Goal: Contribute content: Contribute content

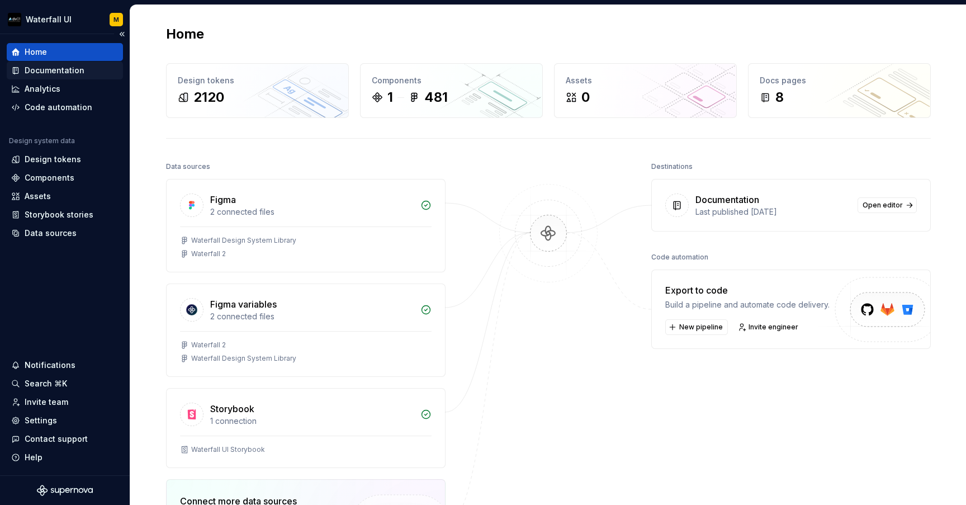
click at [60, 71] on div "Documentation" at bounding box center [55, 70] width 60 height 11
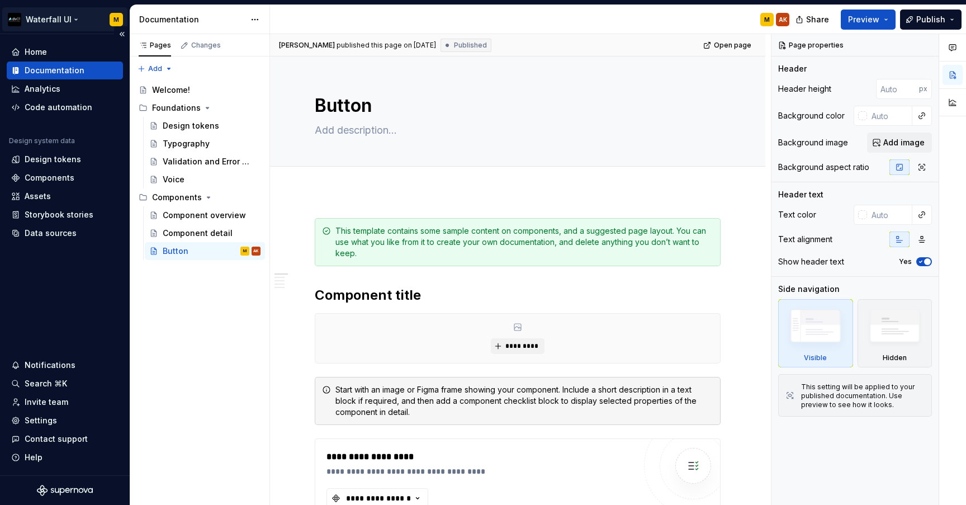
click at [56, 20] on html "Waterfall UI M Home Documentation Analytics Code automation Design system data …" at bounding box center [483, 252] width 966 height 505
click at [175, 225] on div "Pages Changes Add Accessibility guide for tree Page tree. Navigate the tree wit…" at bounding box center [200, 269] width 140 height 471
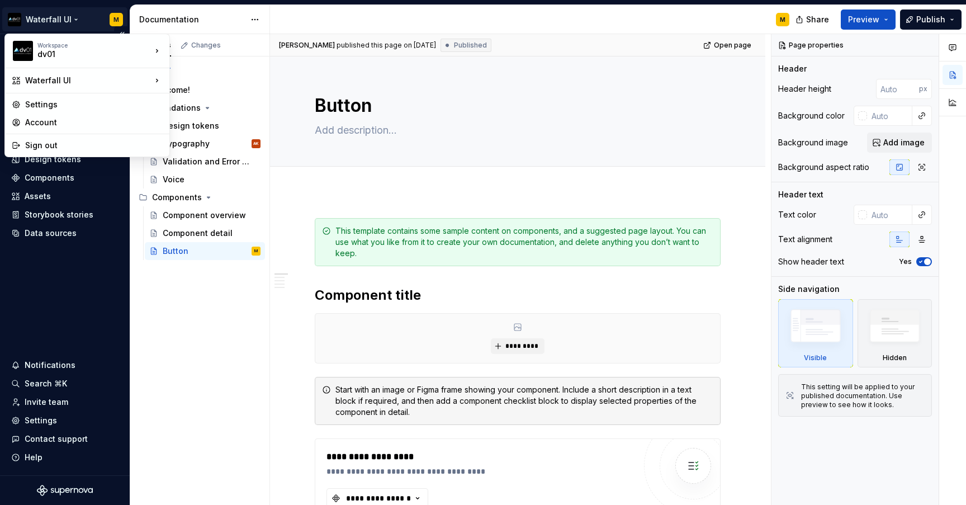
click at [59, 20] on html "Waterfall UI M Home Documentation Analytics Code automation Design system data …" at bounding box center [483, 252] width 966 height 505
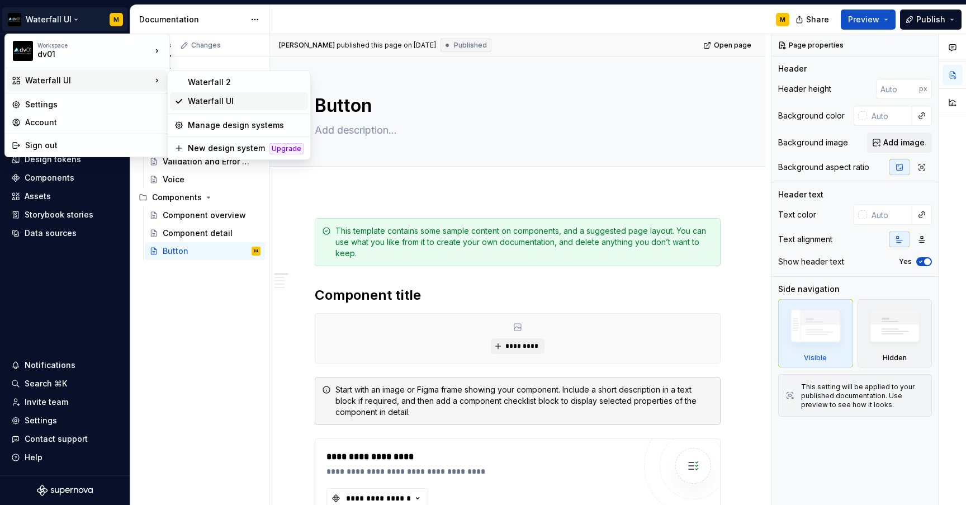
click at [194, 98] on div "Waterfall UI" at bounding box center [246, 101] width 116 height 11
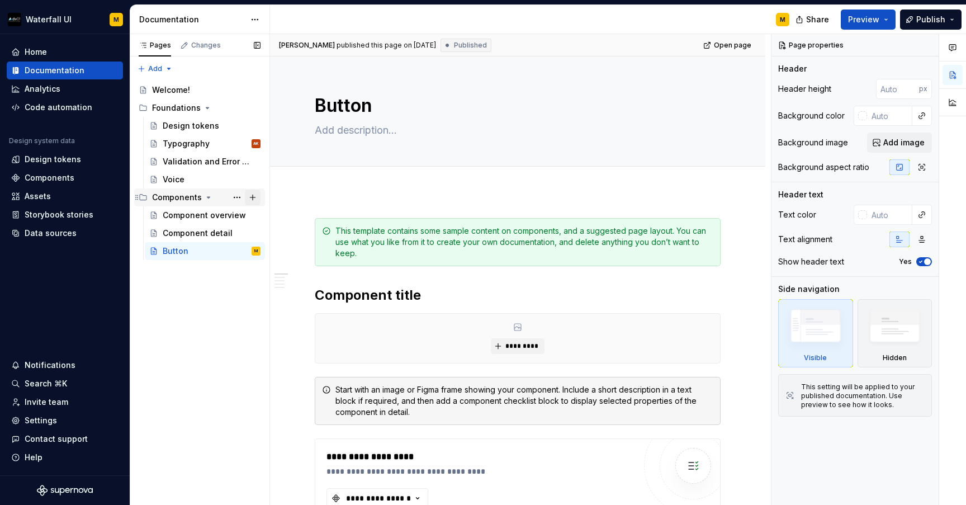
click at [253, 197] on button "Page tree" at bounding box center [253, 197] width 16 height 16
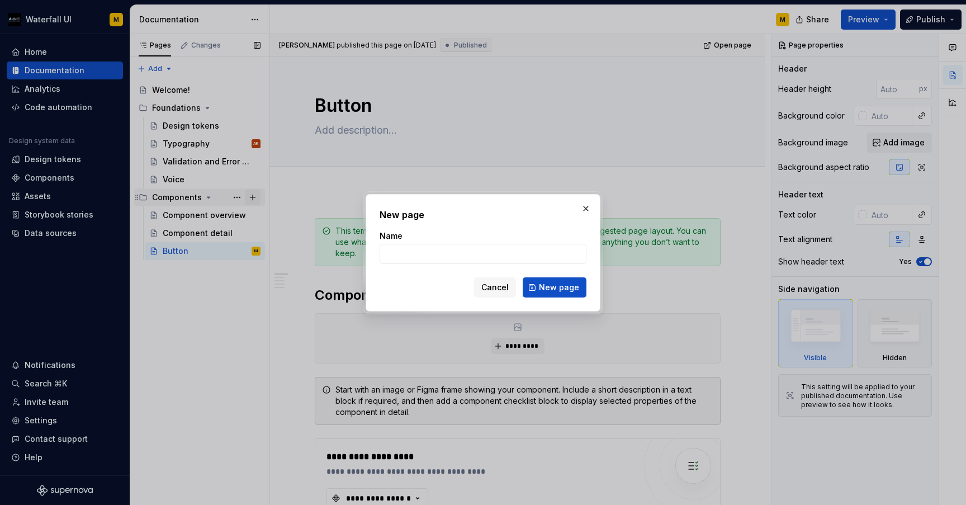
type textarea "*"
type input "Link"
click button "New page" at bounding box center [555, 287] width 64 height 20
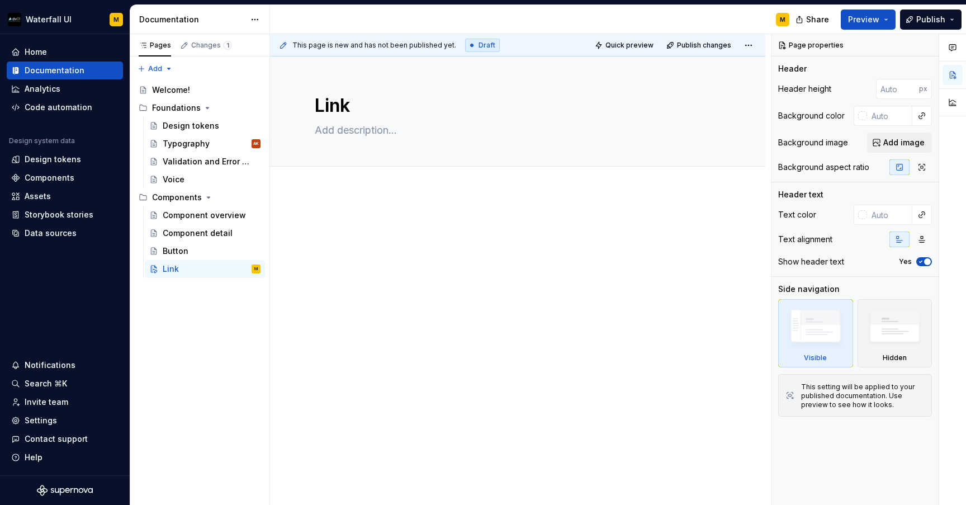
click at [329, 204] on div at bounding box center [517, 308] width 495 height 234
click at [208, 249] on div "Button" at bounding box center [212, 251] width 98 height 16
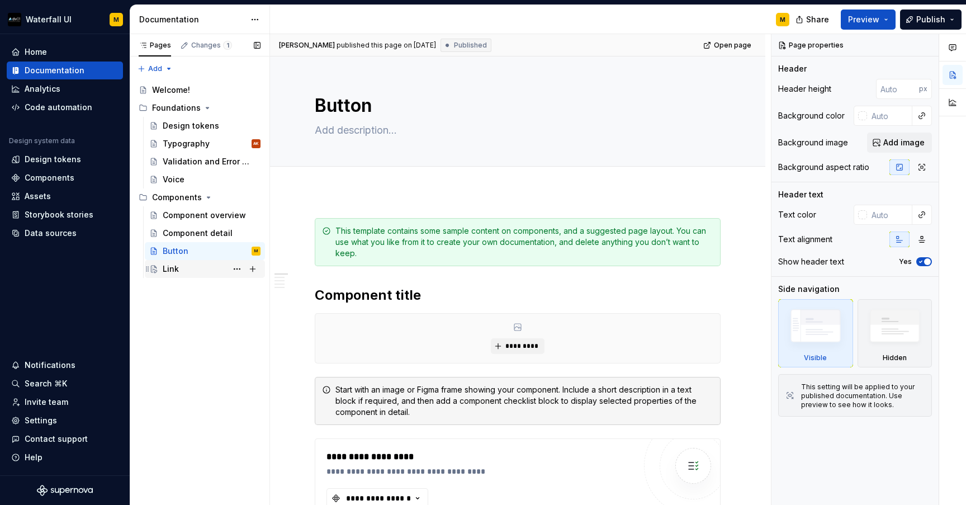
click at [208, 265] on div "Link" at bounding box center [212, 269] width 98 height 16
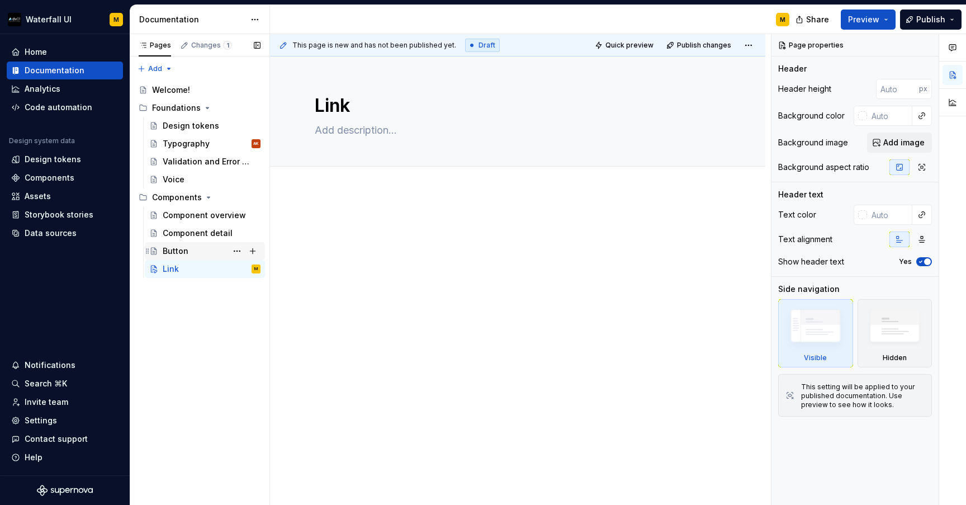
click at [219, 248] on div "Button" at bounding box center [212, 251] width 98 height 16
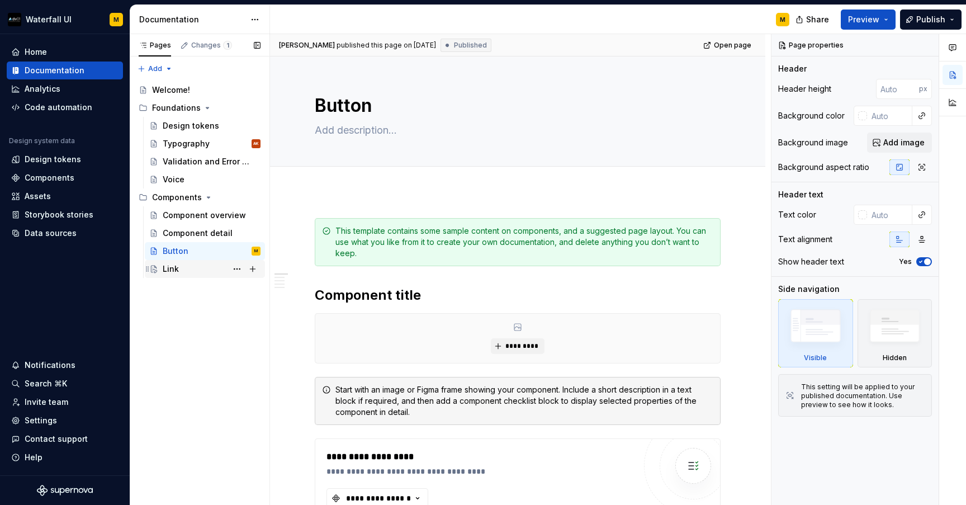
click at [203, 271] on div "Link" at bounding box center [212, 269] width 98 height 16
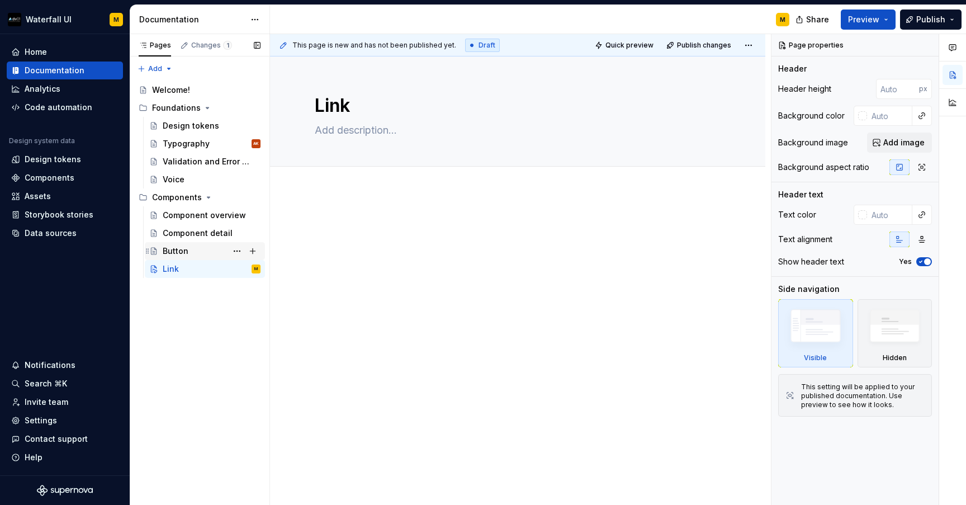
click at [208, 257] on div "Button" at bounding box center [212, 251] width 98 height 16
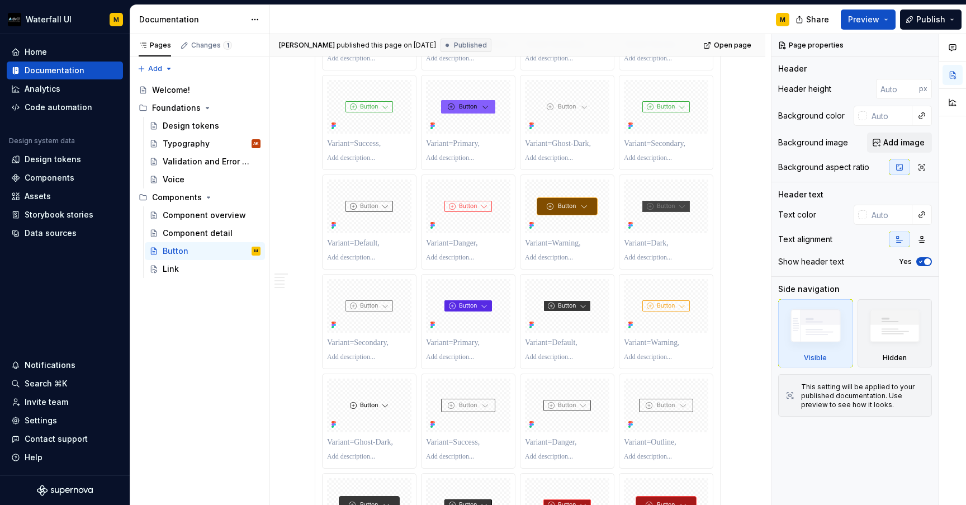
scroll to position [1611, 0]
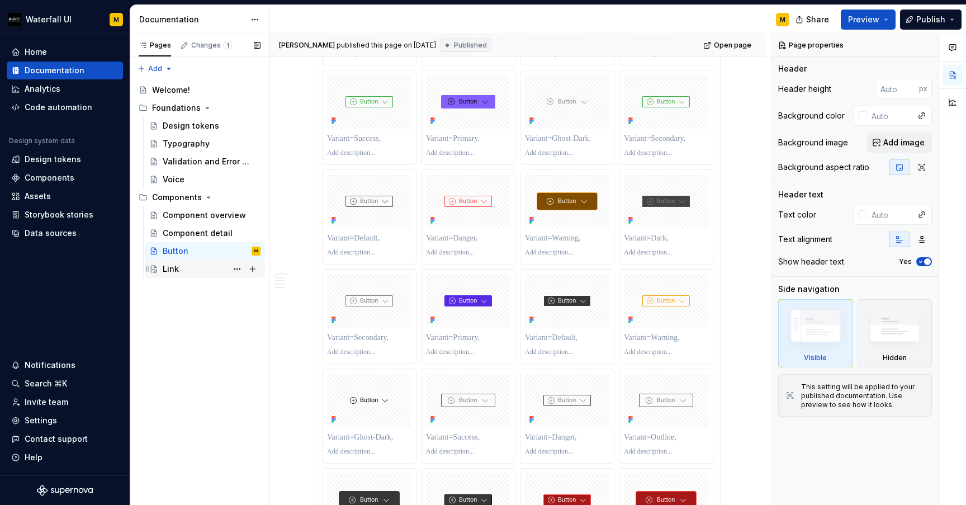
click at [215, 267] on div "Link AK" at bounding box center [212, 269] width 98 height 16
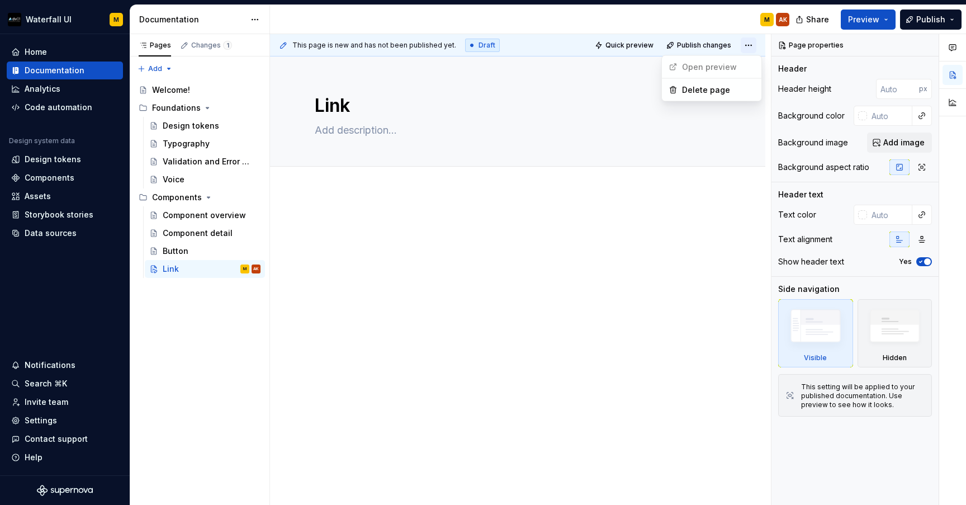
click at [753, 48] on html "Waterfall UI M Home Documentation Analytics Code automation Design system data …" at bounding box center [483, 252] width 966 height 505
click at [721, 136] on html "Waterfall UI M Home Documentation Analytics Code automation Design system data …" at bounding box center [483, 252] width 966 height 505
click at [197, 254] on div "Button" at bounding box center [212, 251] width 98 height 16
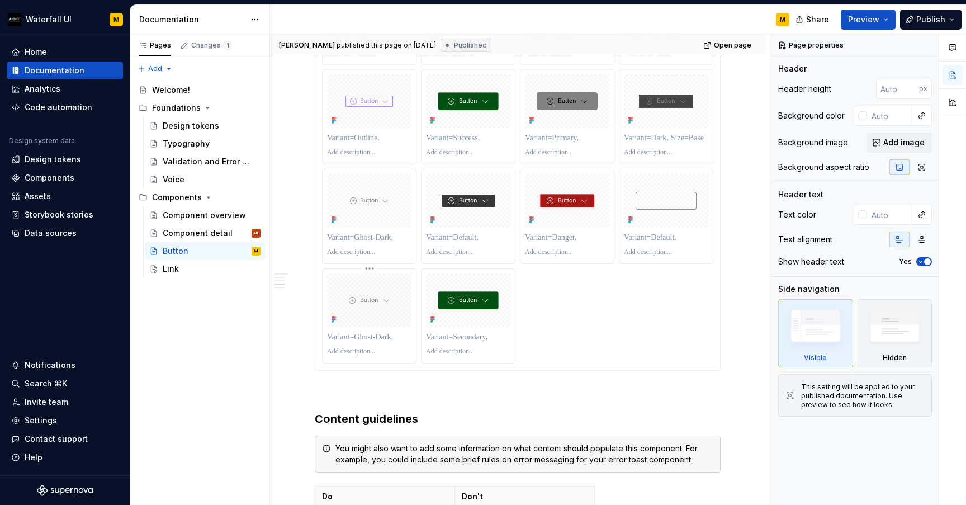
scroll to position [2803, 0]
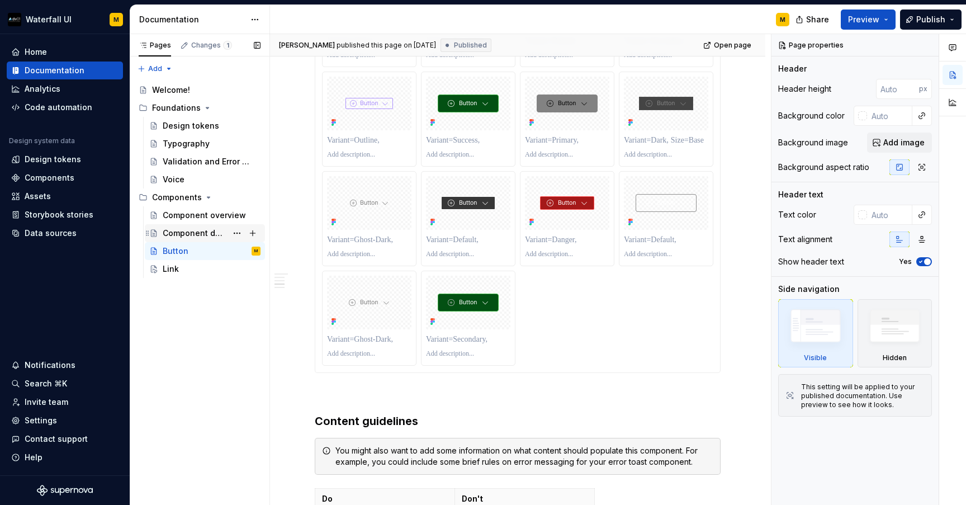
click at [216, 233] on div "Component detail" at bounding box center [195, 232] width 64 height 11
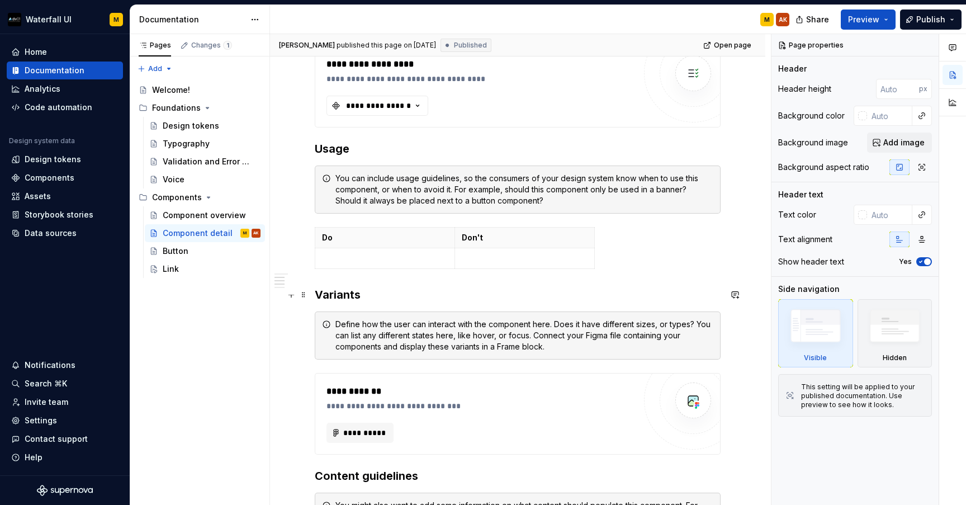
scroll to position [392, 0]
click at [237, 266] on button "Page tree" at bounding box center [237, 269] width 16 height 16
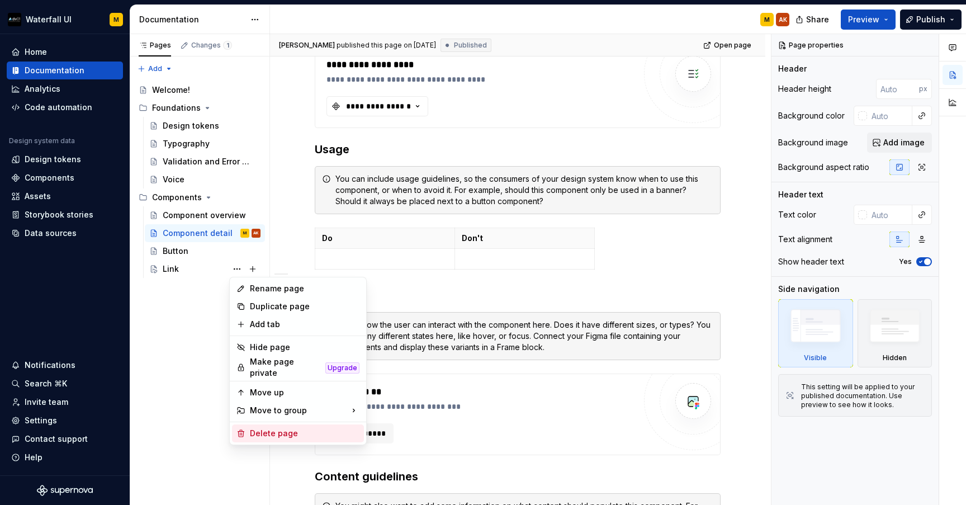
click at [248, 433] on div "Delete page" at bounding box center [298, 433] width 132 height 18
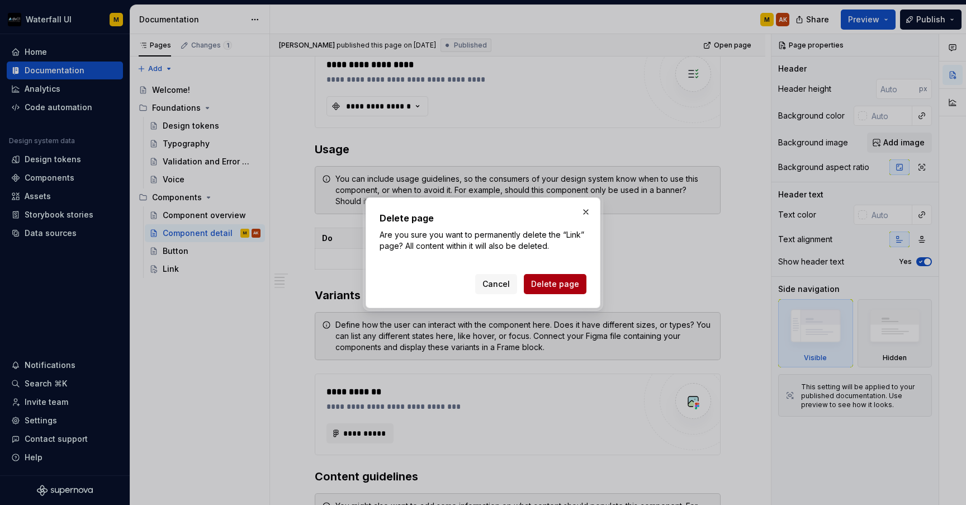
click at [536, 281] on span "Delete page" at bounding box center [555, 283] width 48 height 11
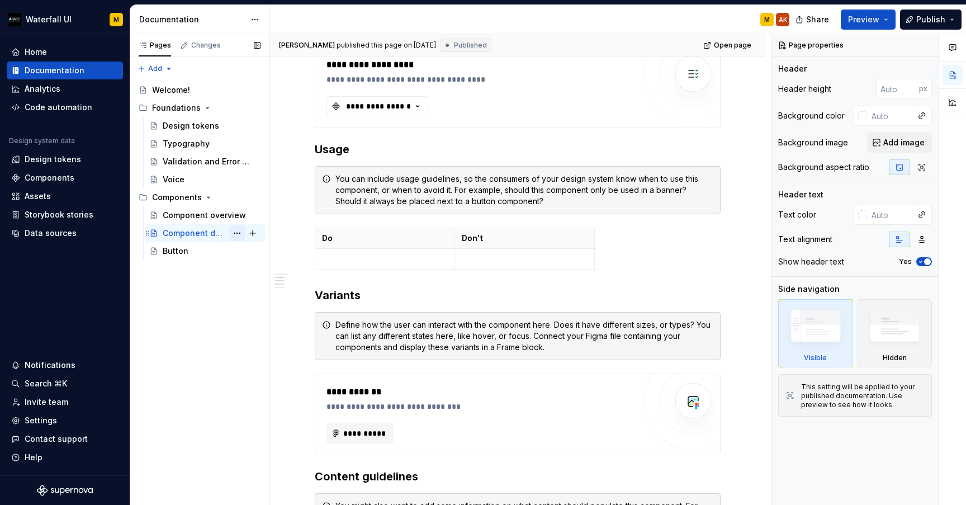
click at [235, 232] on button "Page tree" at bounding box center [237, 233] width 16 height 16
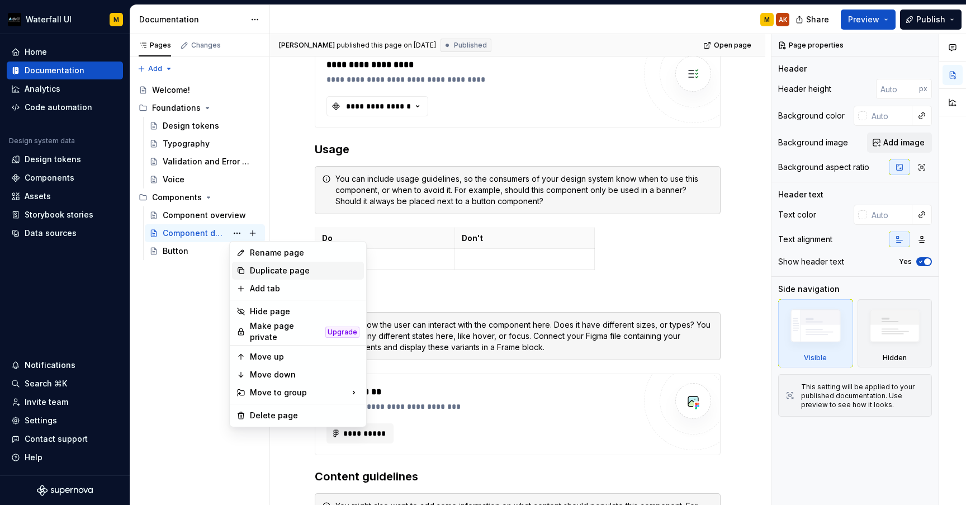
click at [241, 270] on icon at bounding box center [240, 270] width 9 height 9
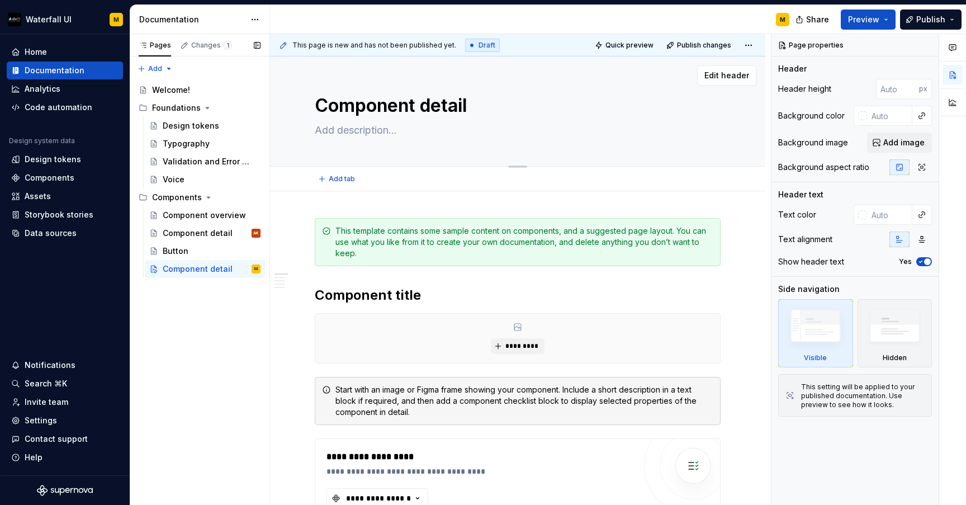
click at [362, 107] on textarea "Component detail" at bounding box center [515, 105] width 406 height 27
type textarea "*"
type textarea "L"
type textarea "*"
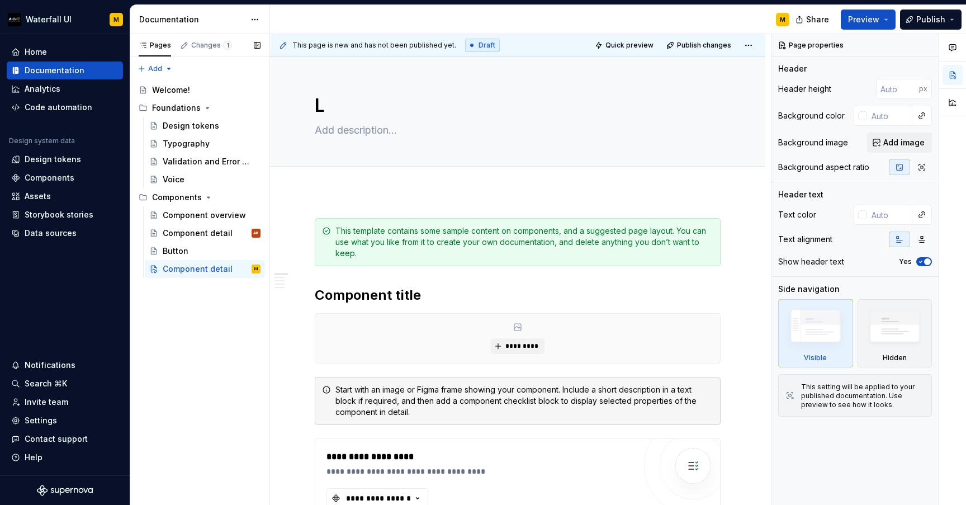
type textarea "Li"
type textarea "*"
type textarea "[PERSON_NAME]"
type textarea "*"
type textarea "Link"
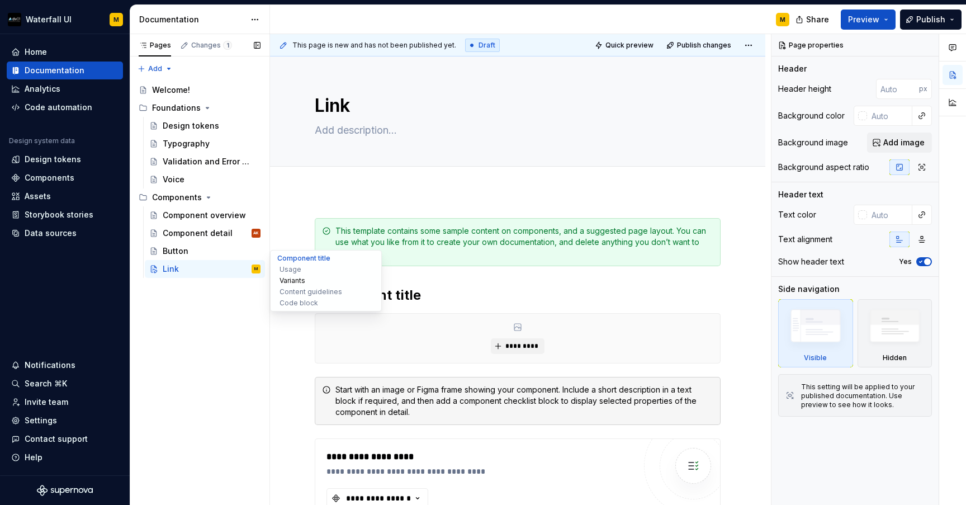
type textarea "*"
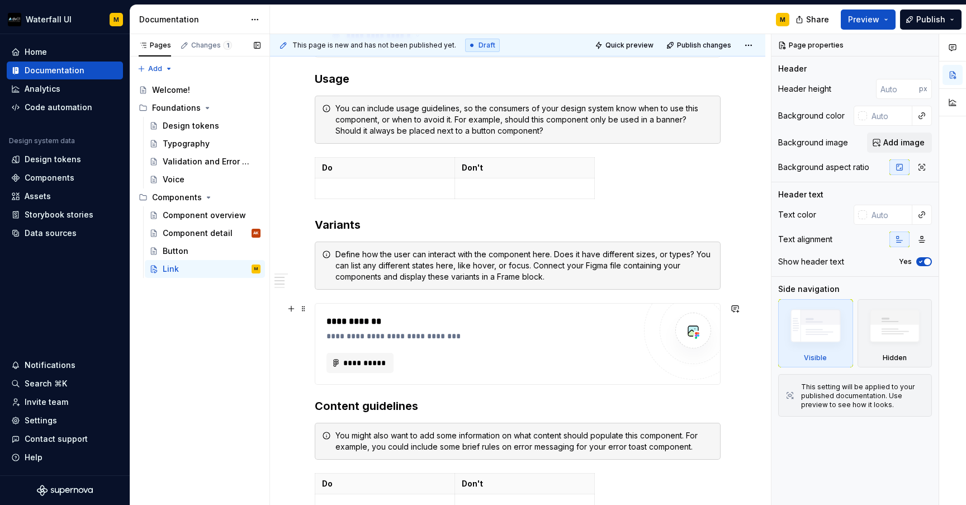
scroll to position [463, 0]
type textarea "Link"
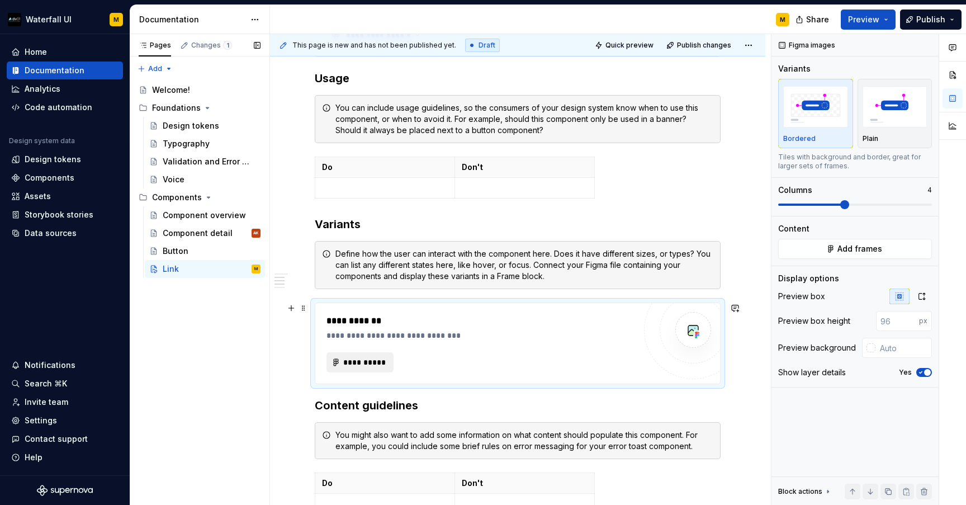
click at [362, 365] on span "**********" at bounding box center [365, 362] width 44 height 11
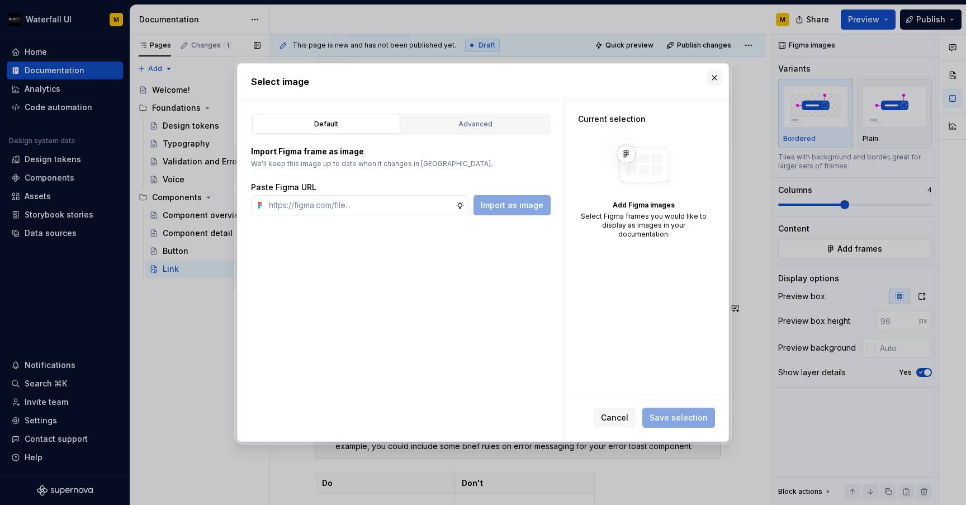
click at [713, 77] on button "button" at bounding box center [714, 78] width 16 height 16
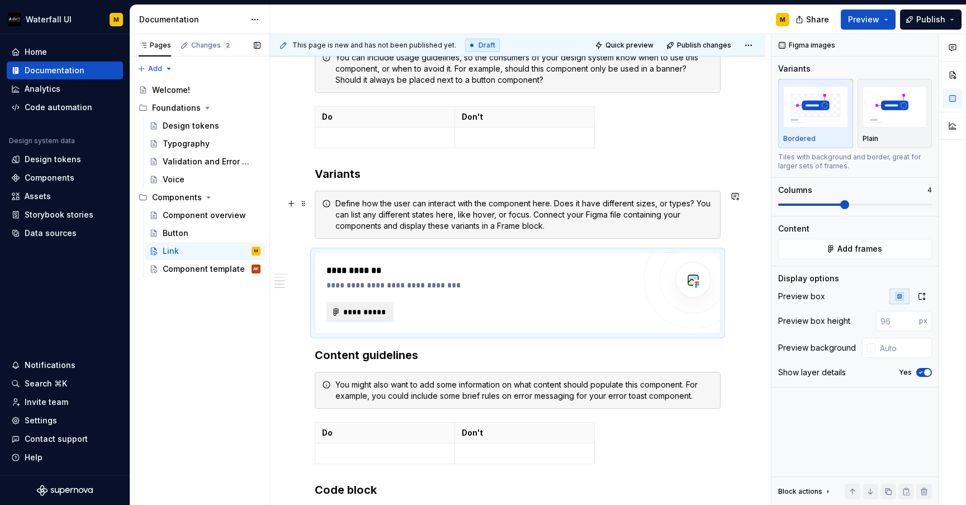
scroll to position [512, 0]
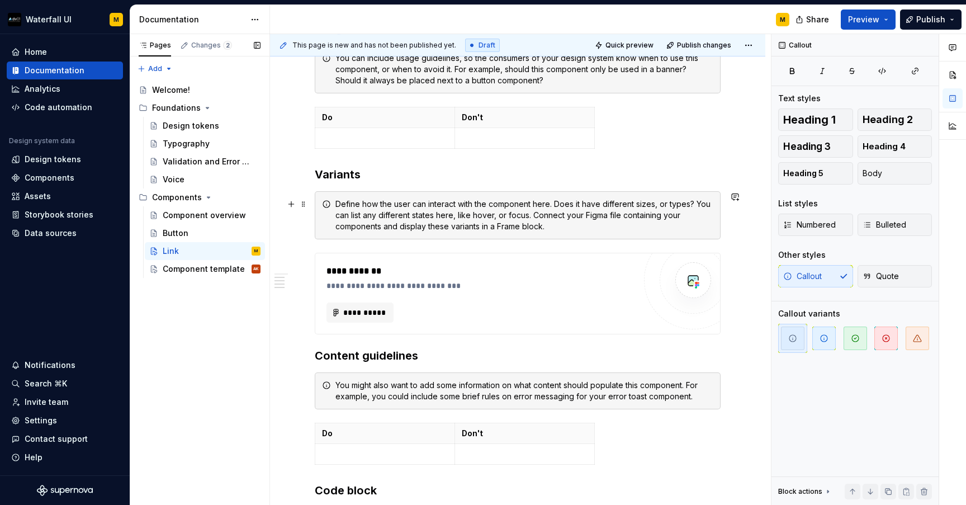
click at [354, 217] on div "Define how the user can interact with the component here. Does it have differen…" at bounding box center [524, 215] width 378 height 34
click at [339, 239] on div "**********" at bounding box center [518, 162] width 406 height 915
click at [194, 240] on div "Button" at bounding box center [212, 233] width 98 height 16
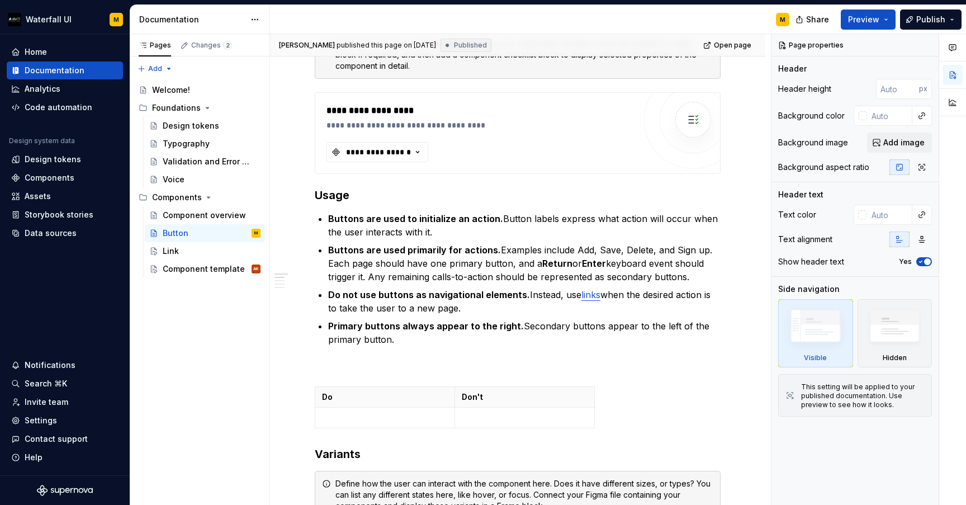
scroll to position [702, 0]
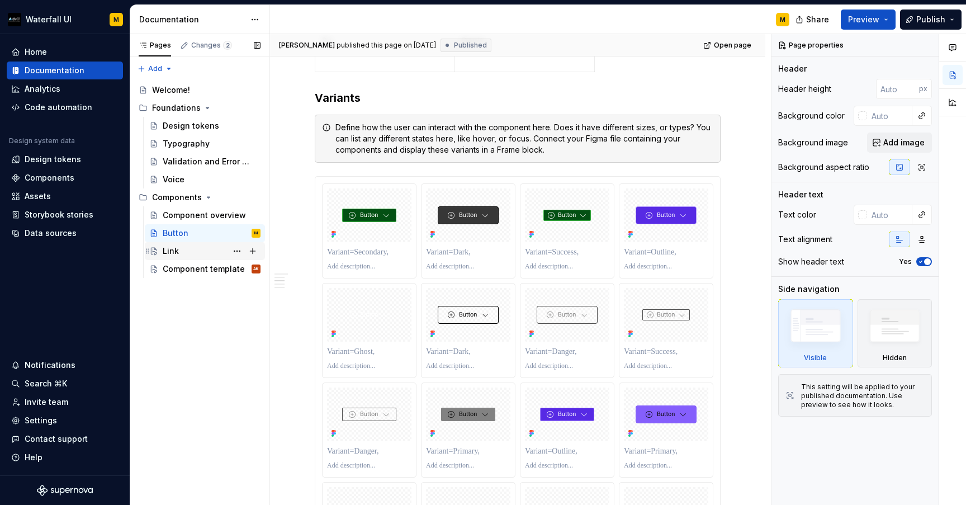
click at [176, 254] on div "Link" at bounding box center [171, 250] width 16 height 11
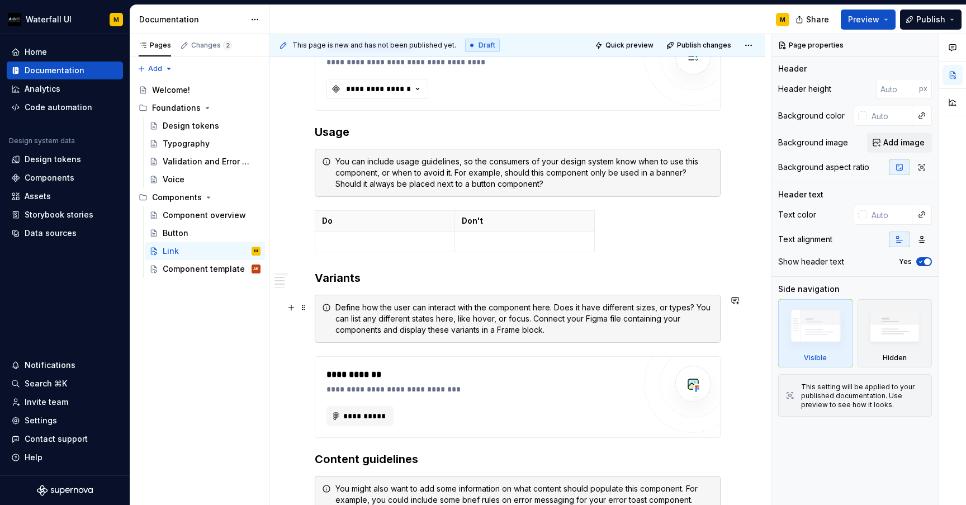
scroll to position [526, 0]
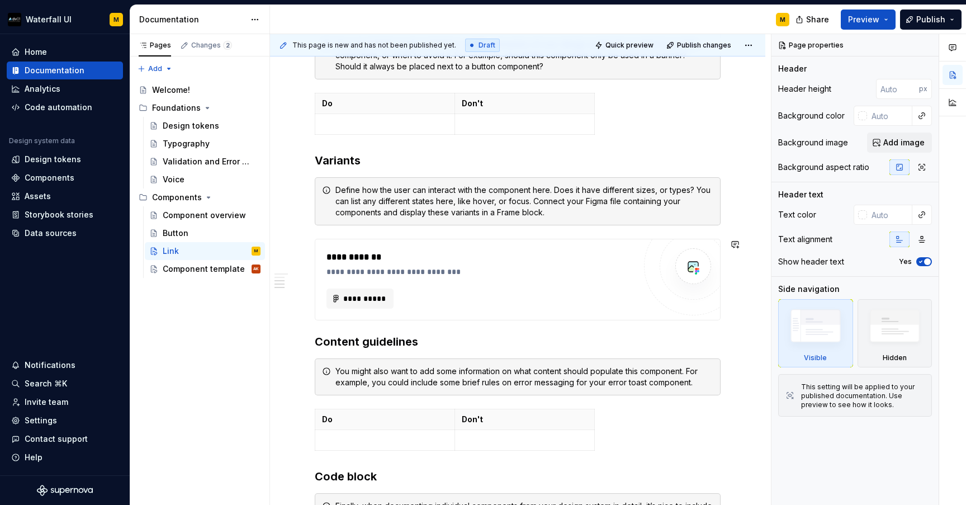
type textarea "*"
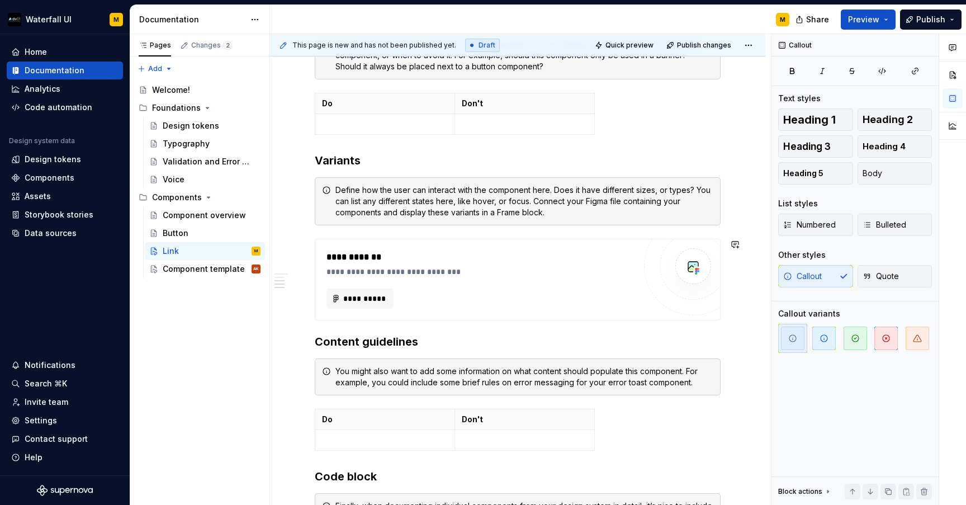
click at [325, 229] on div "**********" at bounding box center [518, 149] width 406 height 915
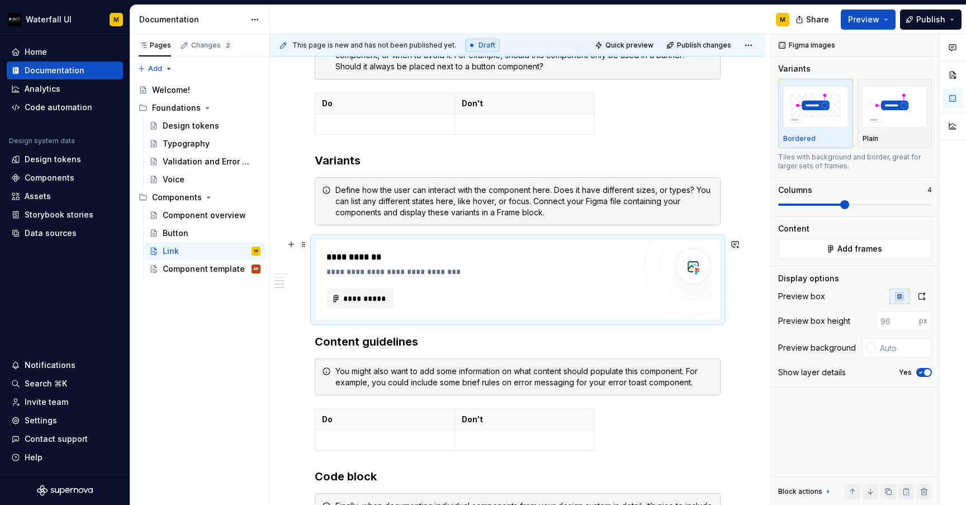
click at [336, 240] on div "**********" at bounding box center [517, 279] width 405 height 80
click at [291, 245] on button "button" at bounding box center [291, 244] width 16 height 16
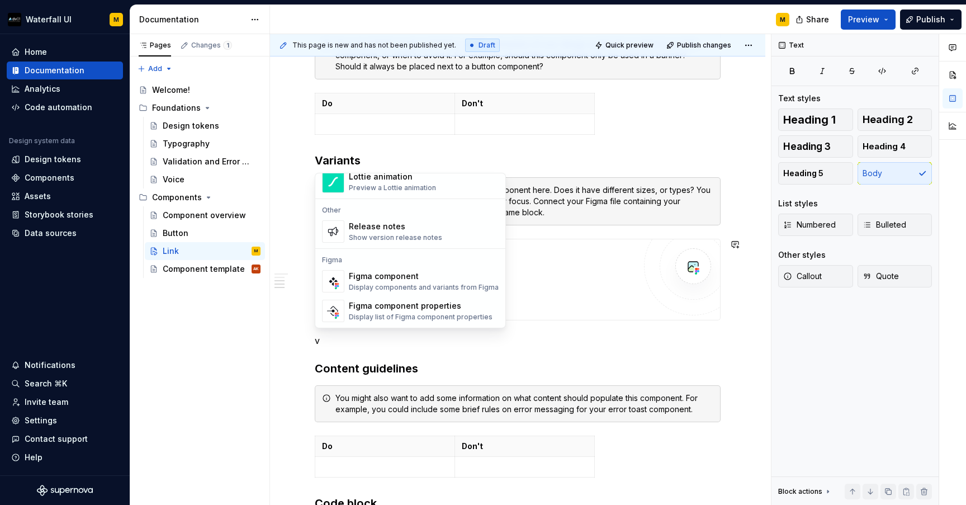
scroll to position [321, 0]
click at [385, 281] on div "Figma component" at bounding box center [424, 275] width 150 height 11
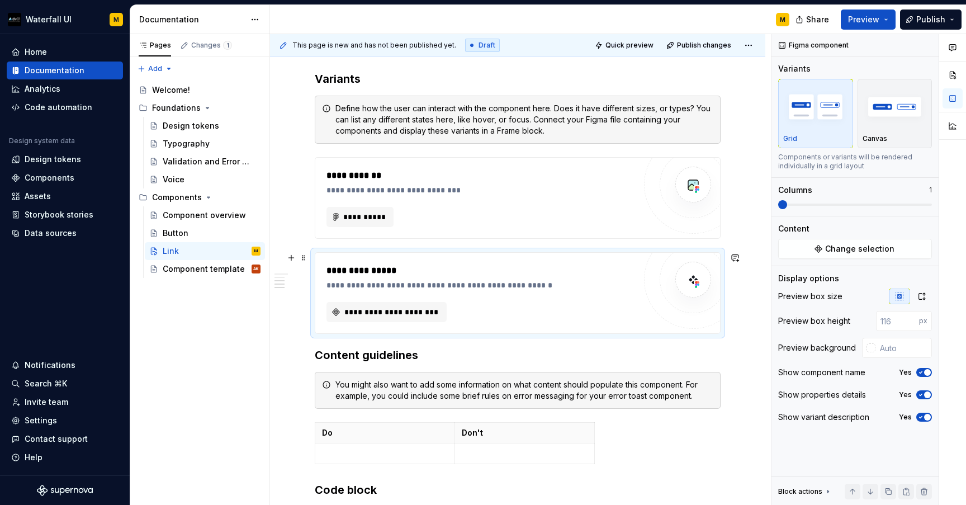
scroll to position [609, 0]
click at [403, 311] on span "**********" at bounding box center [391, 311] width 97 height 11
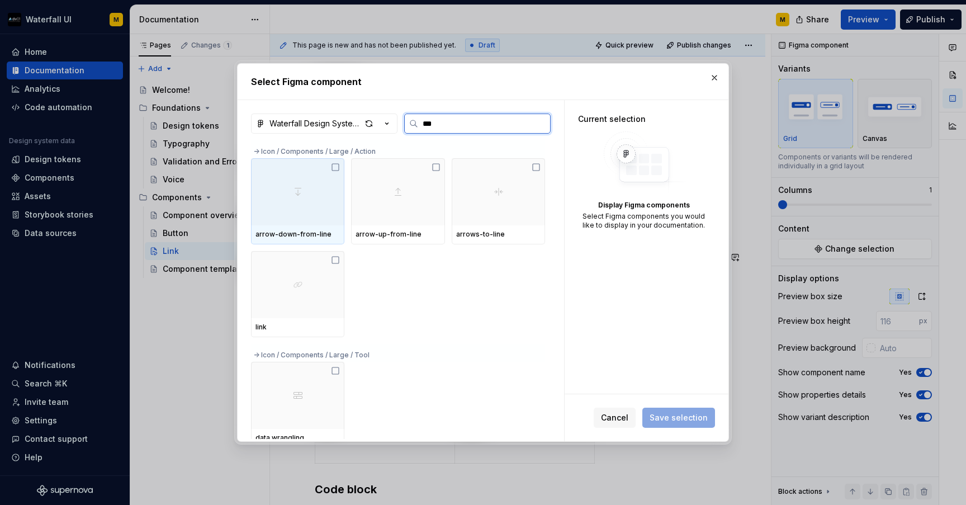
type input "****"
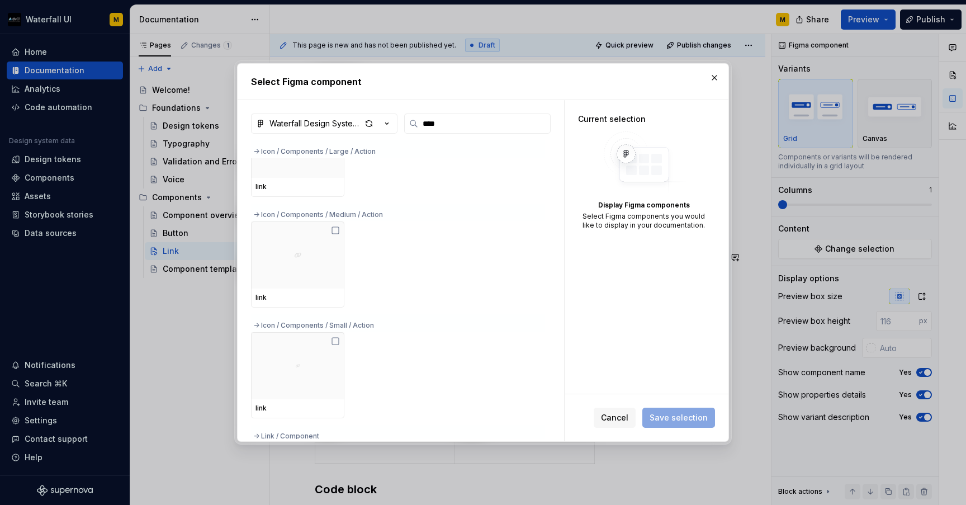
scroll to position [130, 0]
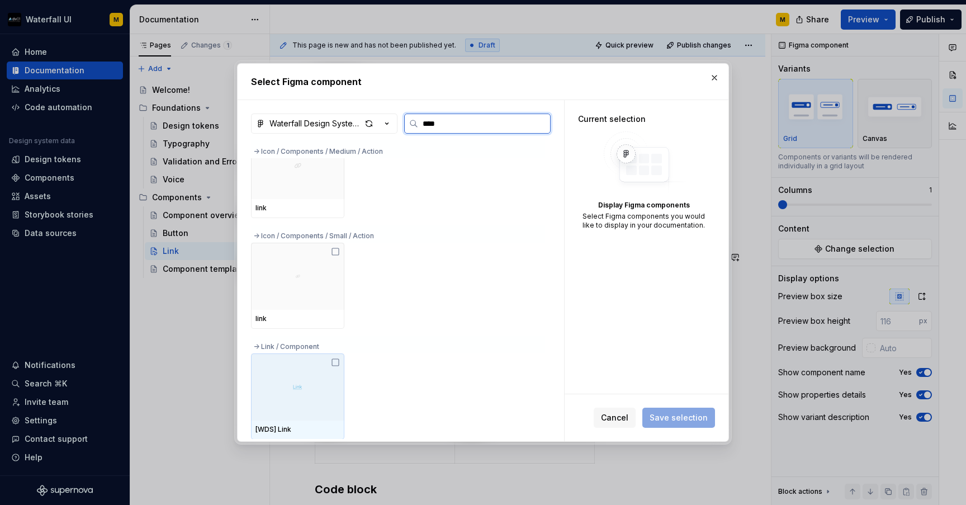
click at [336, 364] on icon at bounding box center [335, 362] width 9 height 9
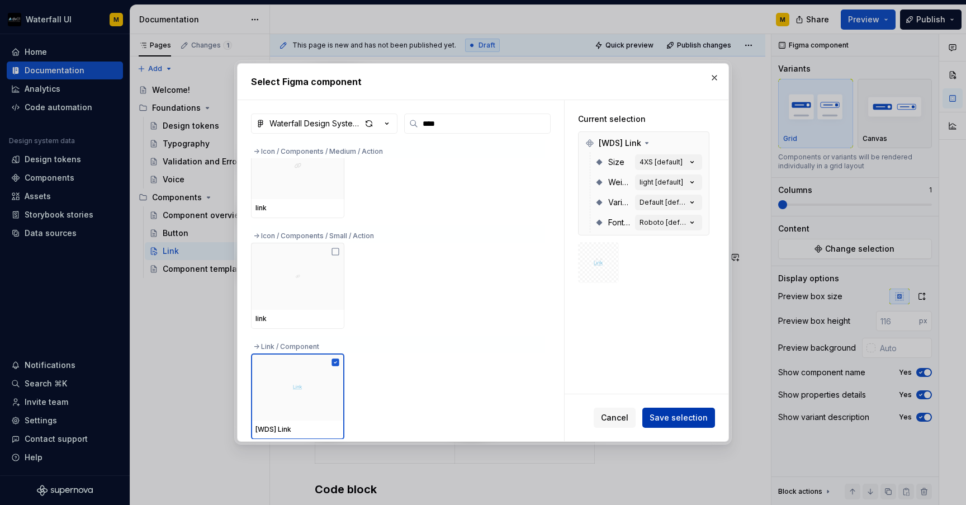
click at [667, 421] on span "Save selection" at bounding box center [678, 417] width 58 height 11
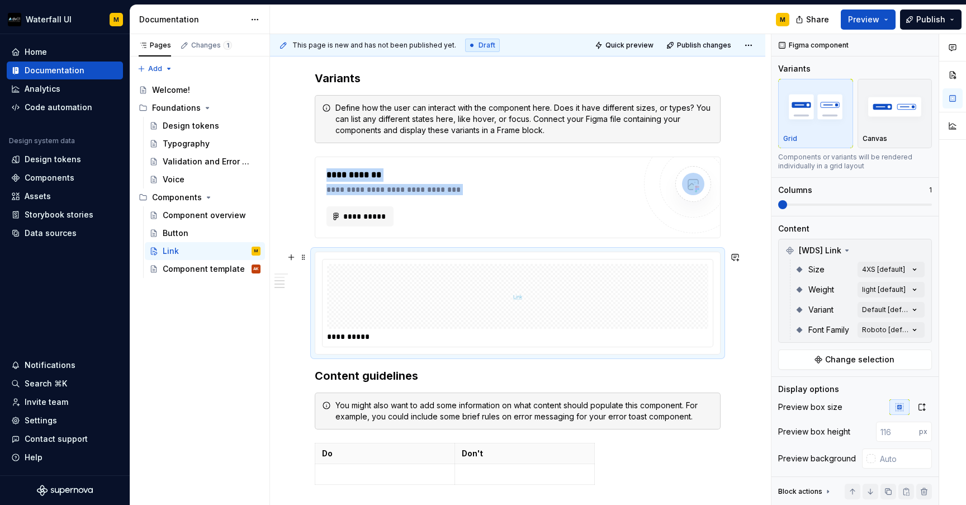
click at [433, 301] on div at bounding box center [517, 296] width 381 height 65
click at [303, 354] on div "**********" at bounding box center [517, 194] width 495 height 1223
click at [291, 257] on button "button" at bounding box center [291, 257] width 16 height 16
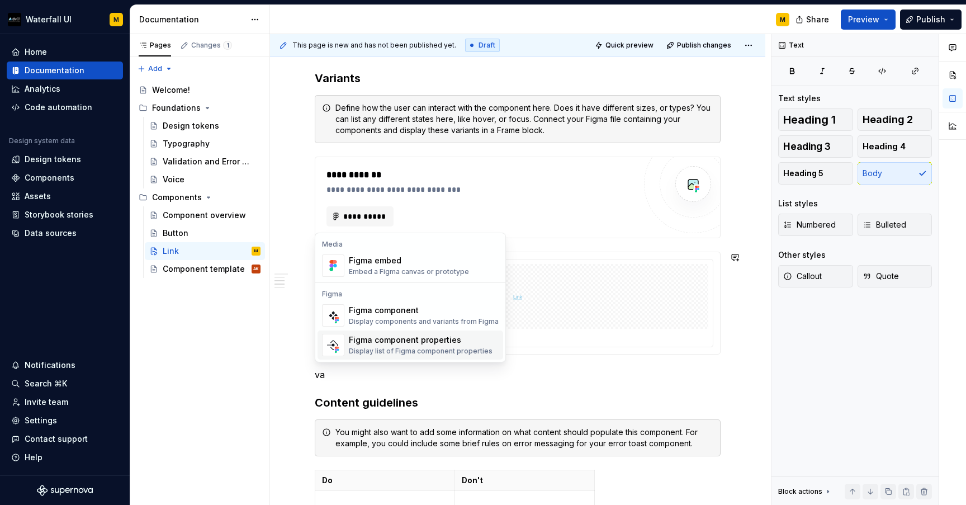
click at [355, 341] on div "Figma component properties" at bounding box center [421, 339] width 144 height 11
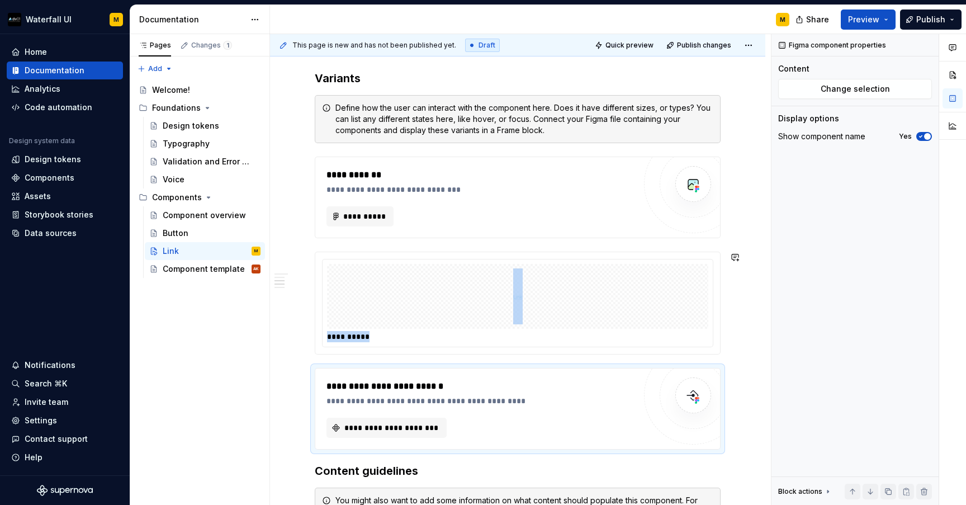
type textarea "*"
click at [359, 426] on span "**********" at bounding box center [391, 427] width 97 height 11
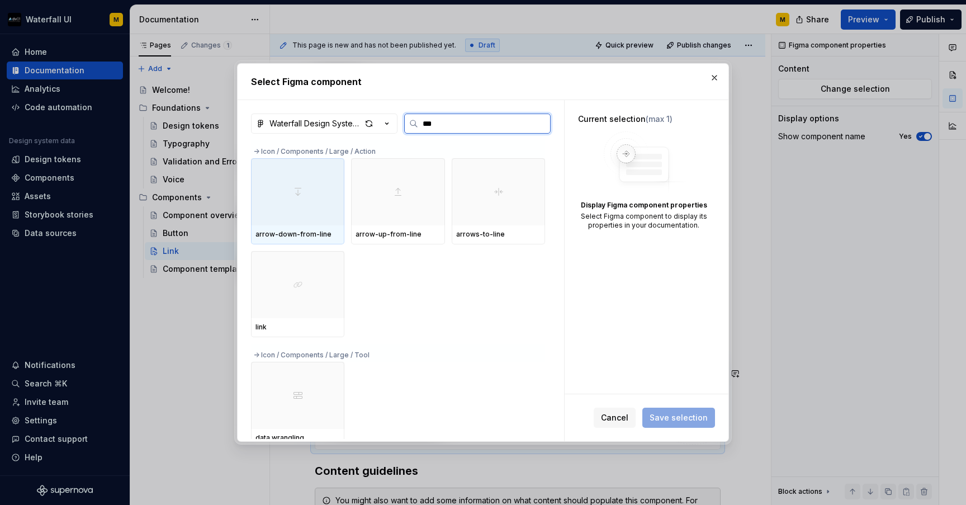
type input "****"
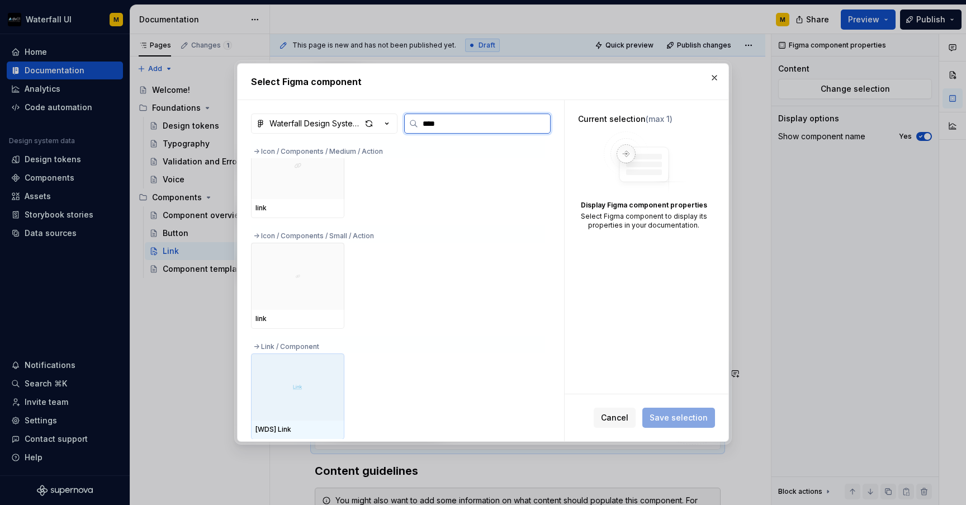
click at [295, 369] on div at bounding box center [297, 386] width 93 height 67
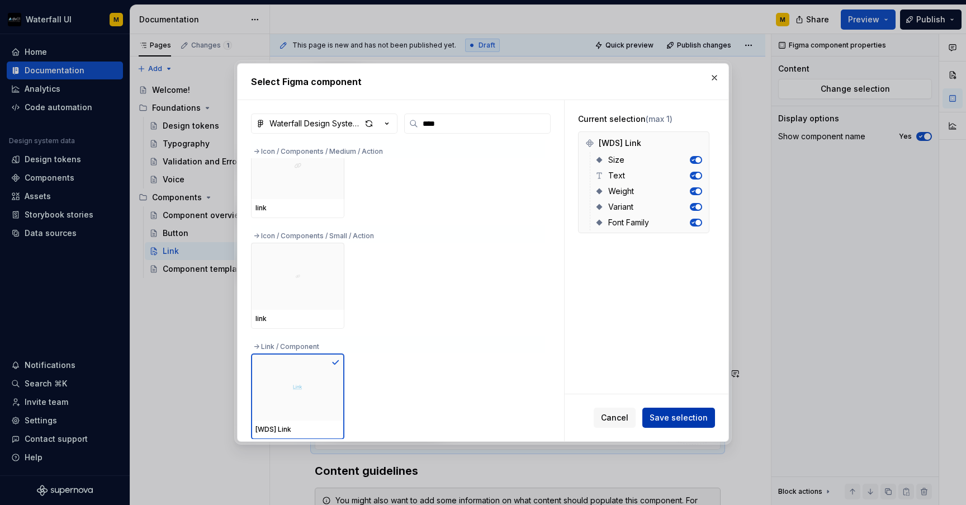
click at [653, 418] on span "Save selection" at bounding box center [678, 417] width 58 height 11
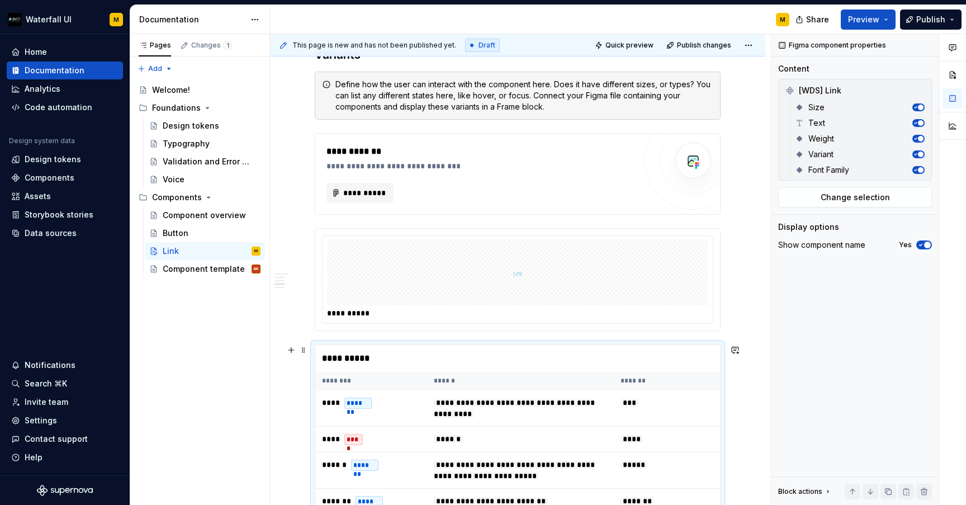
scroll to position [602, 0]
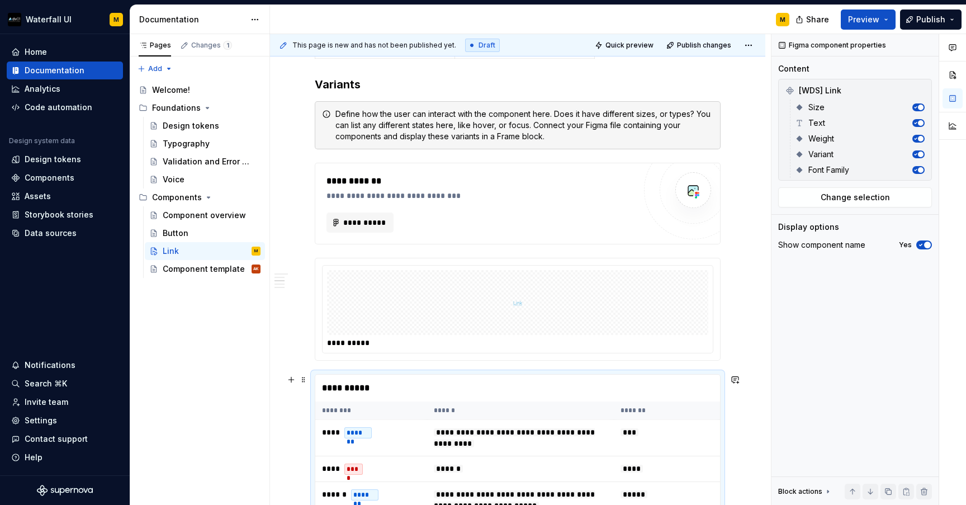
click at [333, 374] on div "**********" at bounding box center [518, 472] width 406 height 196
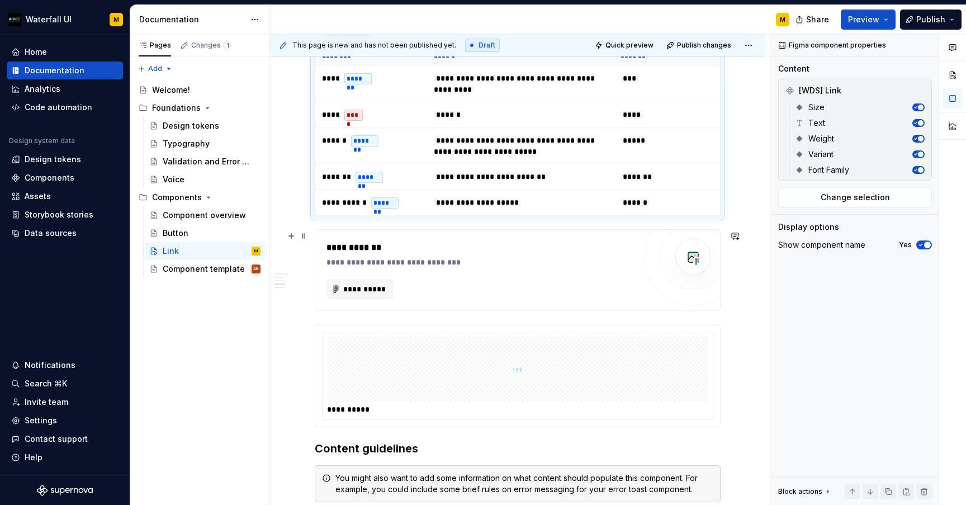
scroll to position [749, 0]
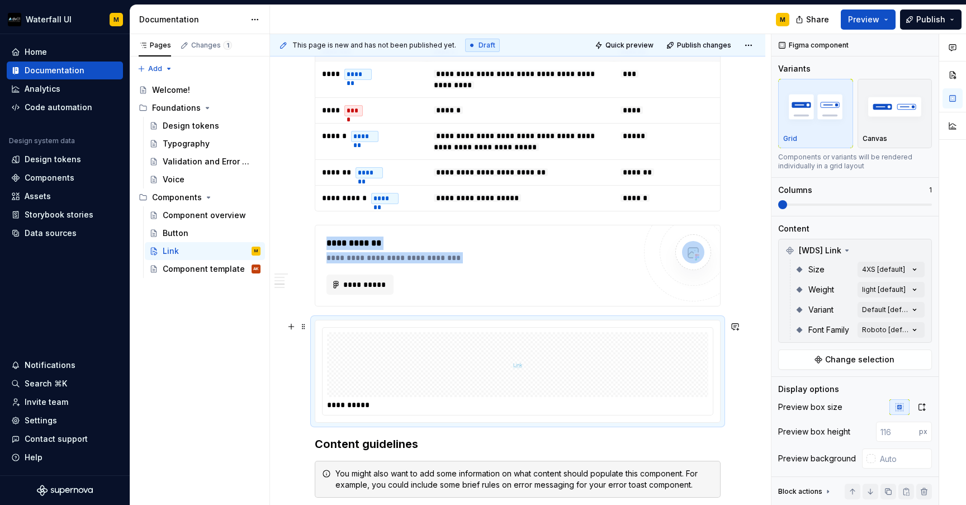
click at [385, 370] on div at bounding box center [517, 364] width 381 height 65
click at [365, 379] on div at bounding box center [517, 364] width 381 height 65
click at [198, 237] on div "Button" at bounding box center [212, 233] width 98 height 16
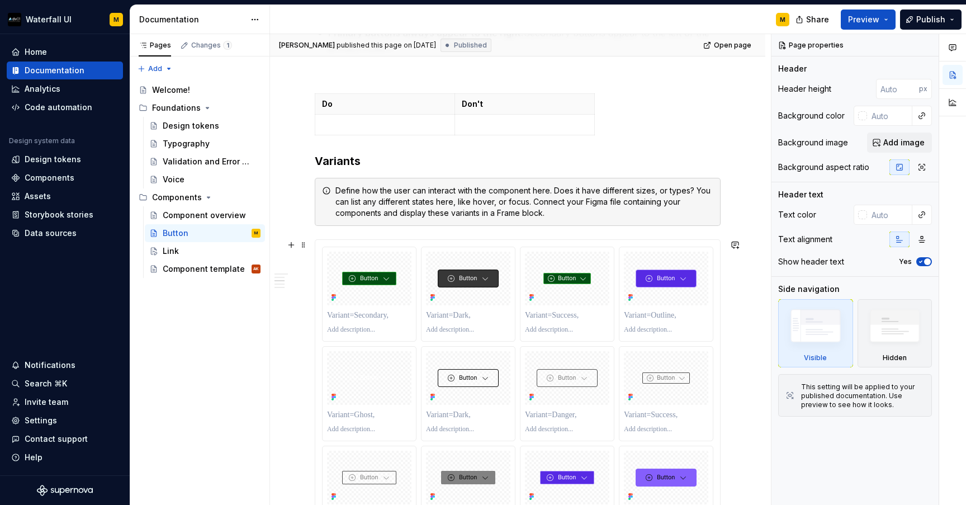
scroll to position [656, 0]
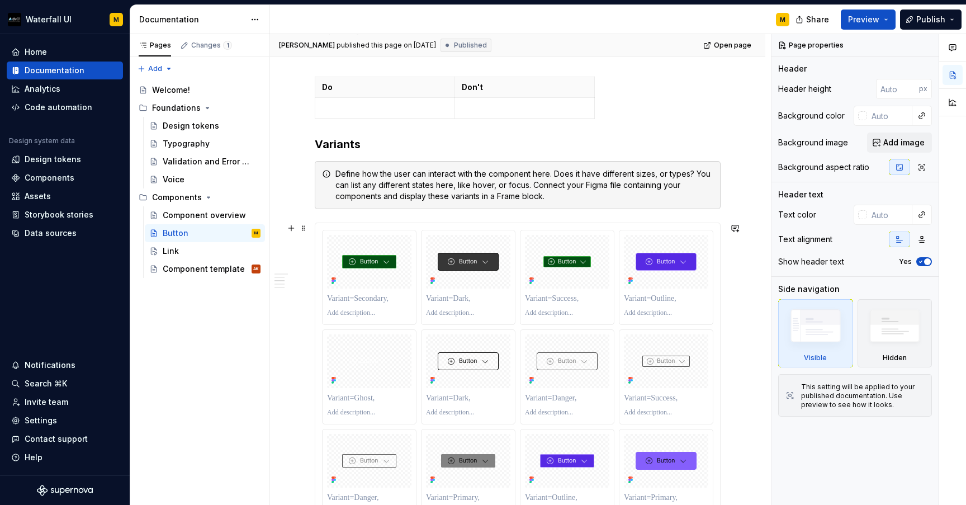
type textarea "*"
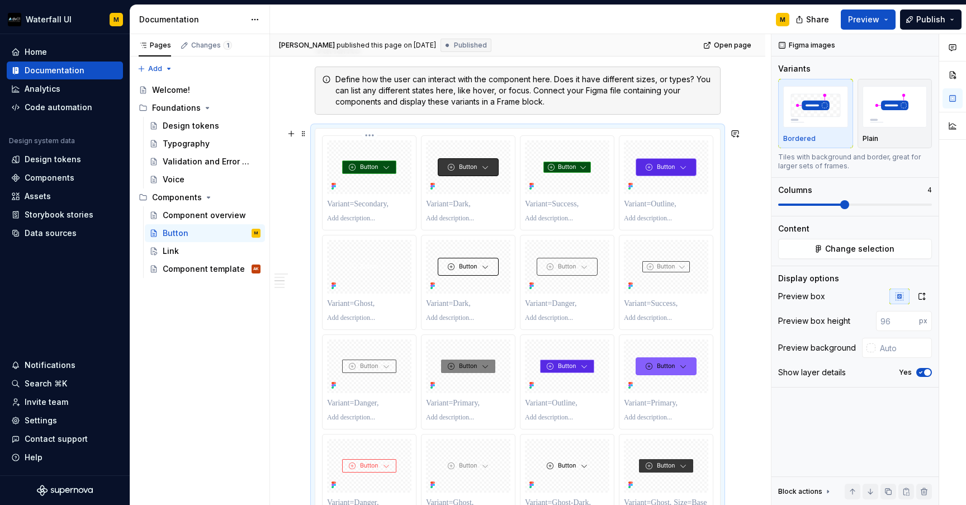
scroll to position [652, 0]
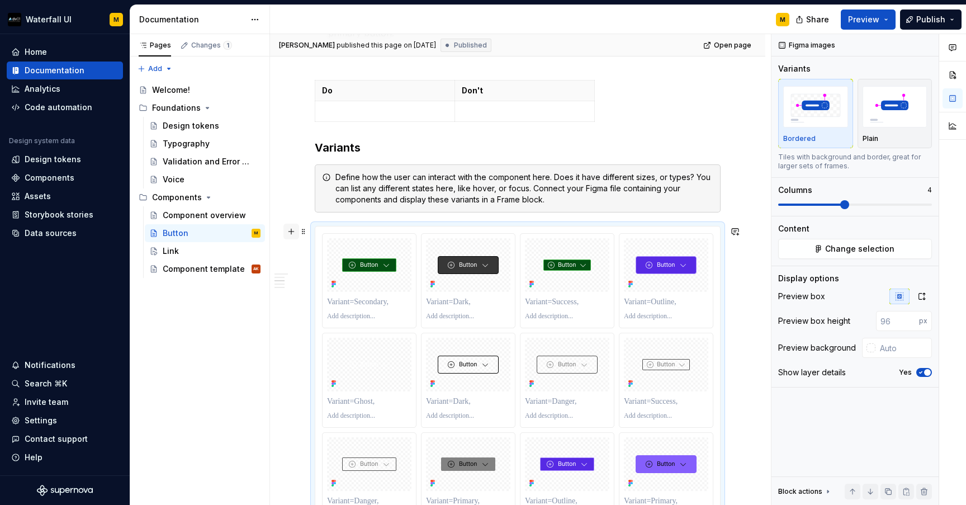
click at [292, 230] on button "button" at bounding box center [291, 232] width 16 height 16
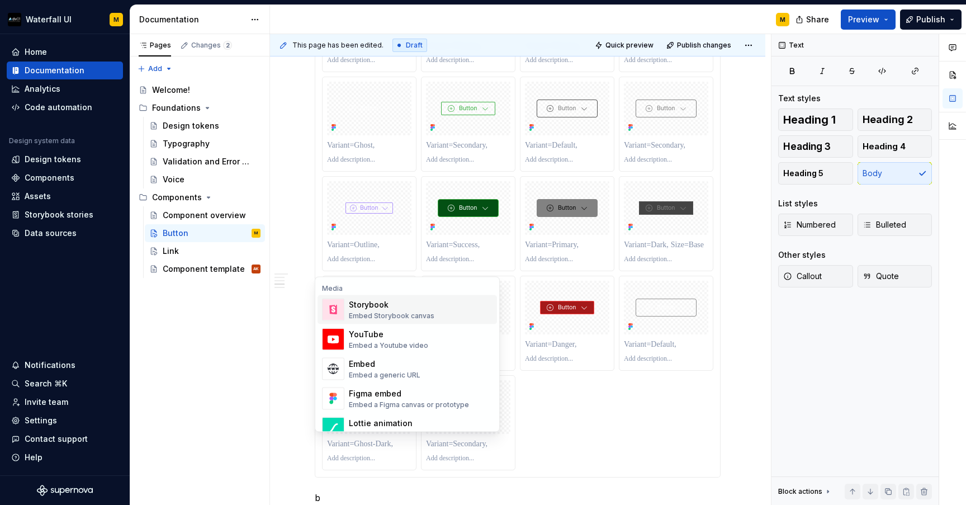
scroll to position [2752, 0]
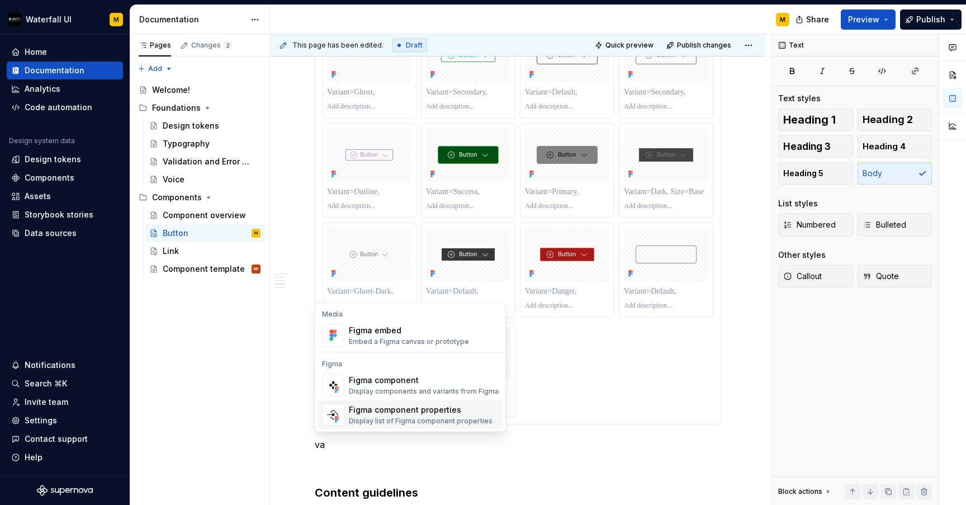
click at [363, 413] on div "Figma component properties" at bounding box center [421, 409] width 144 height 11
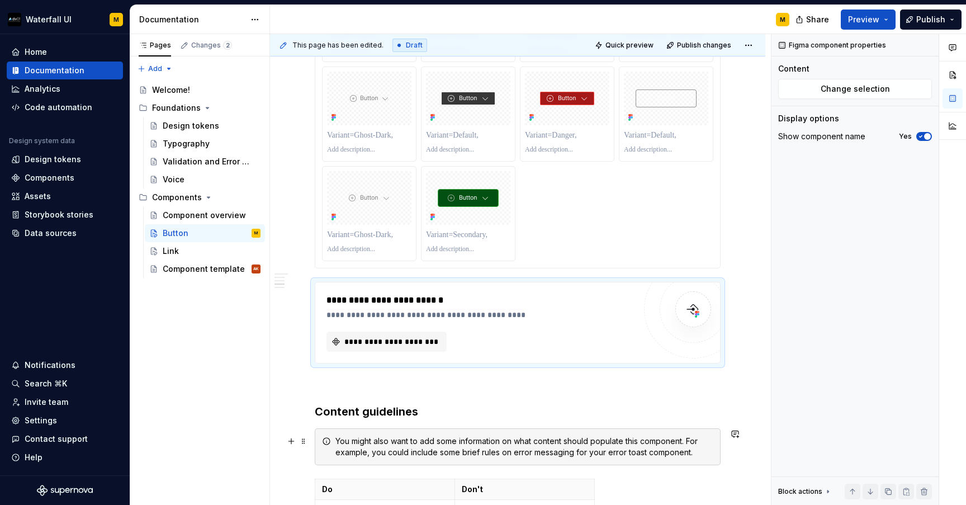
scroll to position [2909, 0]
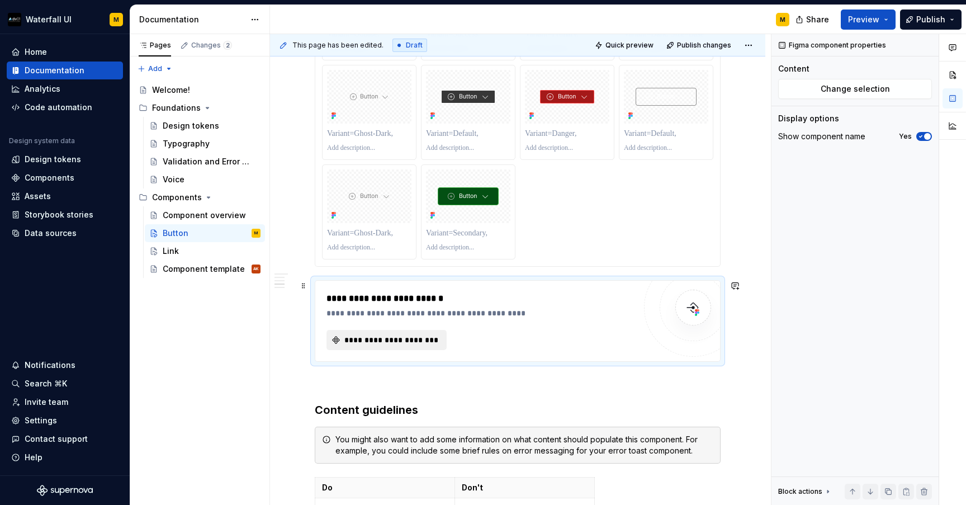
click at [355, 345] on span "**********" at bounding box center [391, 339] width 97 height 11
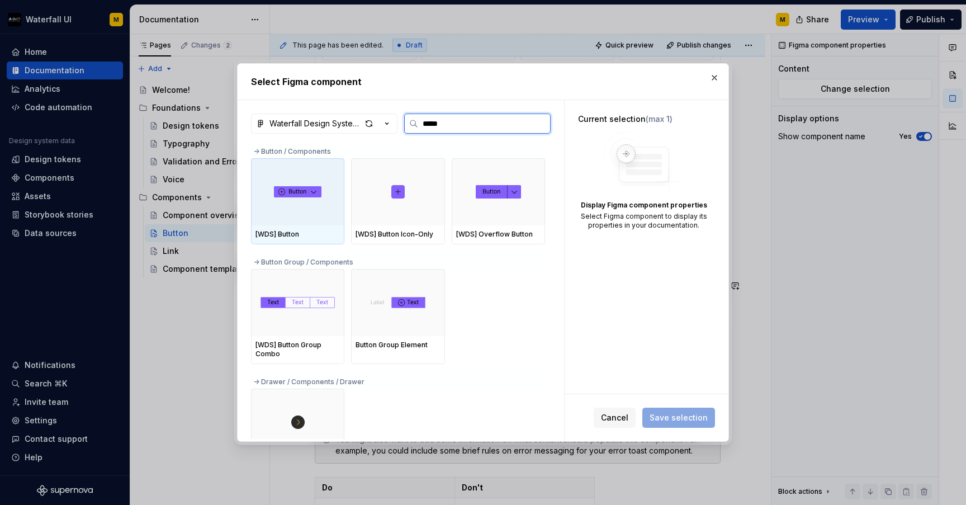
type input "******"
click at [279, 219] on div at bounding box center [297, 191] width 93 height 67
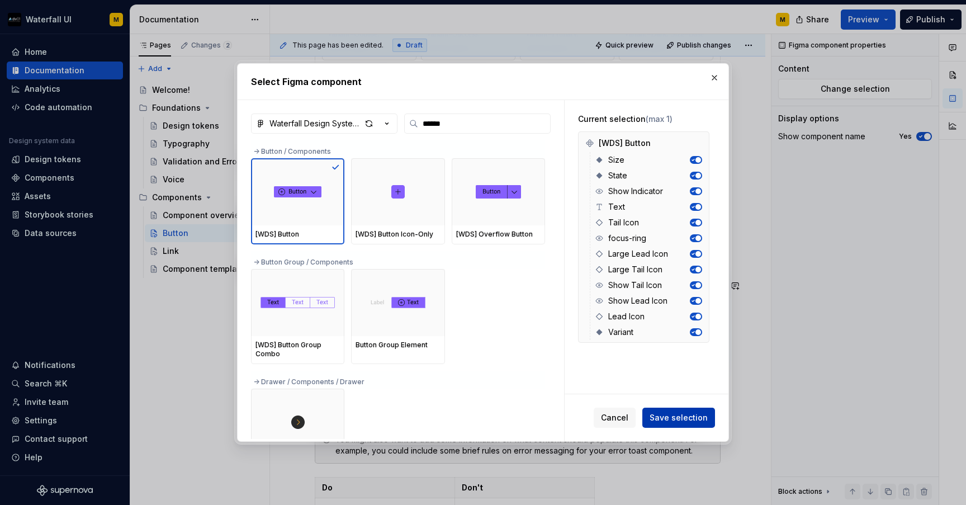
click at [672, 424] on button "Save selection" at bounding box center [678, 417] width 73 height 20
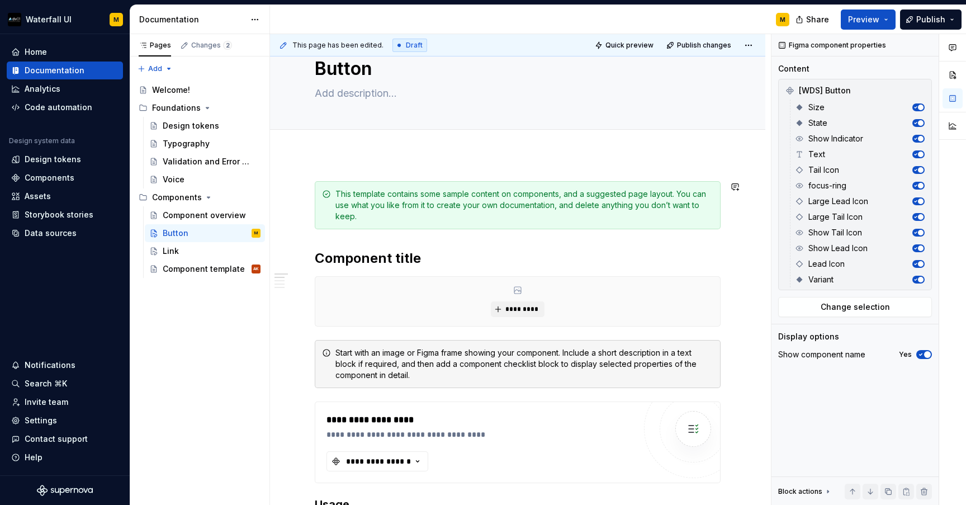
scroll to position [36, 0]
click at [338, 215] on div "This template contains some sample content on components, and a suggested page …" at bounding box center [524, 206] width 378 height 34
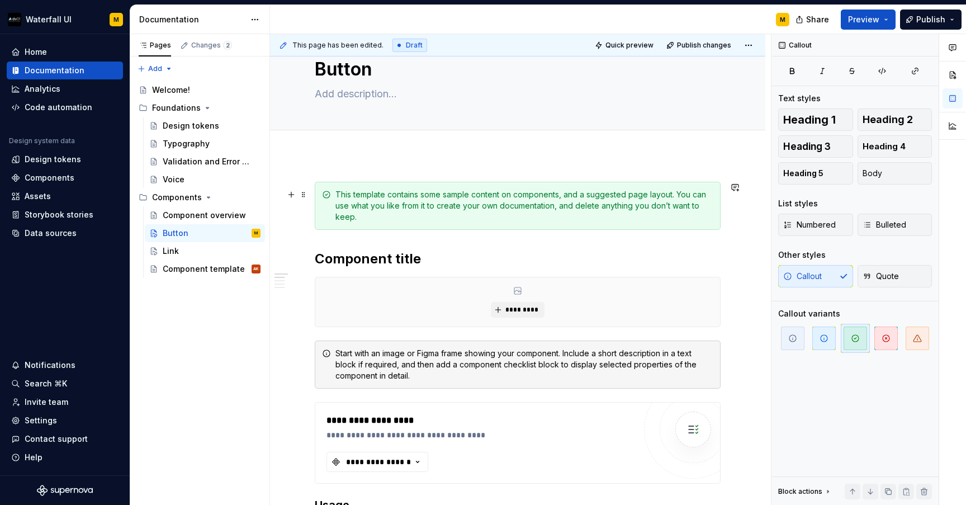
click at [440, 213] on div "This template contains some sample content on components, and a suggested page …" at bounding box center [524, 206] width 378 height 34
click at [337, 209] on div "This template contains some sample content on components, and a suggested page …" at bounding box center [524, 206] width 378 height 34
click at [303, 195] on span at bounding box center [303, 195] width 9 height 16
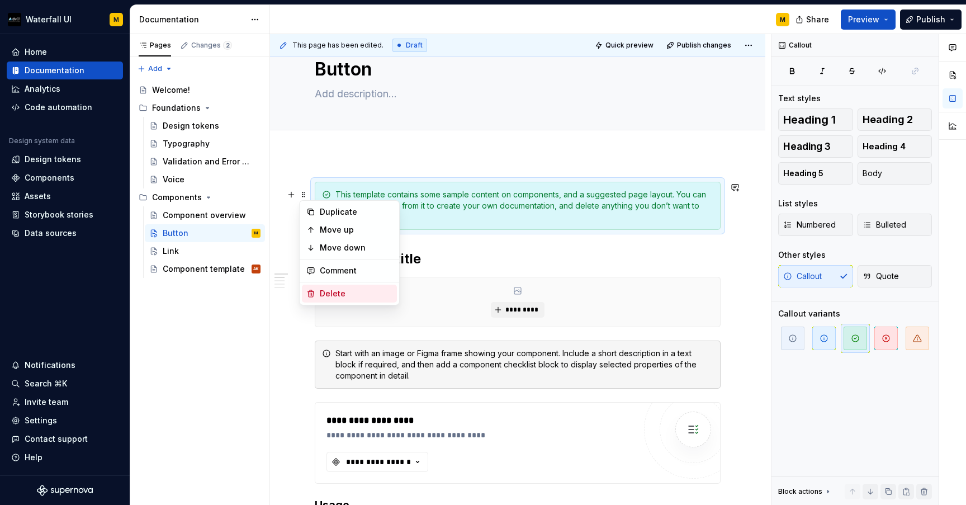
click at [320, 290] on div "Delete" at bounding box center [356, 293] width 73 height 11
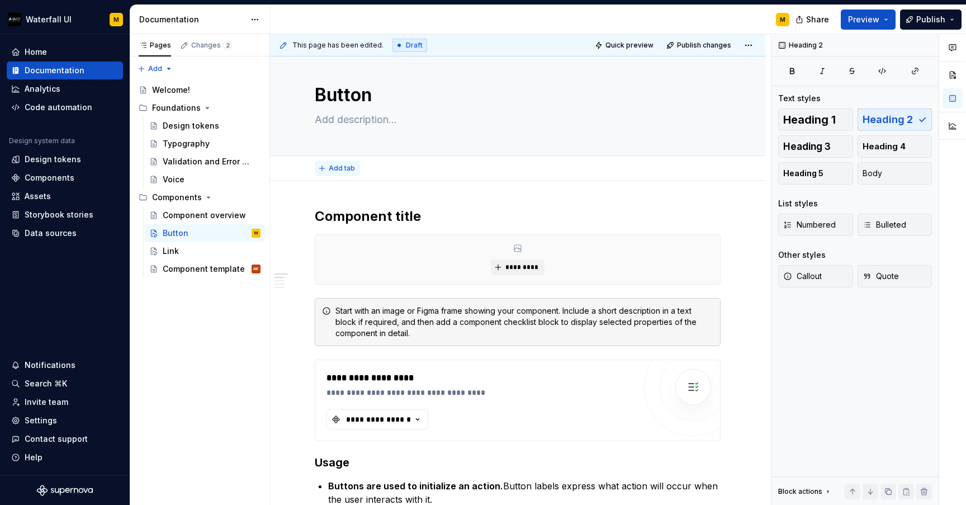
scroll to position [0, 0]
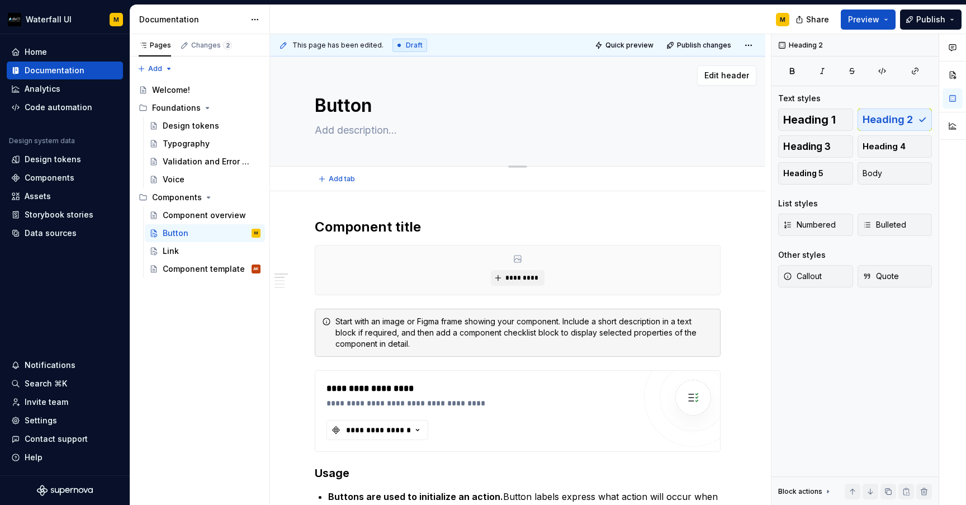
click at [335, 133] on textarea at bounding box center [515, 130] width 406 height 18
paste textarea "Buttons are clickable items used to perform an action."
type textarea "*"
type textarea "Buttons are clickable items used to perform an action."
type textarea "*"
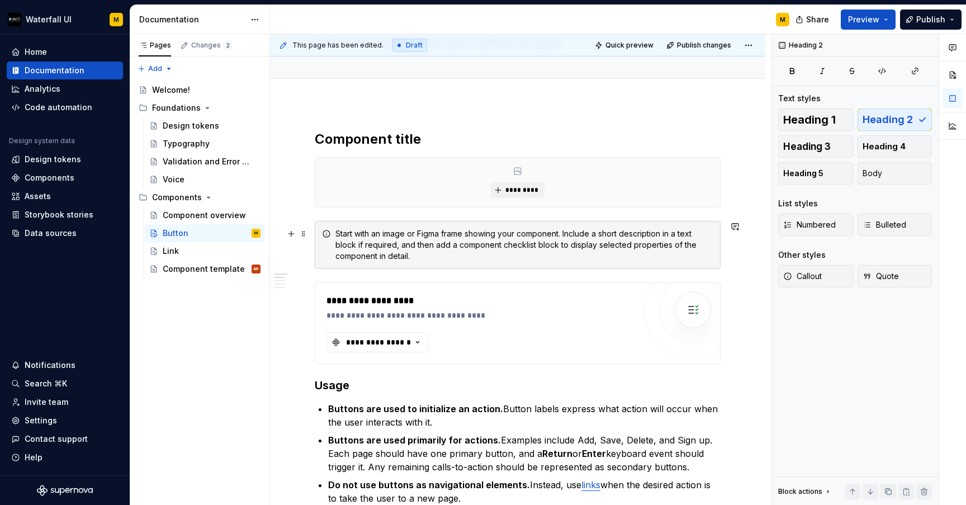
scroll to position [89, 0]
type textarea "Buttons are clickable items used to perform an action."
click at [367, 260] on div "Start with an image or Figma frame showing your component. Include a short desc…" at bounding box center [518, 244] width 406 height 48
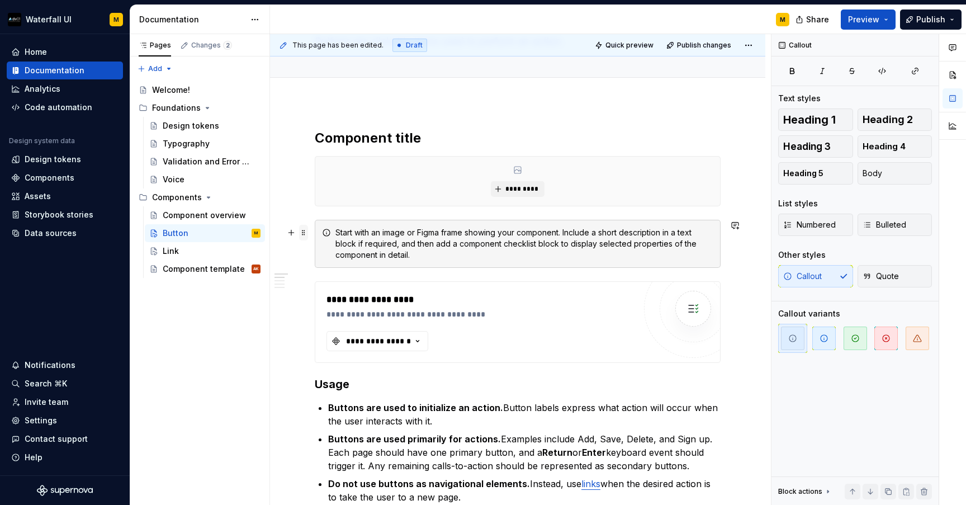
click at [303, 235] on span at bounding box center [303, 233] width 9 height 16
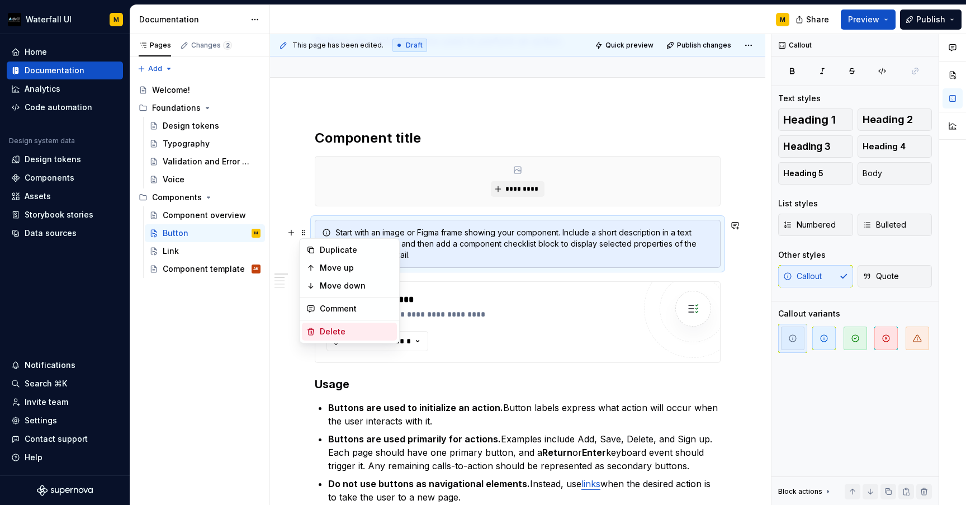
click at [320, 329] on div "Delete" at bounding box center [356, 331] width 73 height 11
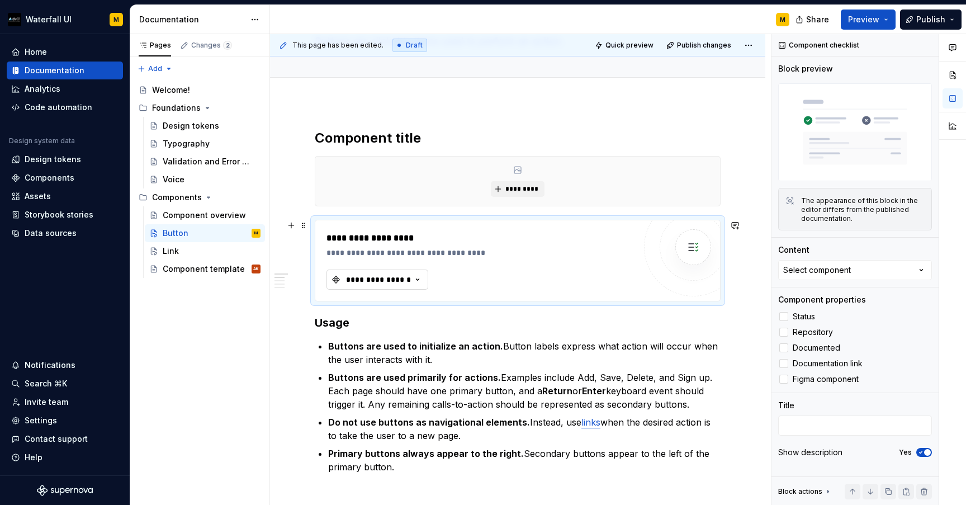
click at [340, 280] on div "**********" at bounding box center [371, 279] width 80 height 11
click at [348, 325] on div "Suggestions" at bounding box center [349, 324] width 9 height 9
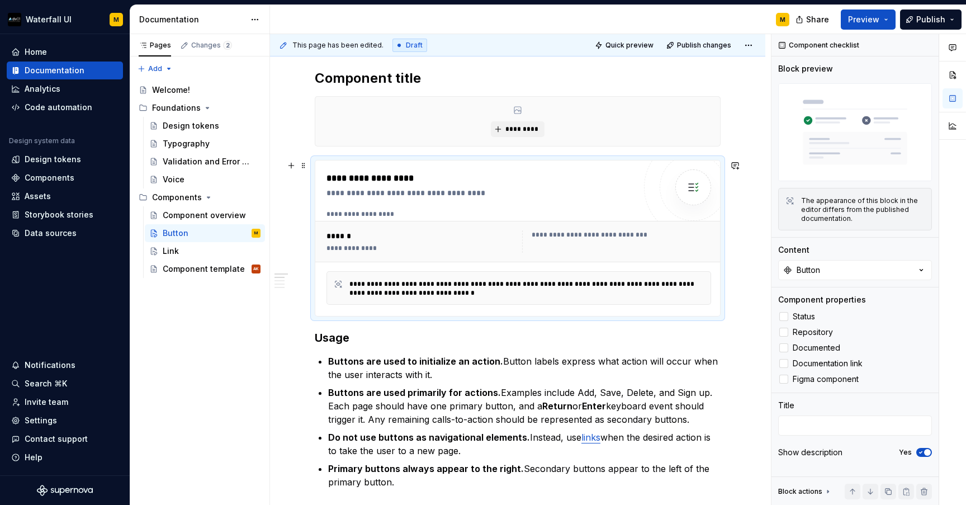
scroll to position [179, 0]
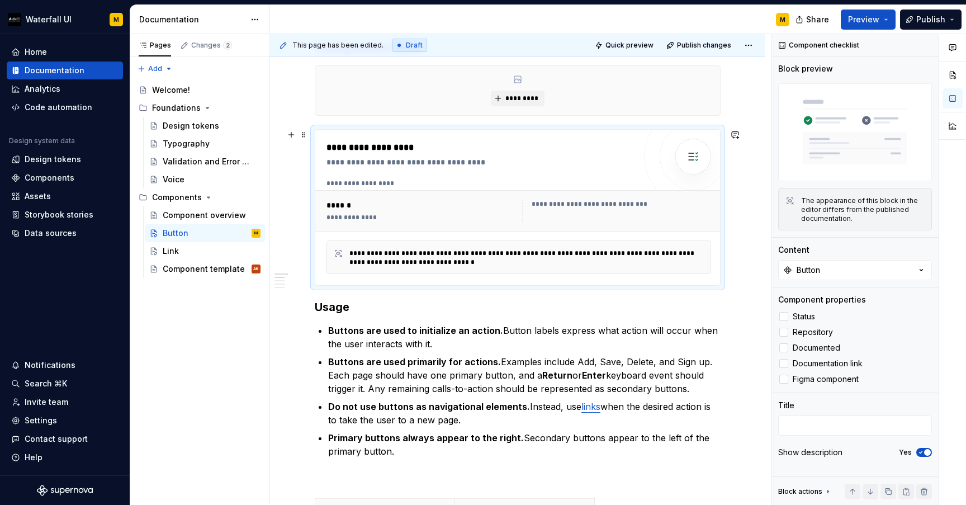
click at [348, 216] on div "**********" at bounding box center [422, 217] width 192 height 9
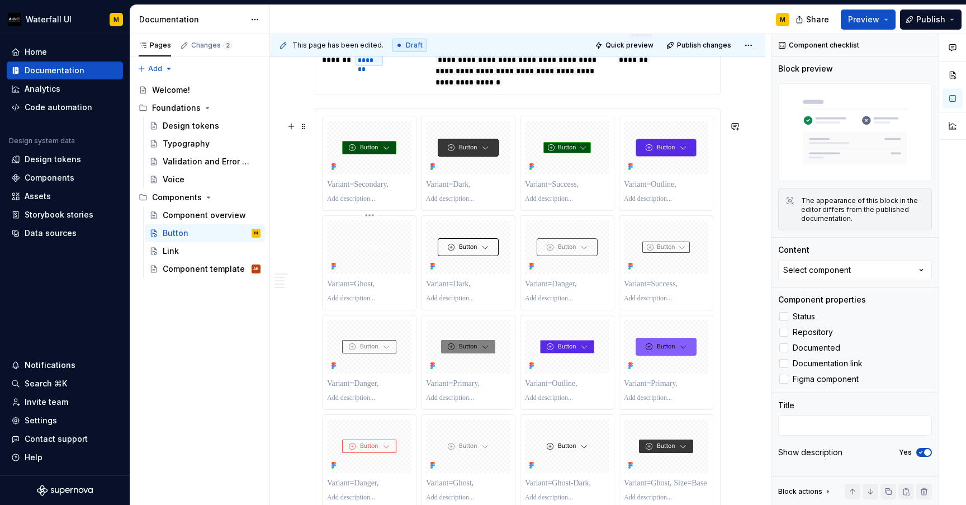
scroll to position [1074, 0]
click at [194, 248] on div "Link" at bounding box center [212, 251] width 98 height 16
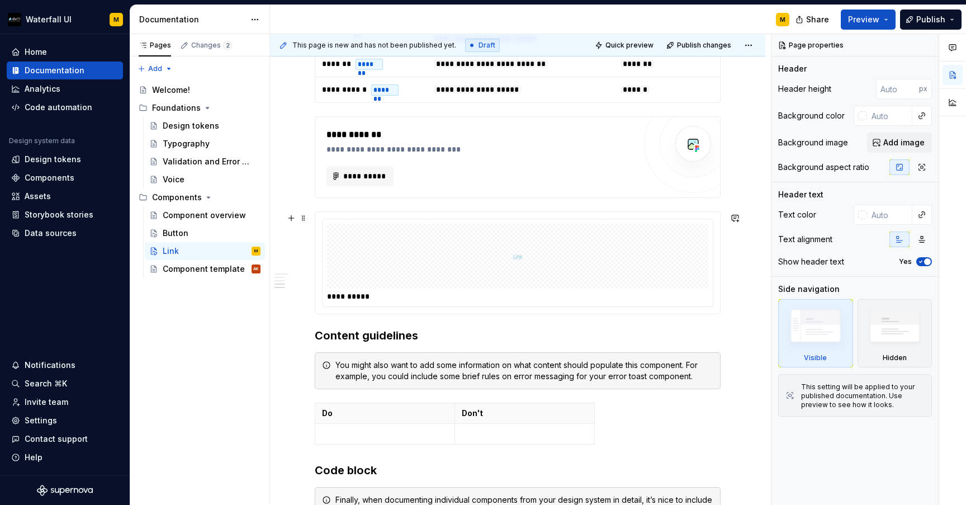
scroll to position [868, 0]
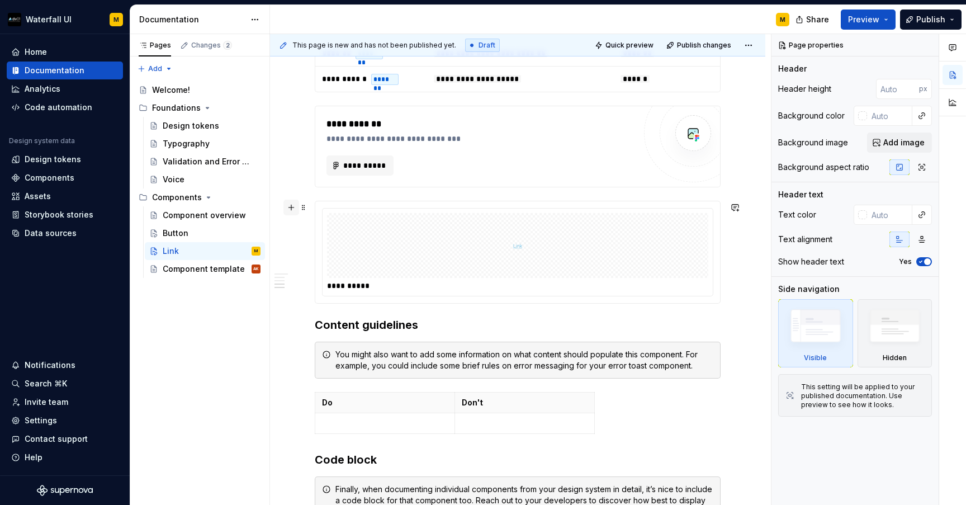
type textarea "*"
click at [291, 210] on button "button" at bounding box center [291, 208] width 16 height 16
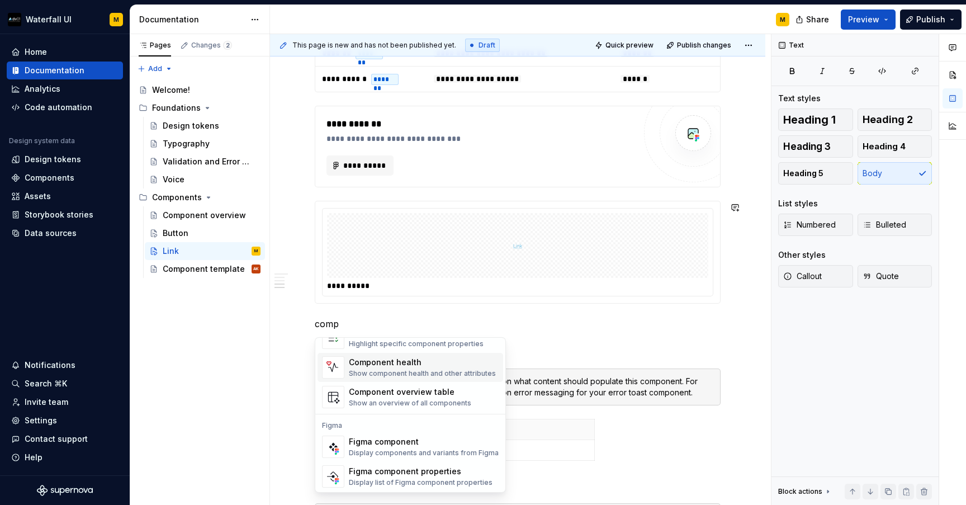
scroll to position [34, 0]
click at [333, 440] on img "Suggestions" at bounding box center [332, 445] width 21 height 21
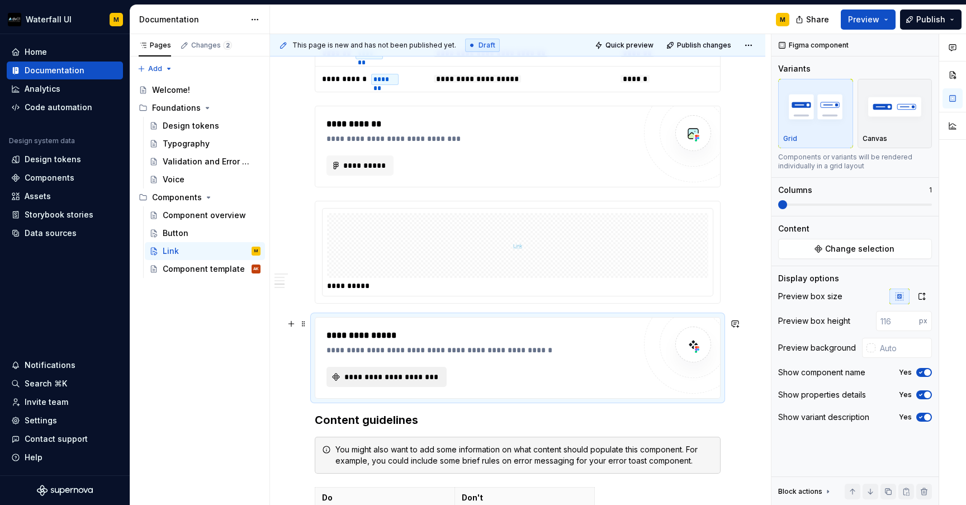
click at [348, 380] on span "**********" at bounding box center [391, 376] width 97 height 11
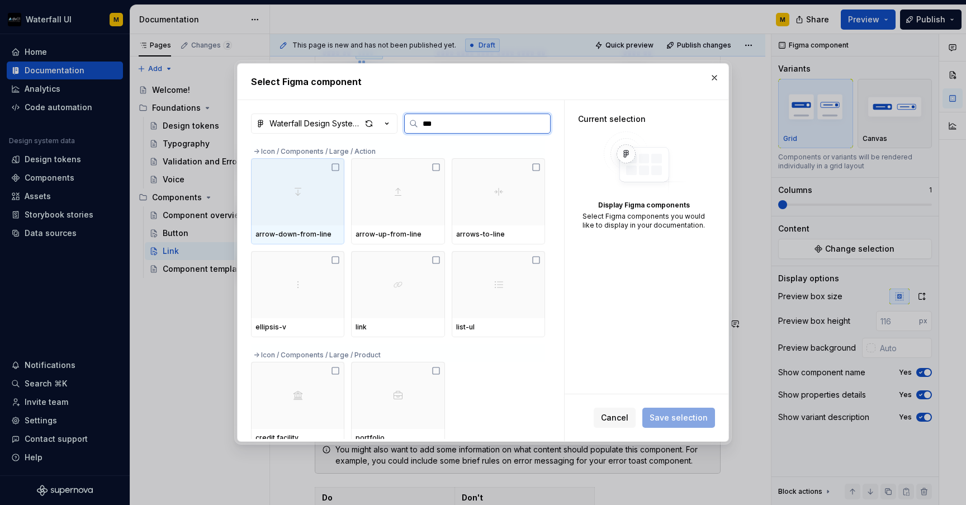
type input "****"
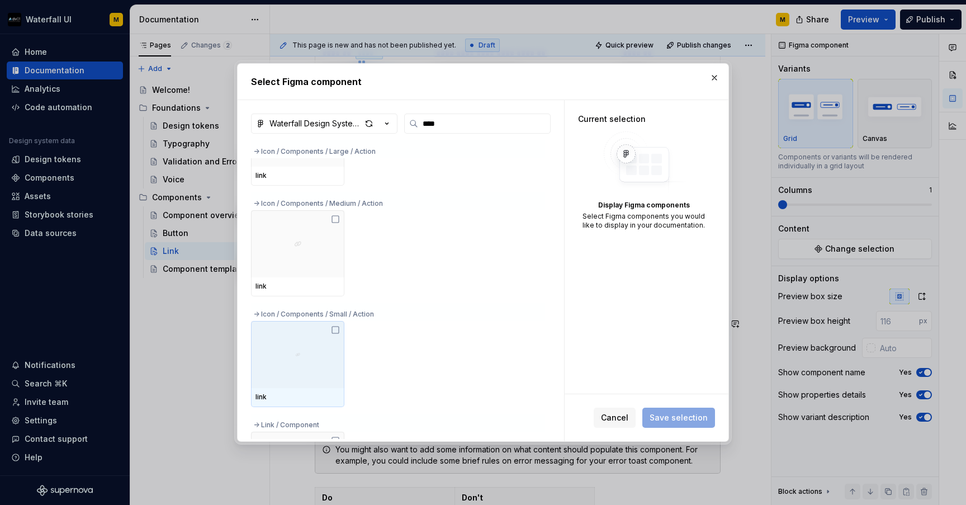
scroll to position [130, 0]
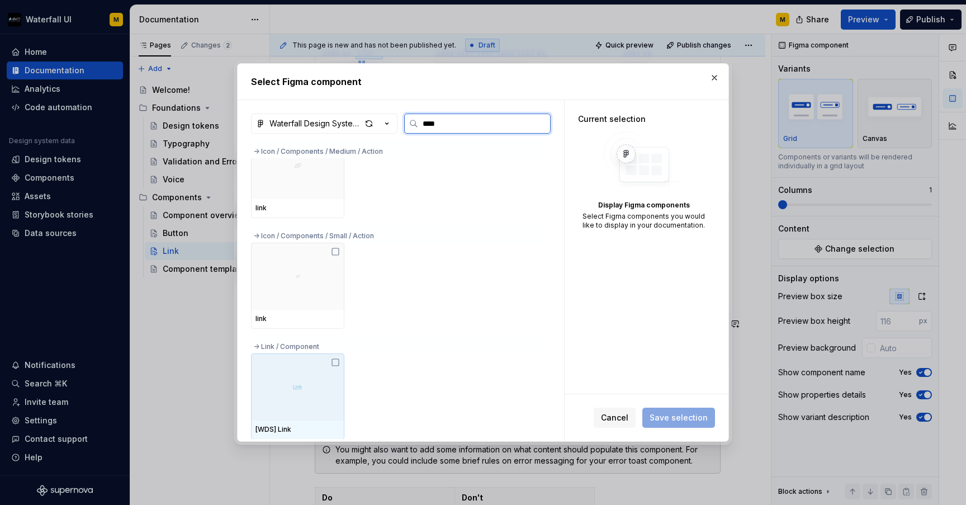
click at [301, 378] on div at bounding box center [297, 386] width 93 height 67
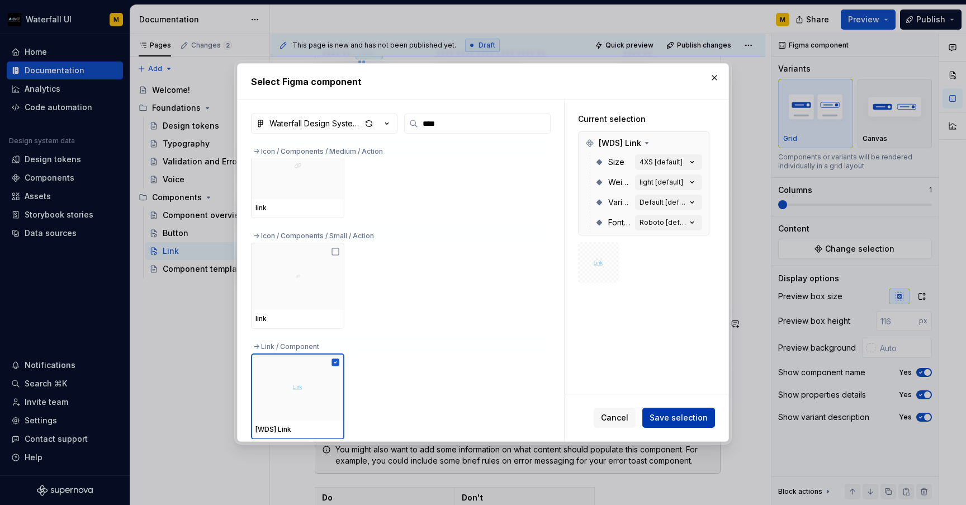
click at [657, 416] on span "Save selection" at bounding box center [678, 417] width 58 height 11
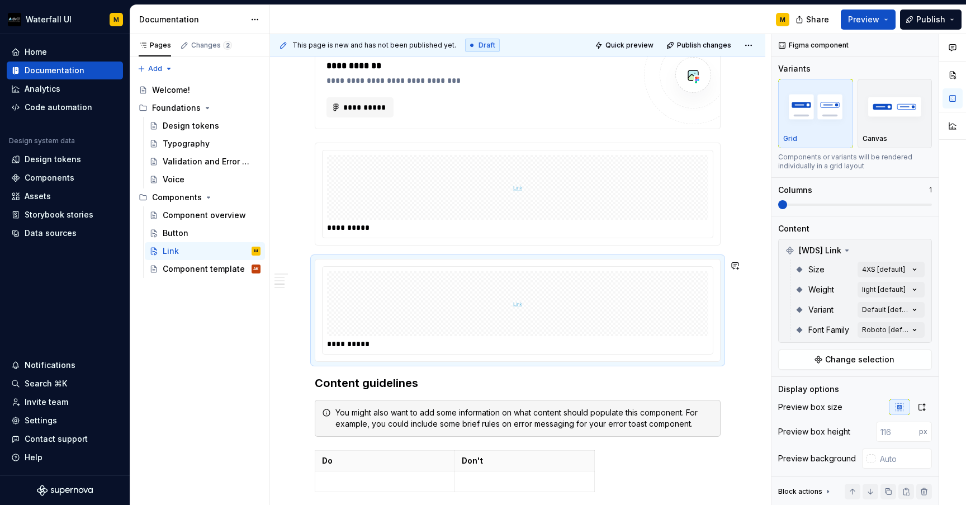
scroll to position [931, 0]
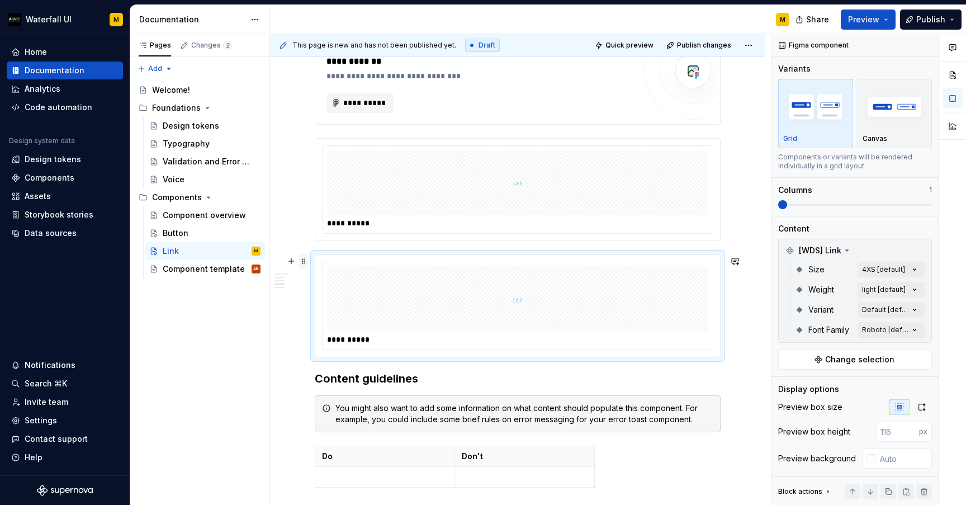
click at [302, 262] on span at bounding box center [303, 261] width 9 height 16
click at [322, 359] on div "Delete" at bounding box center [356, 359] width 73 height 11
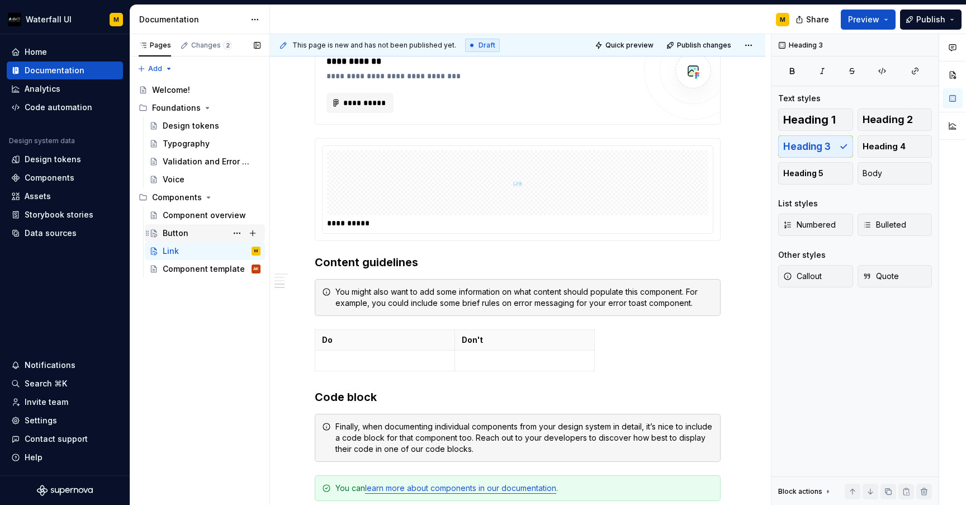
click at [184, 234] on div "Button" at bounding box center [176, 232] width 26 height 11
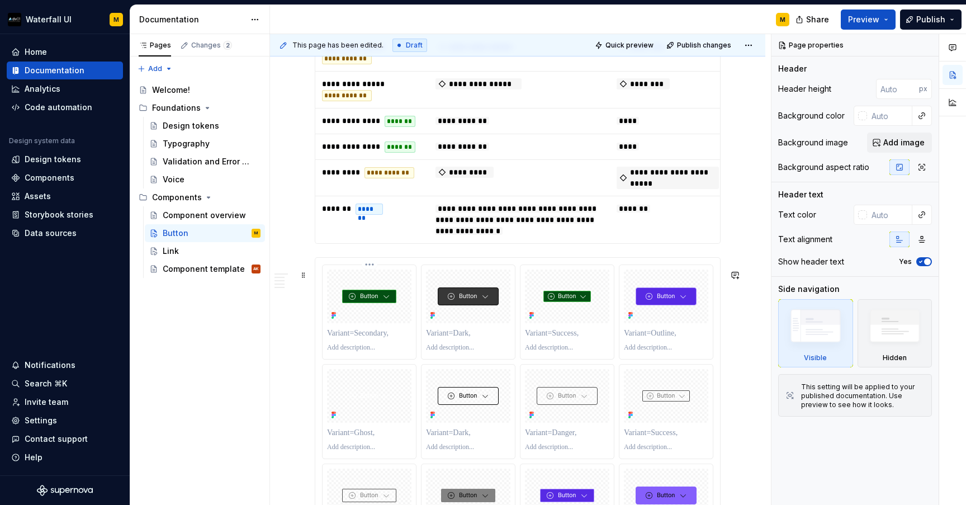
scroll to position [899, 0]
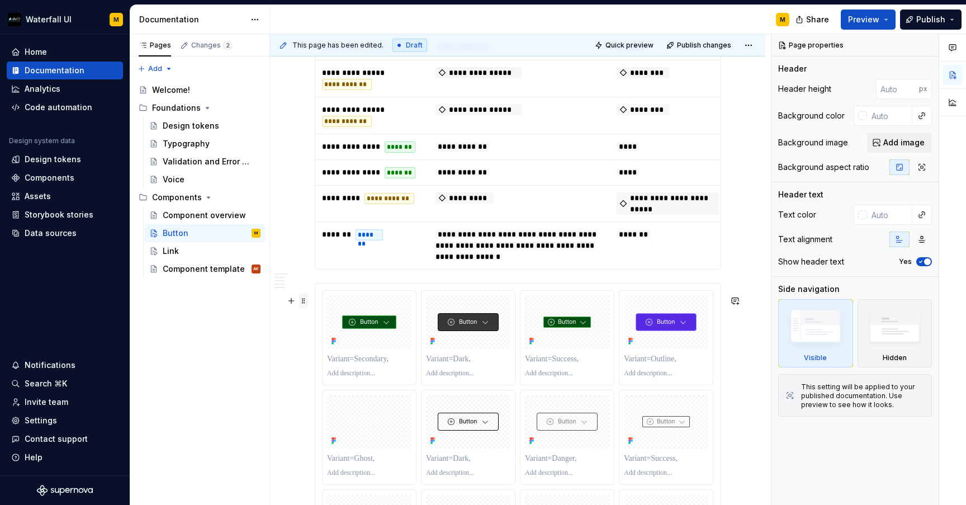
click at [301, 298] on span at bounding box center [303, 301] width 9 height 16
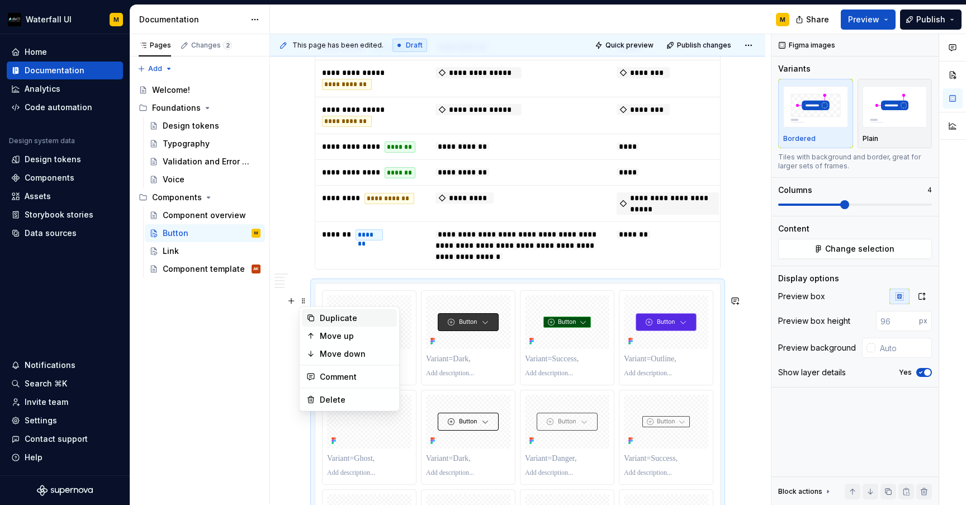
click at [316, 317] on div "Duplicate" at bounding box center [349, 318] width 95 height 18
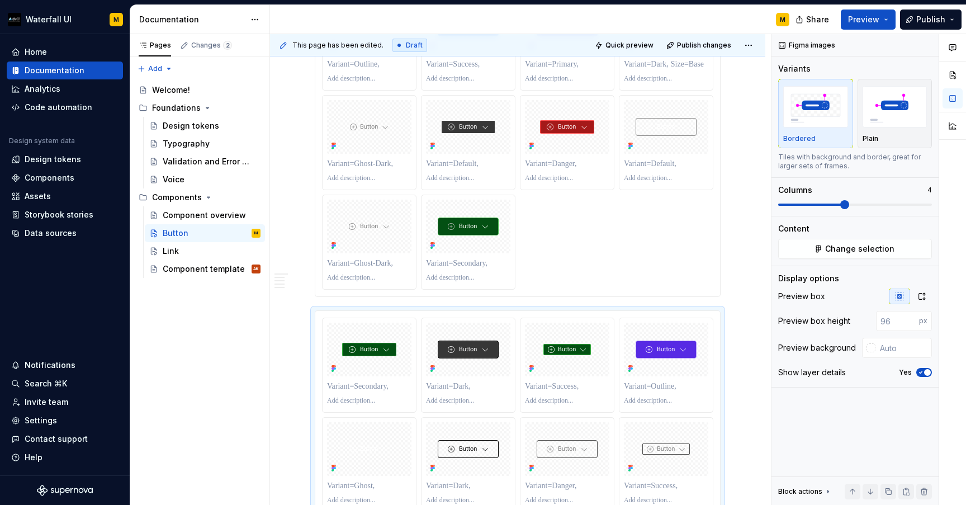
scroll to position [3207, 0]
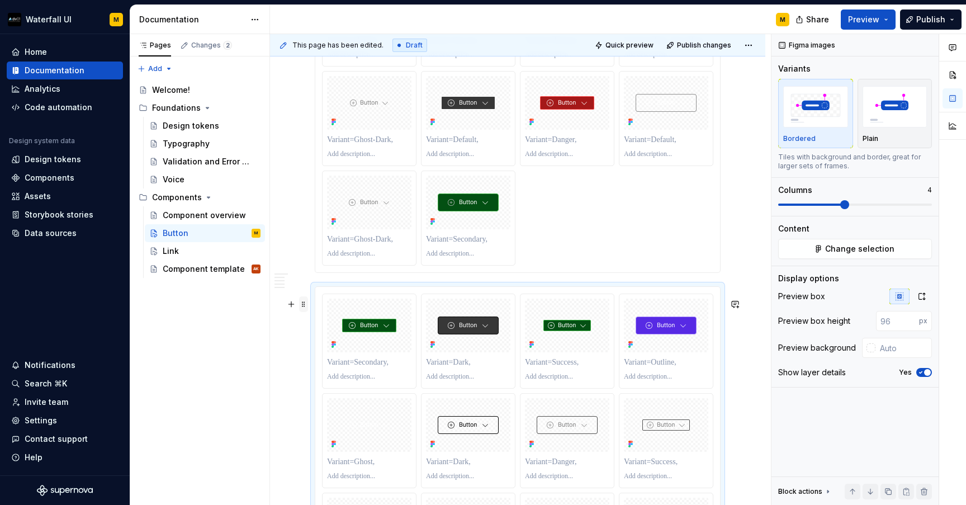
click at [303, 305] on span at bounding box center [303, 304] width 9 height 16
click at [322, 306] on div at bounding box center [368, 341] width 93 height 94
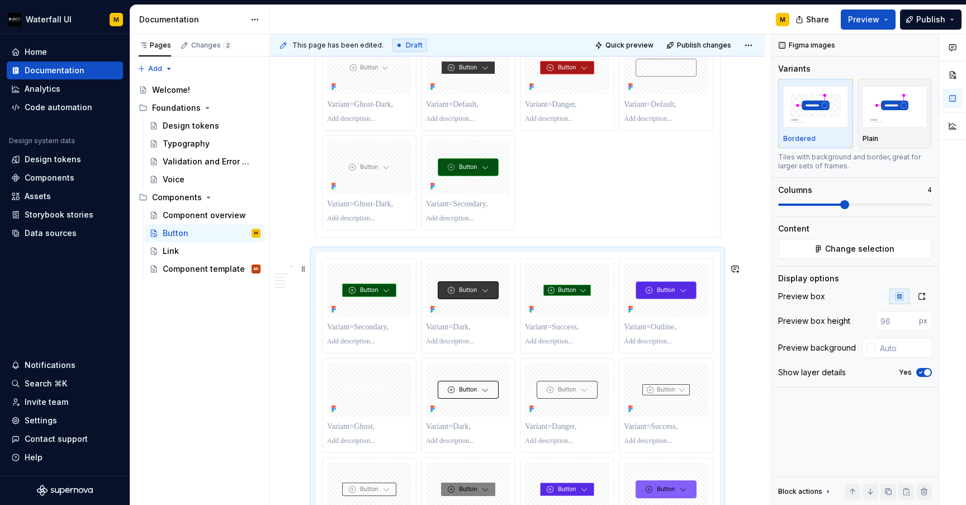
scroll to position [3213, 0]
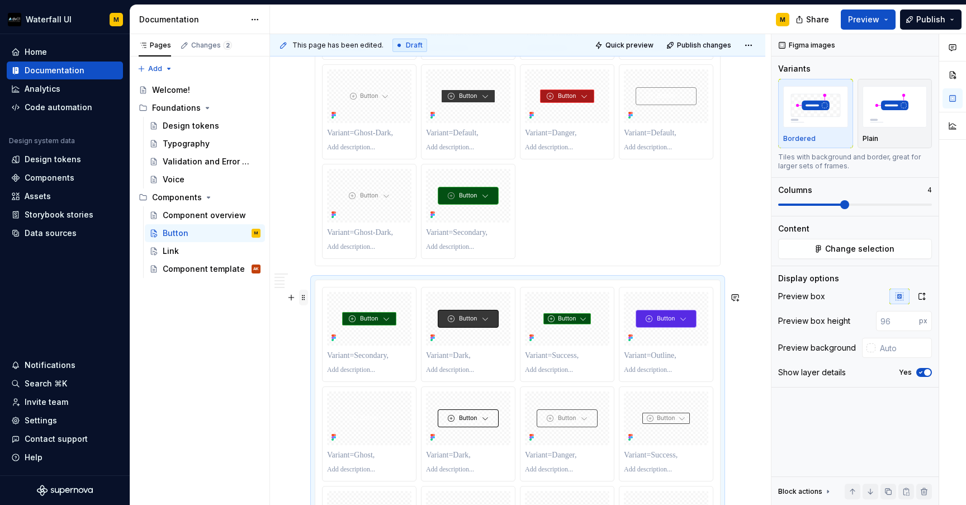
click at [304, 296] on span at bounding box center [303, 297] width 9 height 16
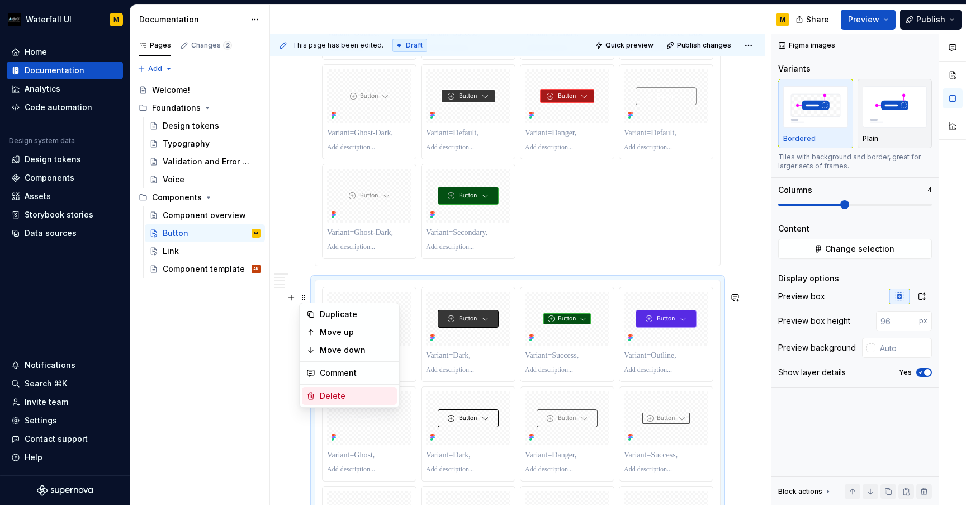
click at [317, 393] on div "Delete" at bounding box center [349, 396] width 95 height 18
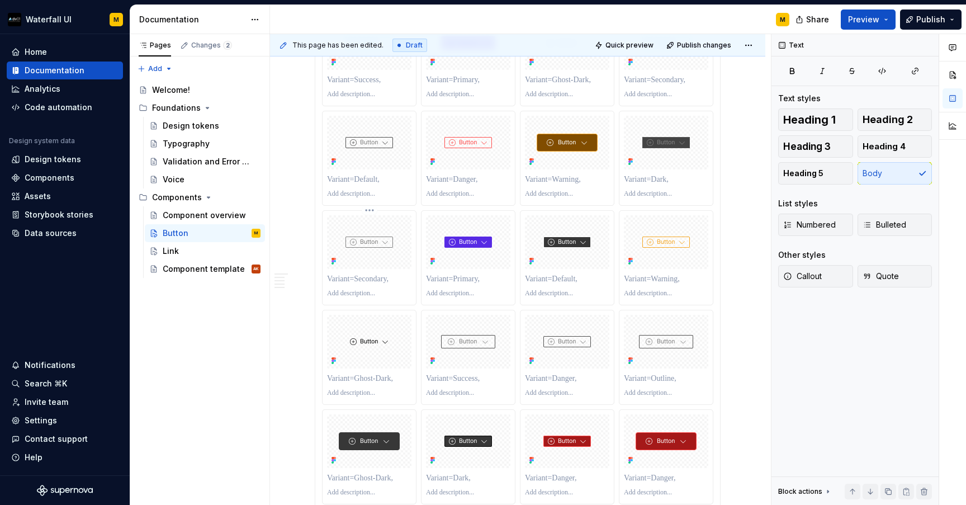
scroll to position [1954, 0]
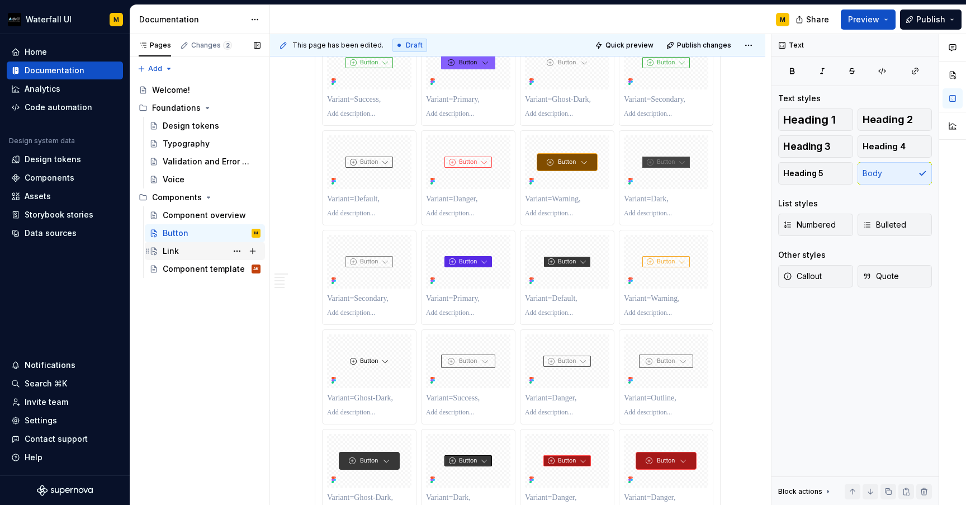
click at [192, 252] on div "Link" at bounding box center [212, 251] width 98 height 16
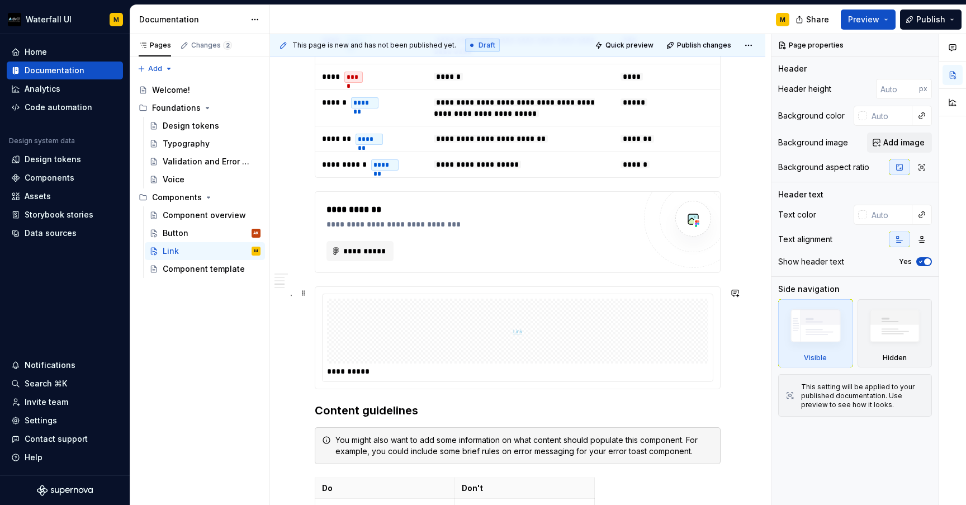
scroll to position [782, 0]
click at [196, 241] on div "Button AK" at bounding box center [205, 233] width 120 height 18
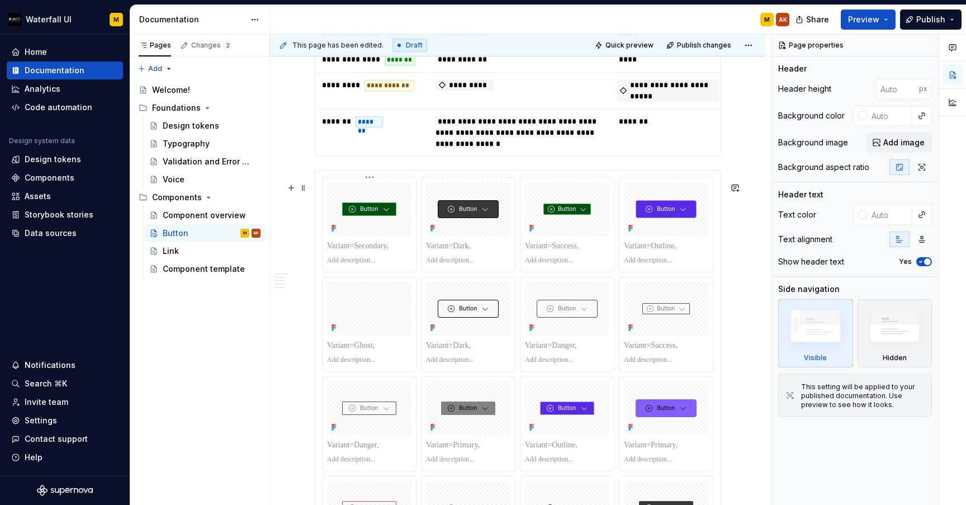
scroll to position [1061, 0]
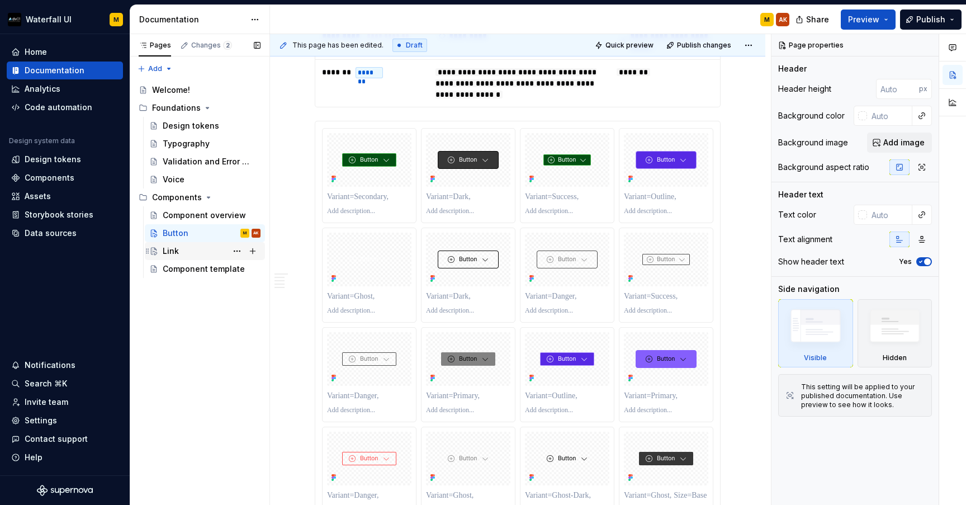
click at [182, 249] on div "Link" at bounding box center [212, 251] width 98 height 16
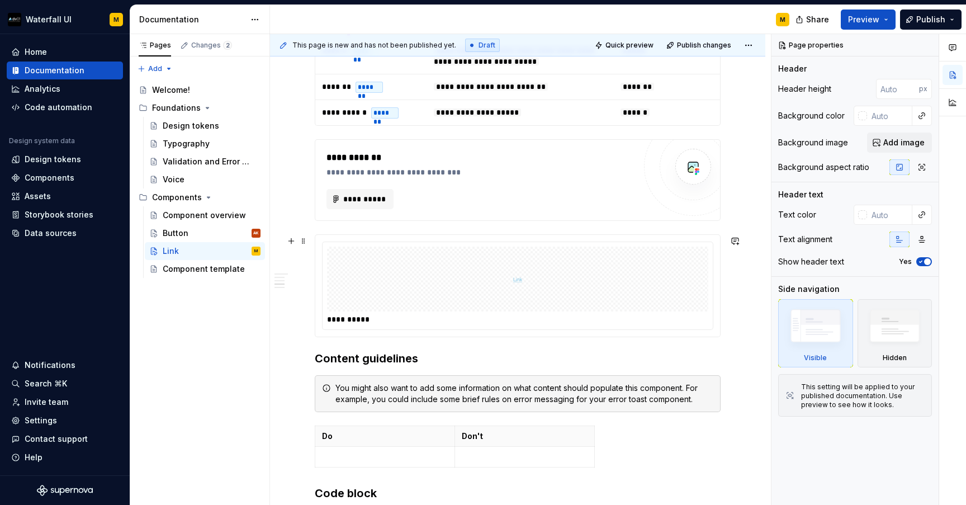
scroll to position [759, 0]
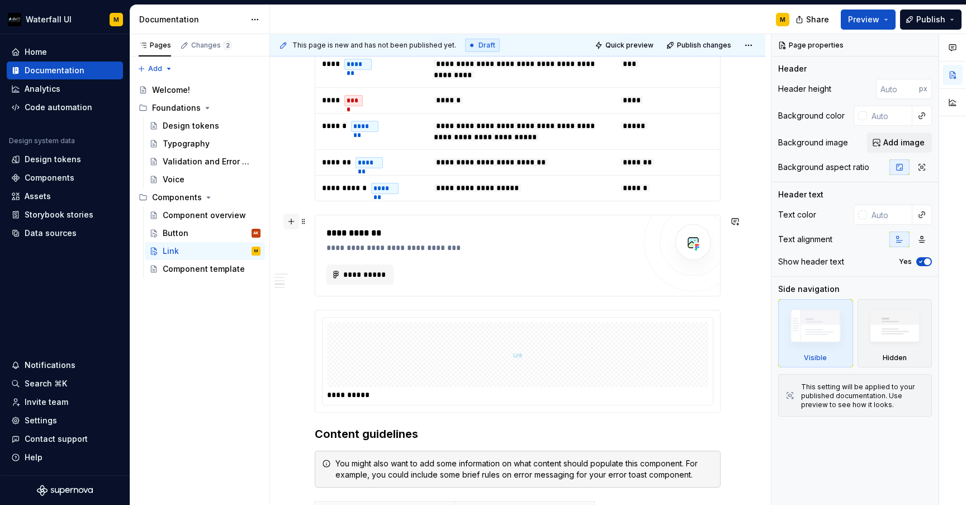
type textarea "*"
click at [291, 221] on button "button" at bounding box center [291, 221] width 16 height 16
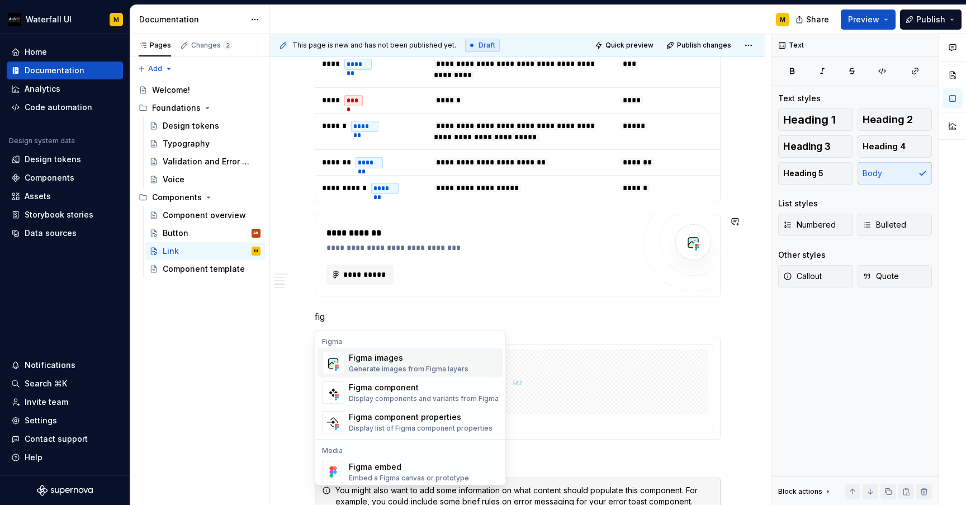
scroll to position [34, 0]
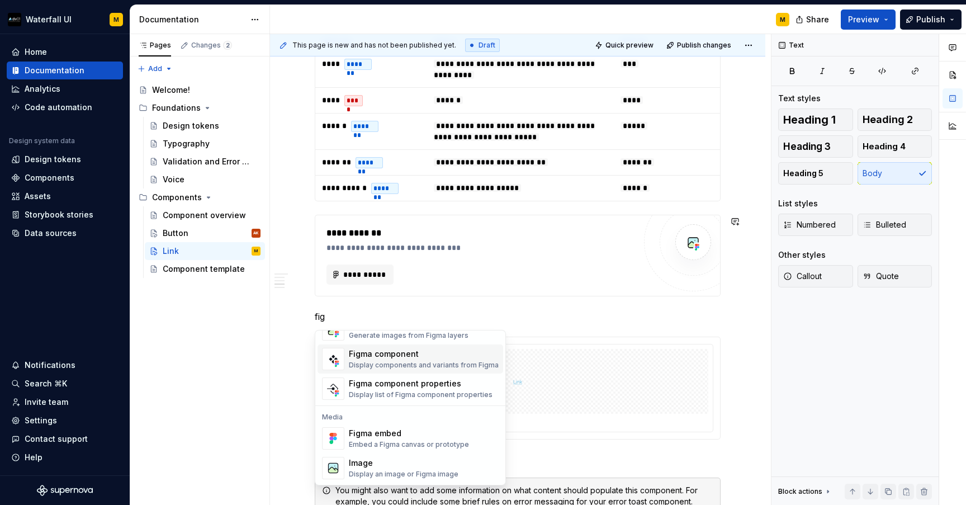
click at [357, 365] on div "Display components and variants from Figma" at bounding box center [424, 364] width 150 height 9
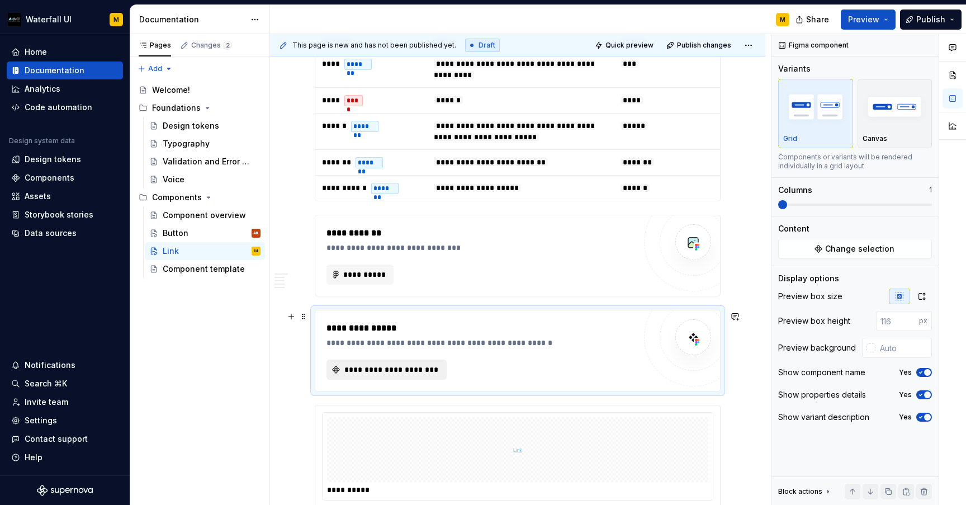
click at [353, 373] on span "**********" at bounding box center [391, 369] width 97 height 11
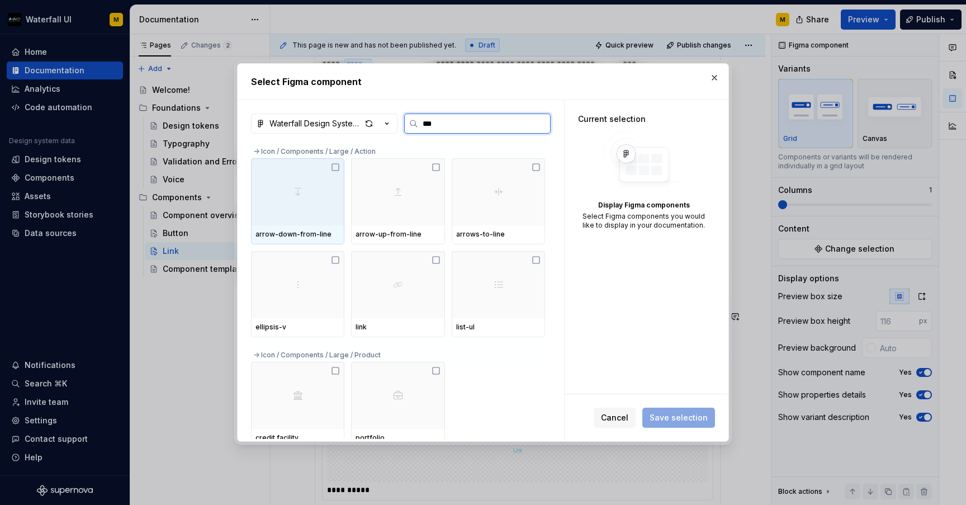
type input "****"
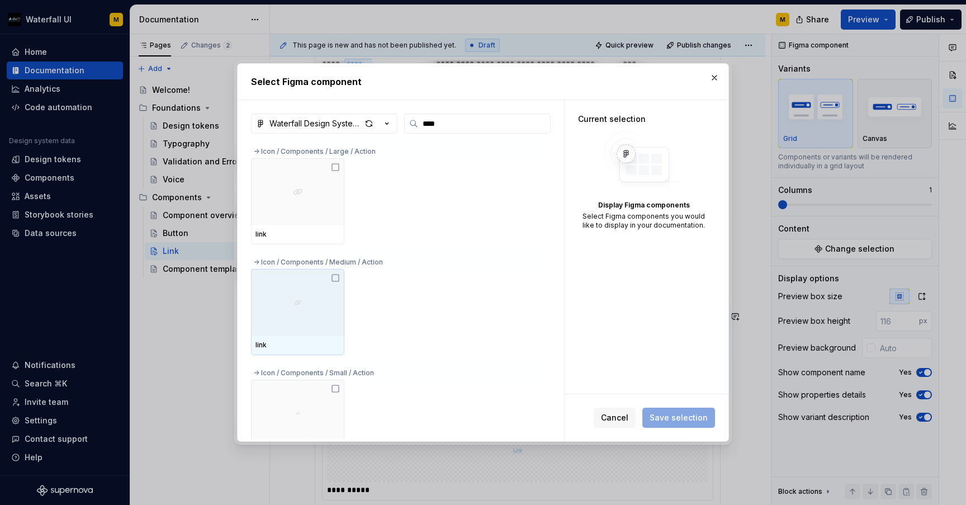
scroll to position [130, 0]
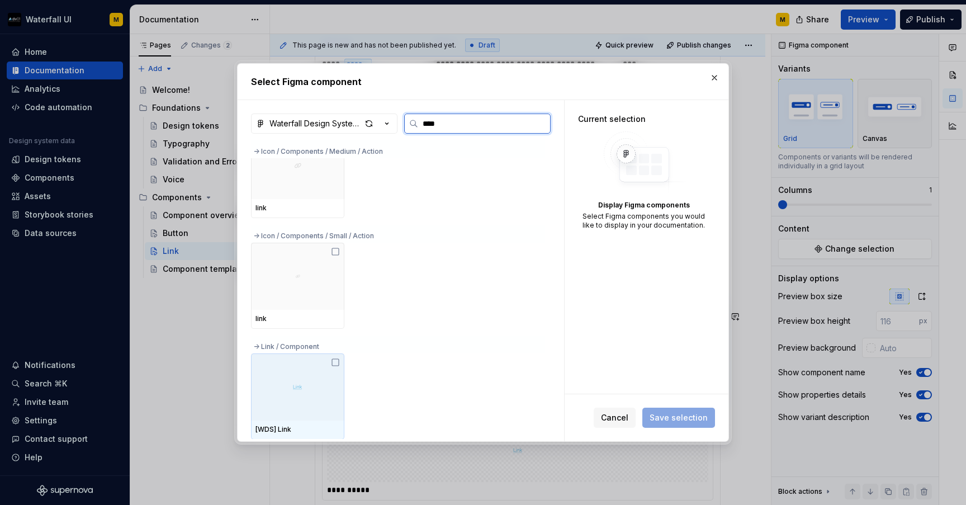
click at [336, 363] on icon at bounding box center [335, 362] width 9 height 9
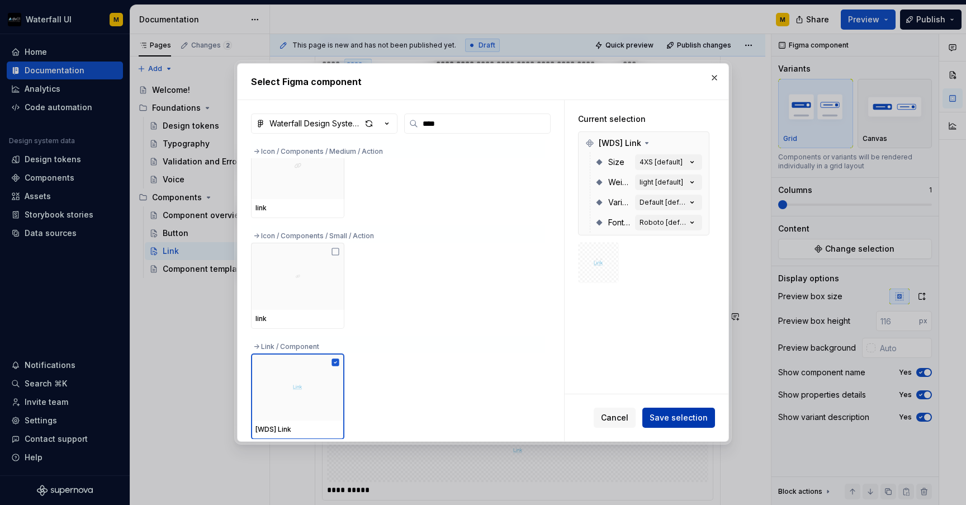
click at [672, 421] on span "Save selection" at bounding box center [678, 417] width 58 height 11
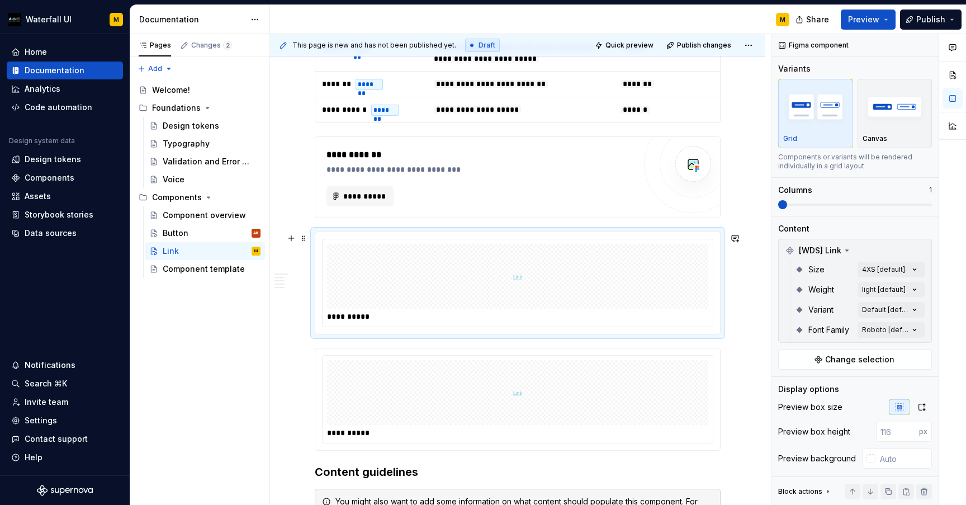
scroll to position [876, 0]
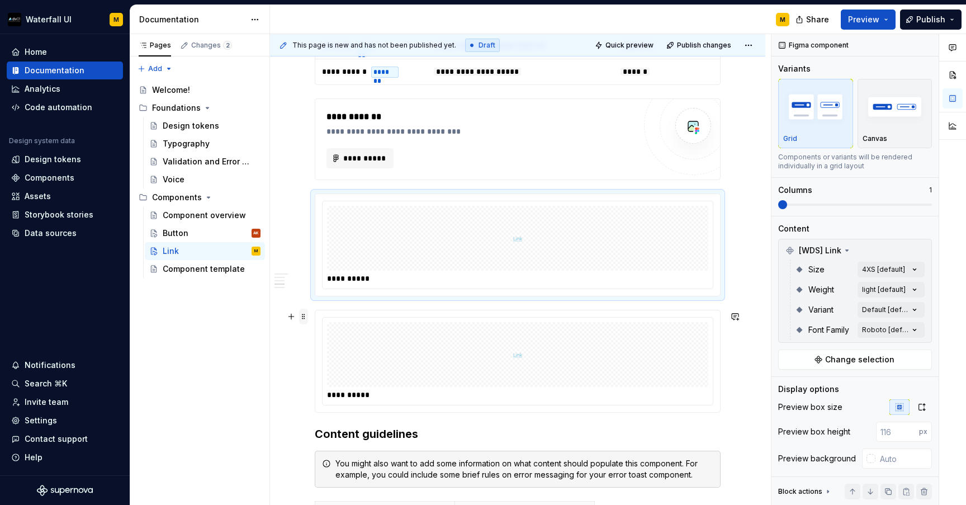
click at [305, 320] on span at bounding box center [303, 316] width 9 height 16
click at [311, 414] on icon at bounding box center [310, 415] width 9 height 9
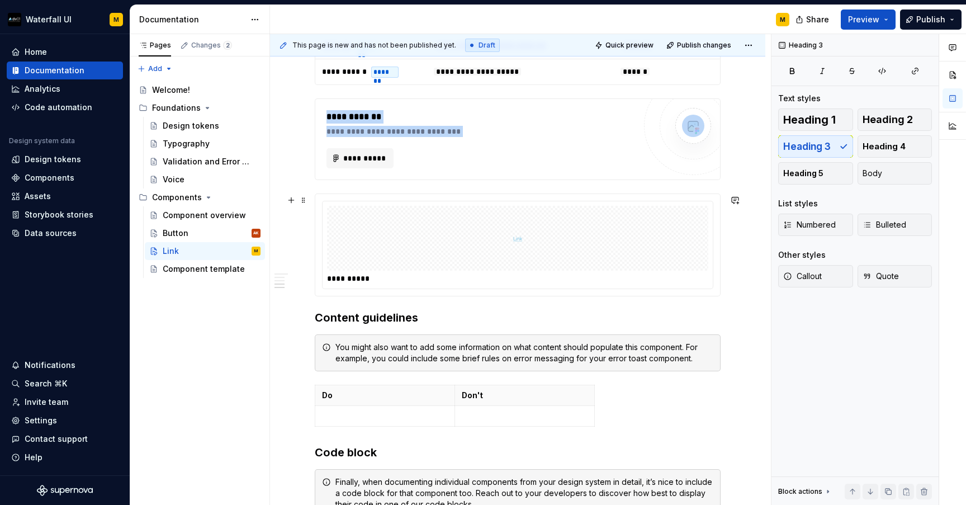
click at [352, 225] on div at bounding box center [517, 238] width 381 height 65
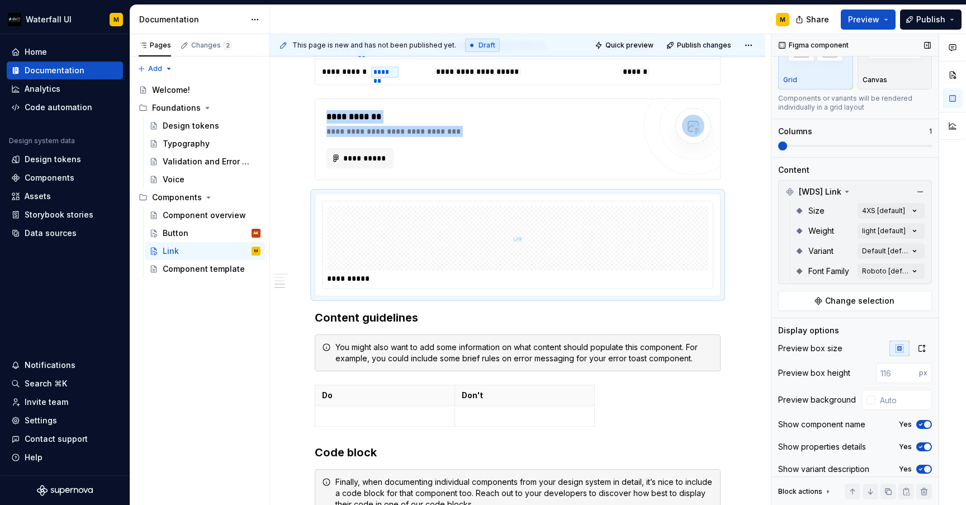
scroll to position [0, 0]
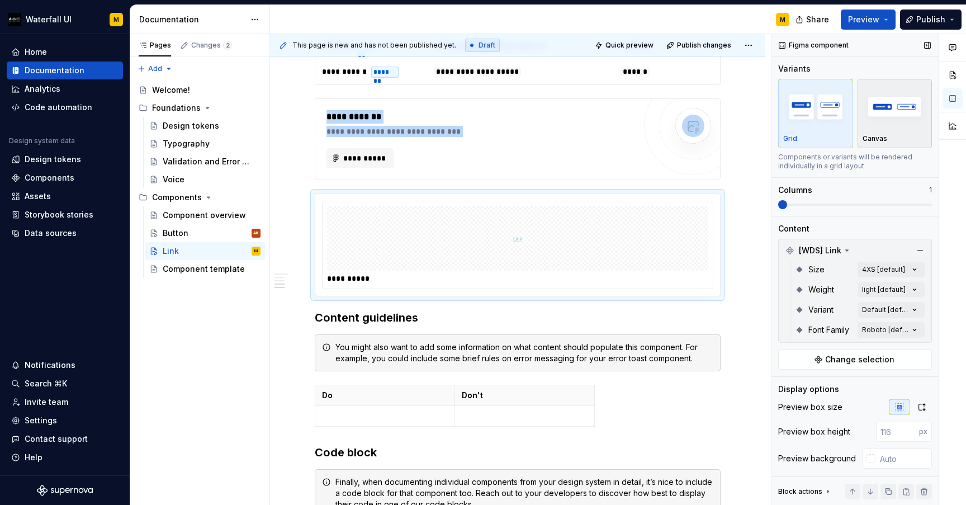
click at [881, 124] on img "button" at bounding box center [894, 106] width 65 height 41
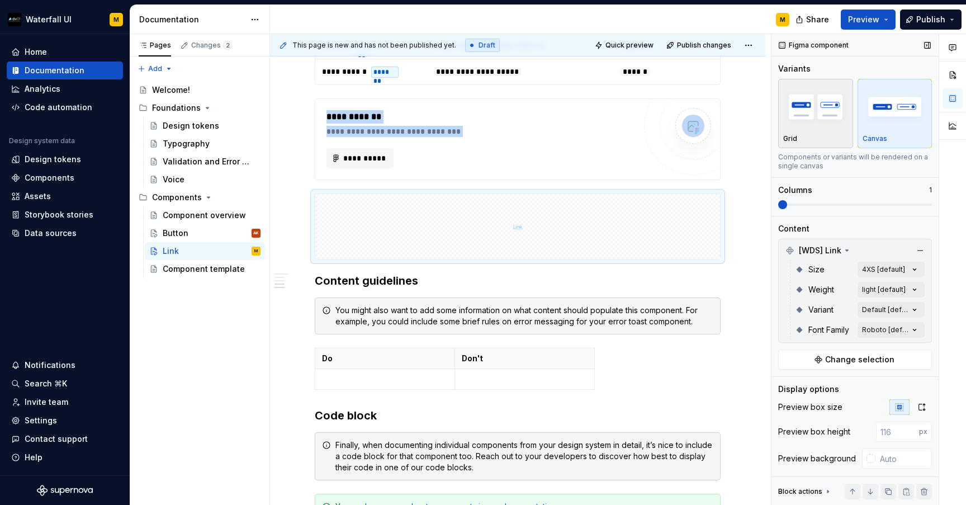
click at [816, 135] on div "Grid" at bounding box center [815, 138] width 65 height 9
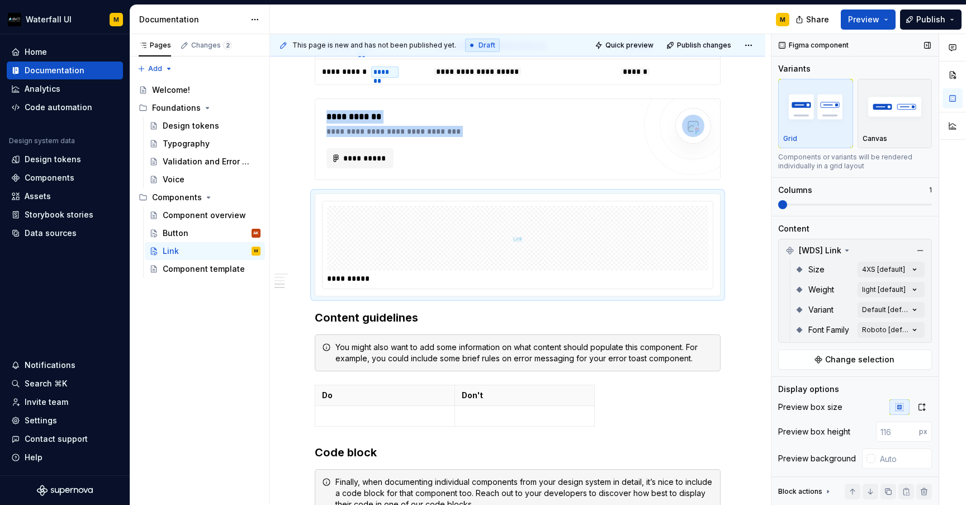
scroll to position [66, 0]
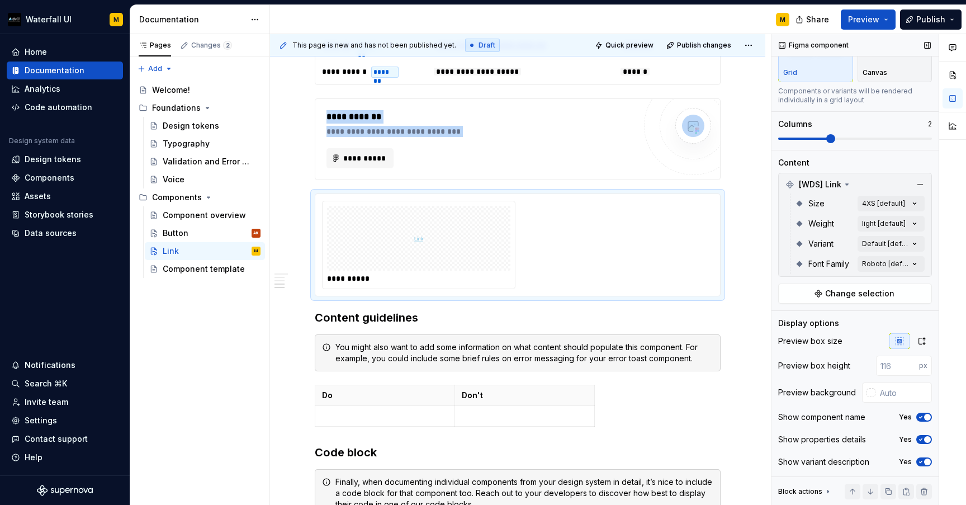
click at [826, 136] on span at bounding box center [830, 138] width 9 height 9
click at [921, 140] on span at bounding box center [855, 138] width 154 height 9
click at [809, 296] on button "Change selection" at bounding box center [855, 293] width 154 height 20
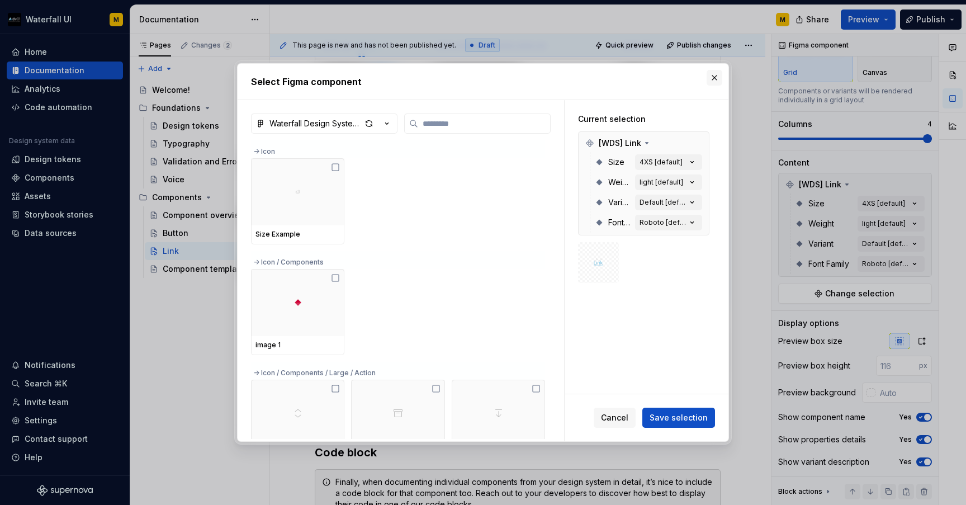
click at [710, 79] on button "button" at bounding box center [714, 78] width 16 height 16
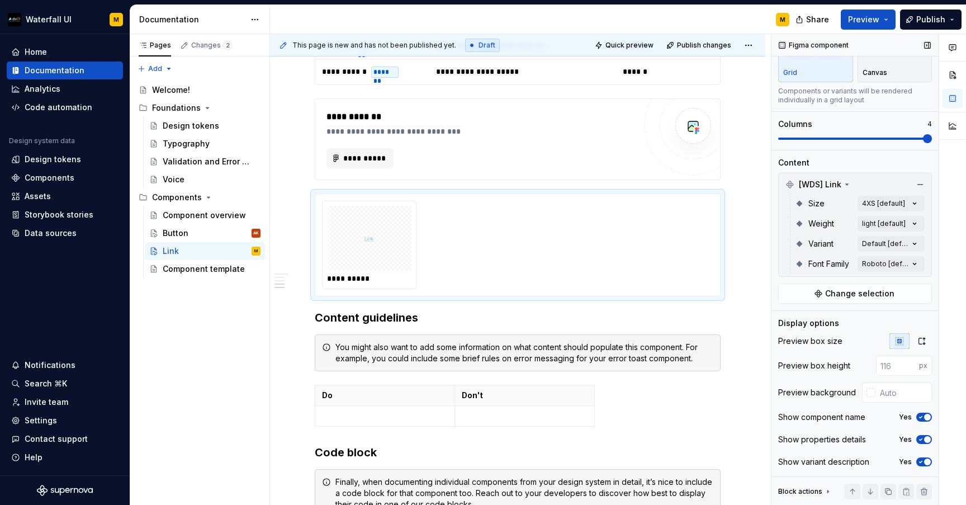
click at [824, 491] on icon at bounding box center [827, 491] width 9 height 9
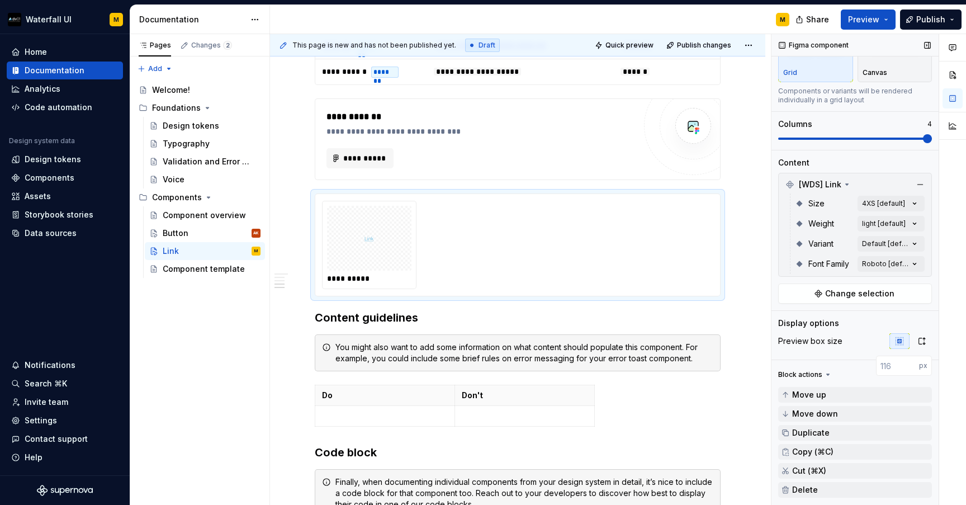
click at [806, 333] on div "Preview box size" at bounding box center [855, 341] width 154 height 16
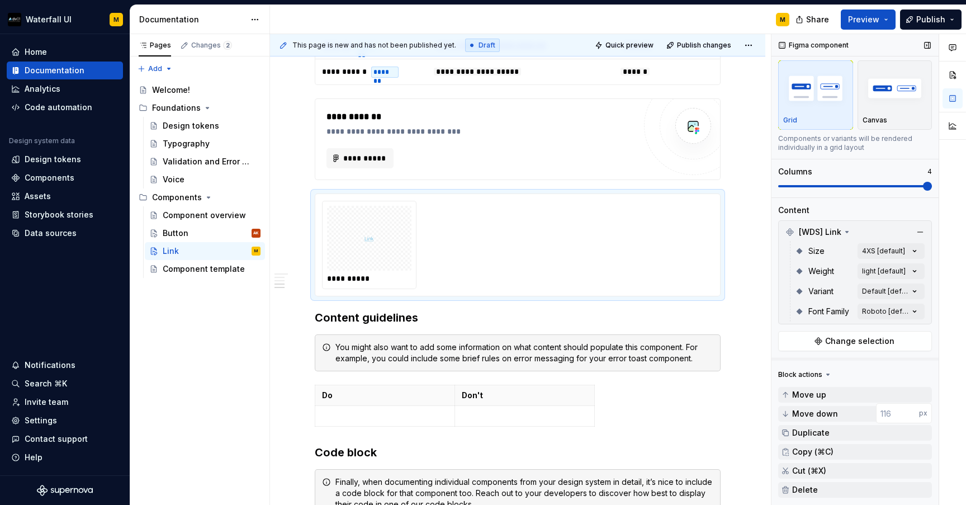
scroll to position [0, 0]
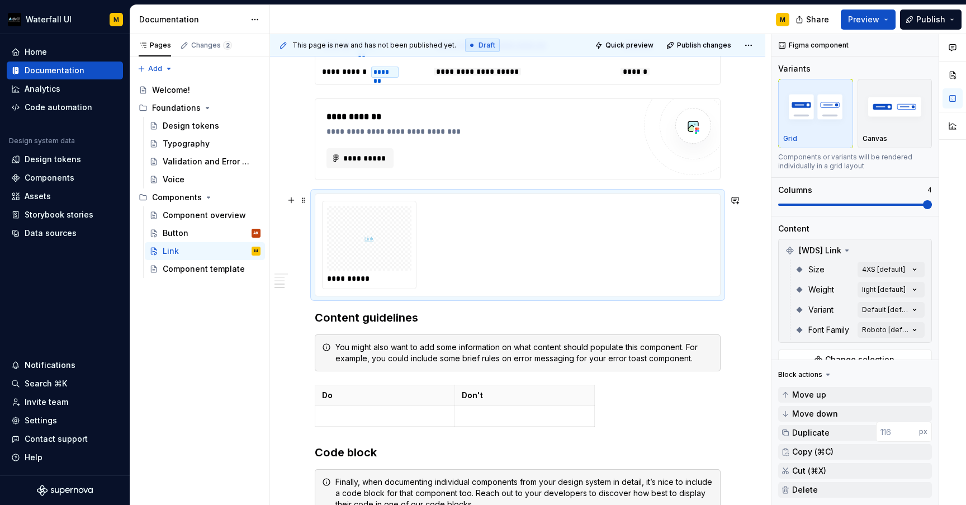
click at [510, 232] on div "**********" at bounding box center [517, 245] width 391 height 88
click at [383, 248] on div at bounding box center [369, 238] width 84 height 65
click at [369, 245] on img at bounding box center [369, 238] width 10 height 56
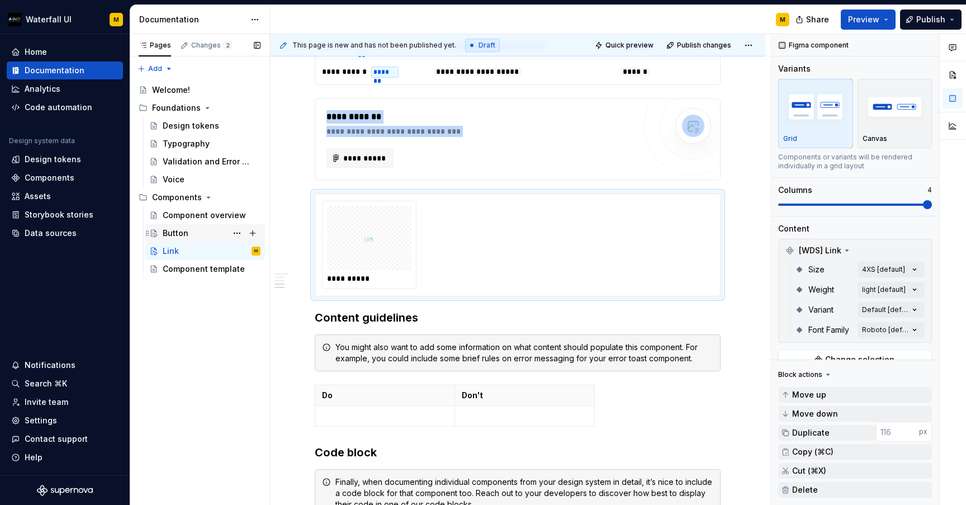
click at [207, 231] on div "Button AK" at bounding box center [212, 233] width 98 height 16
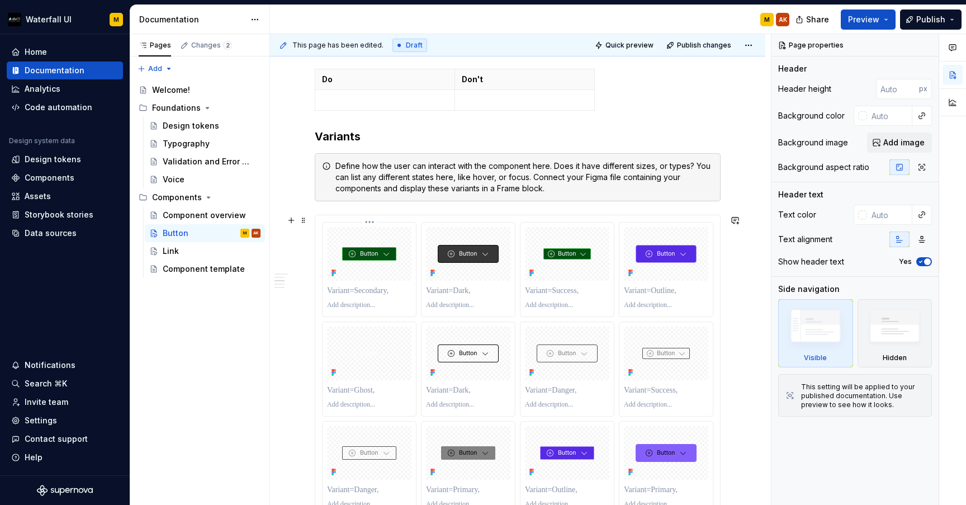
scroll to position [533, 0]
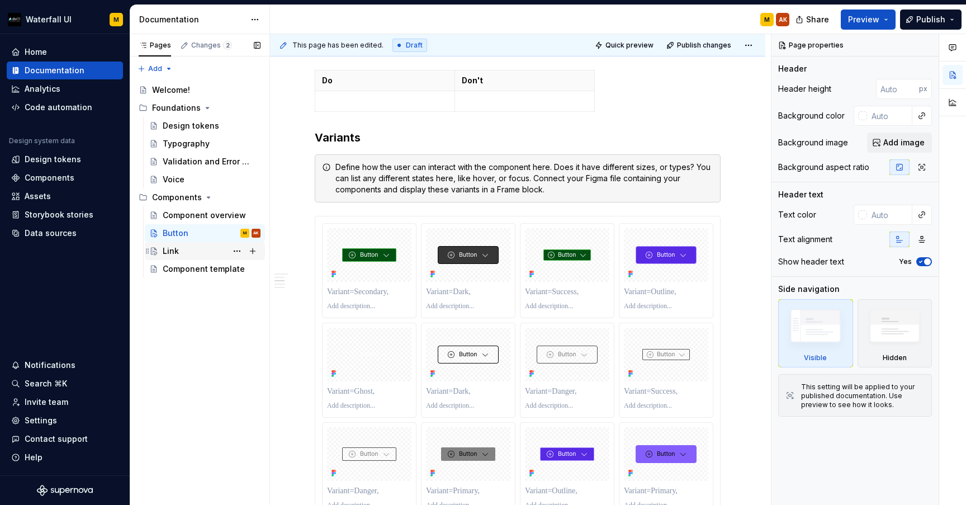
click at [202, 250] on div "Link" at bounding box center [212, 251] width 98 height 16
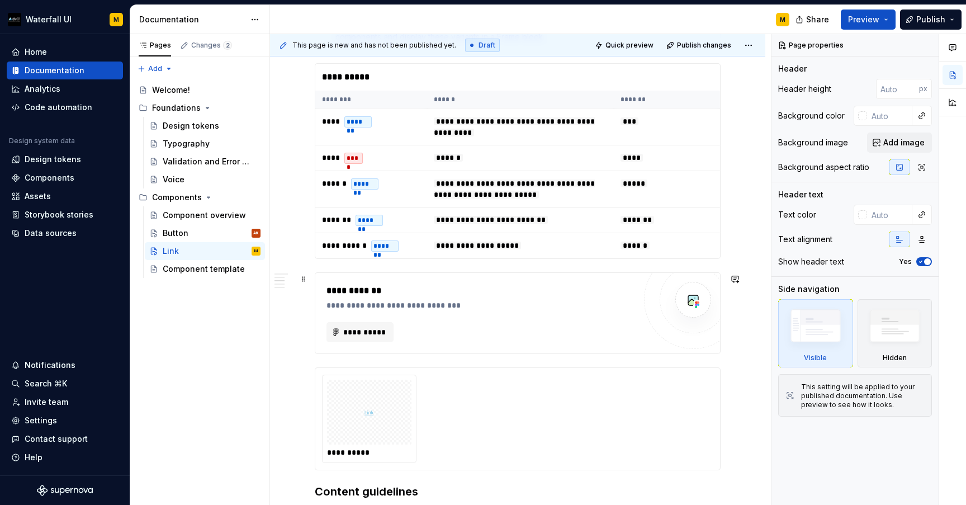
scroll to position [901, 0]
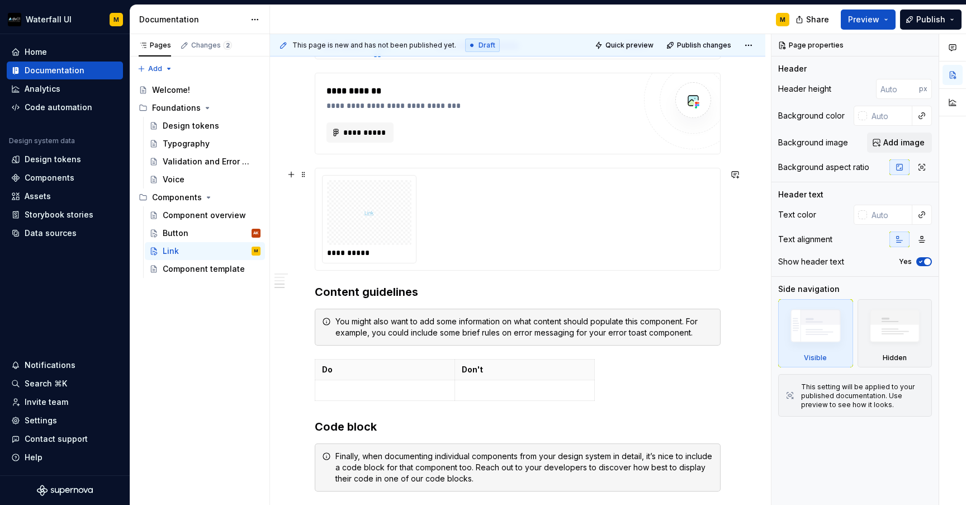
click at [321, 174] on div "**********" at bounding box center [517, 219] width 405 height 102
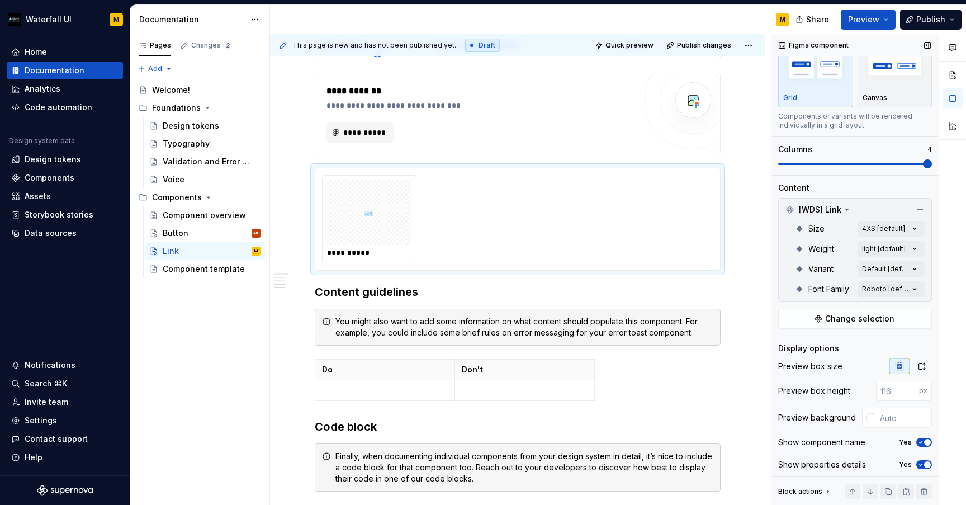
scroll to position [46, 0]
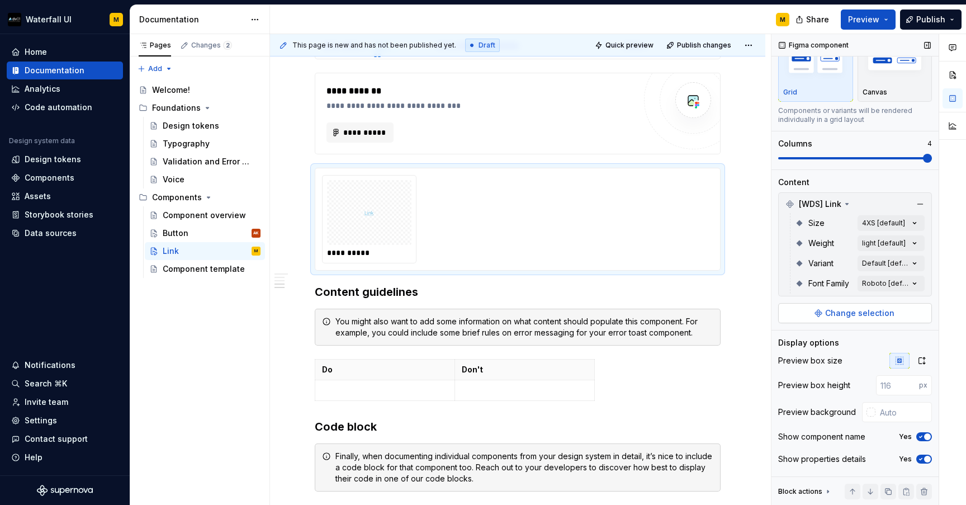
click at [890, 316] on span "Change selection" at bounding box center [859, 312] width 69 height 11
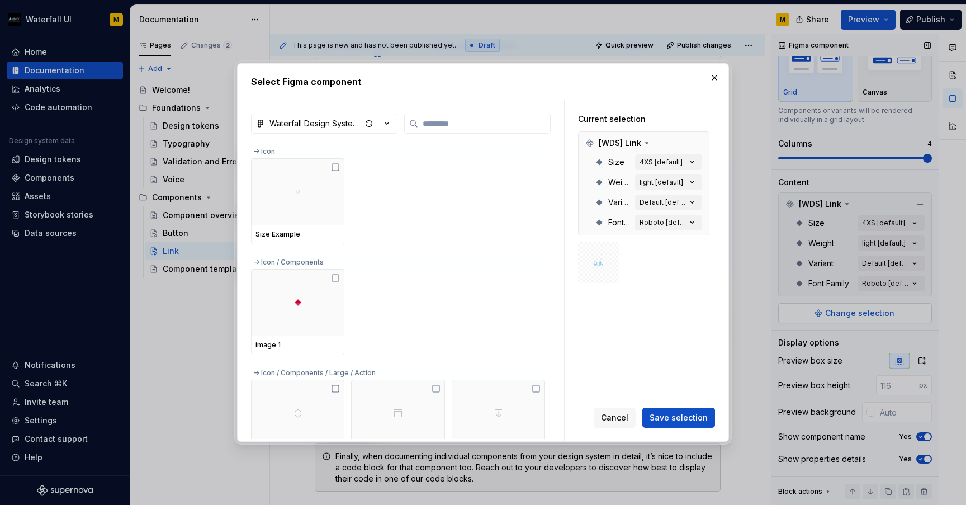
type textarea "*"
click at [671, 158] on div "4XS [default]" at bounding box center [660, 162] width 43 height 9
click at [666, 163] on div "4XS [default]" at bounding box center [660, 162] width 43 height 9
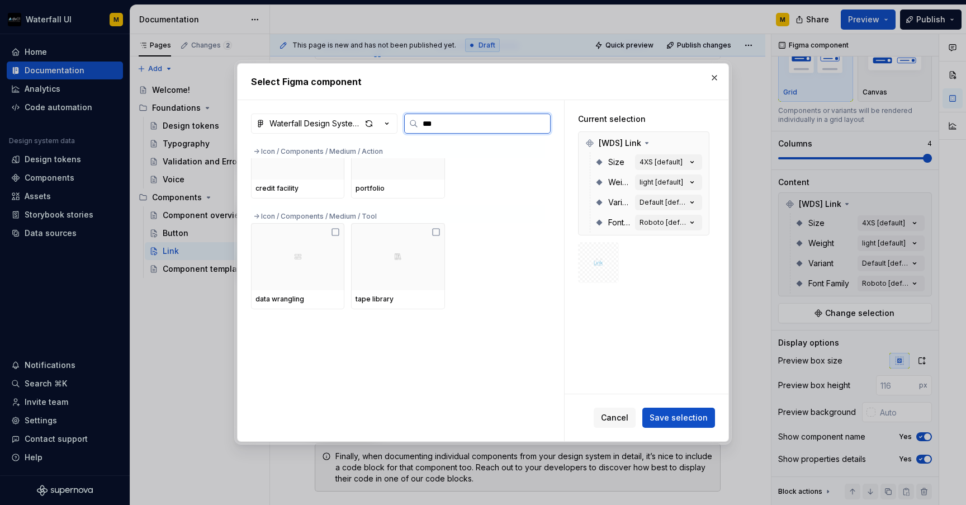
scroll to position [443, 0]
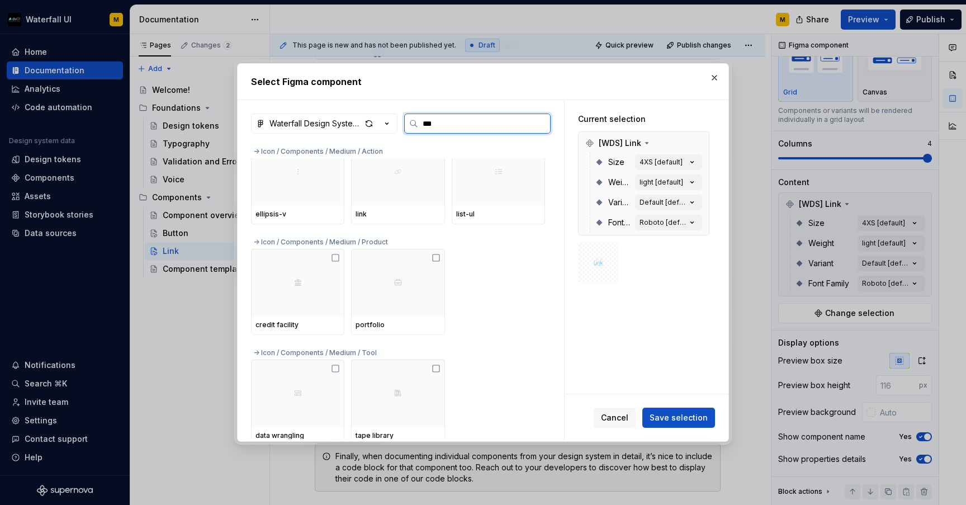
type input "****"
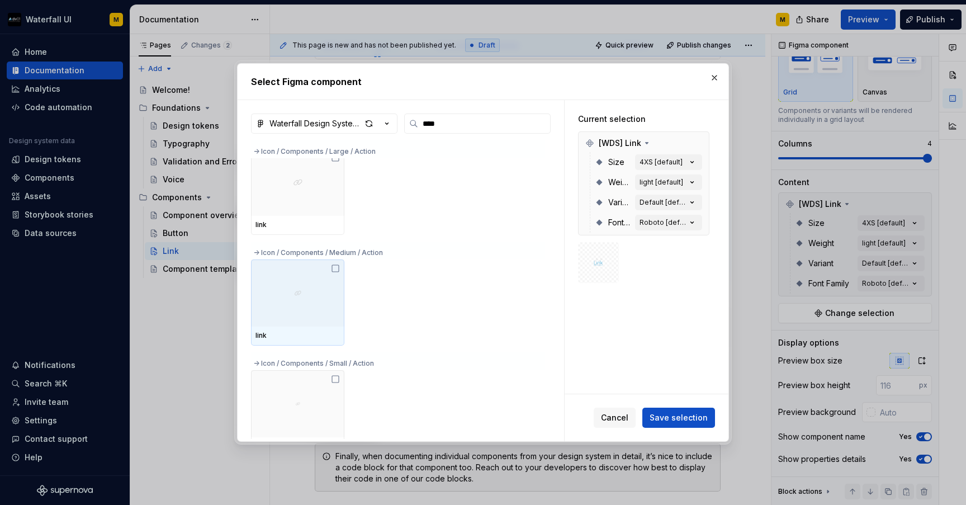
scroll to position [130, 0]
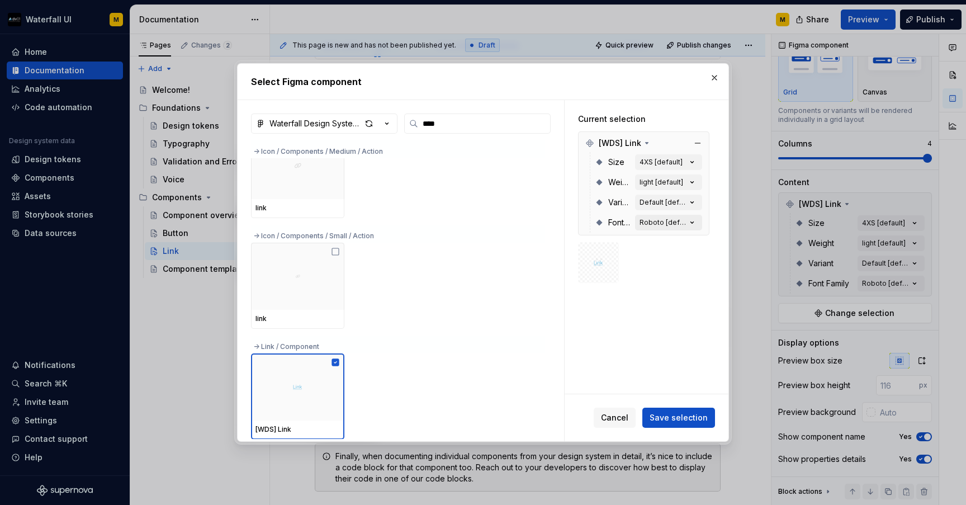
click at [652, 225] on div "Roboto [default]" at bounding box center [662, 222] width 47 height 9
click at [657, 225] on div "Roboto [default]" at bounding box center [662, 222] width 47 height 9
click at [609, 414] on span "Cancel" at bounding box center [614, 417] width 27 height 11
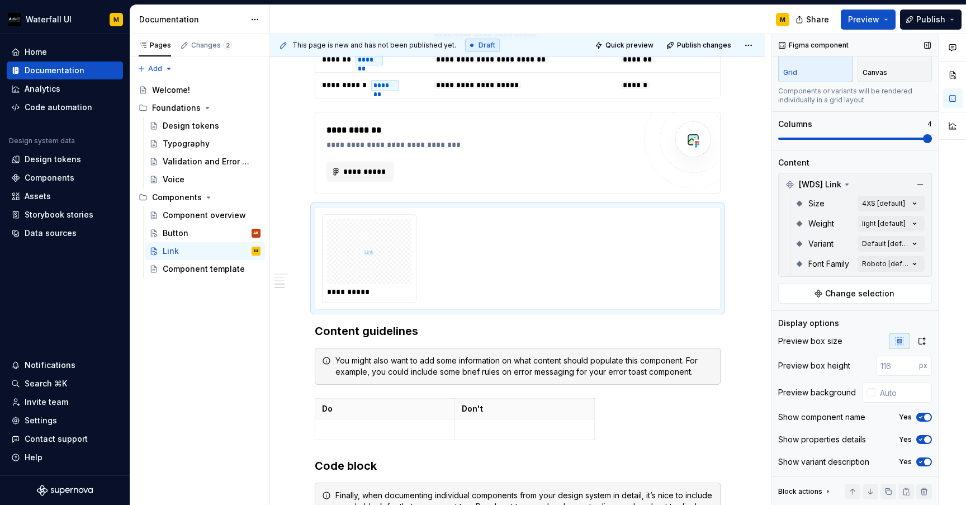
scroll to position [0, 0]
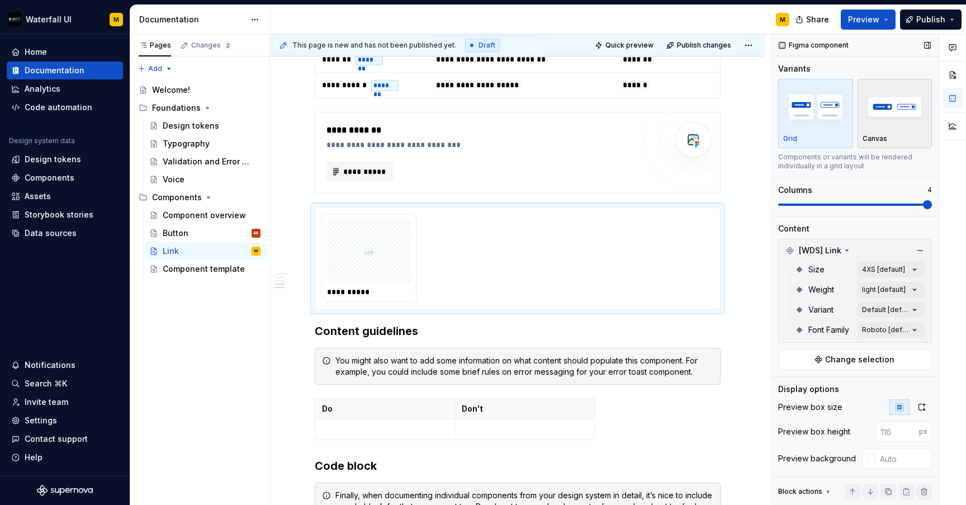
click at [897, 127] on div "button" at bounding box center [894, 107] width 65 height 46
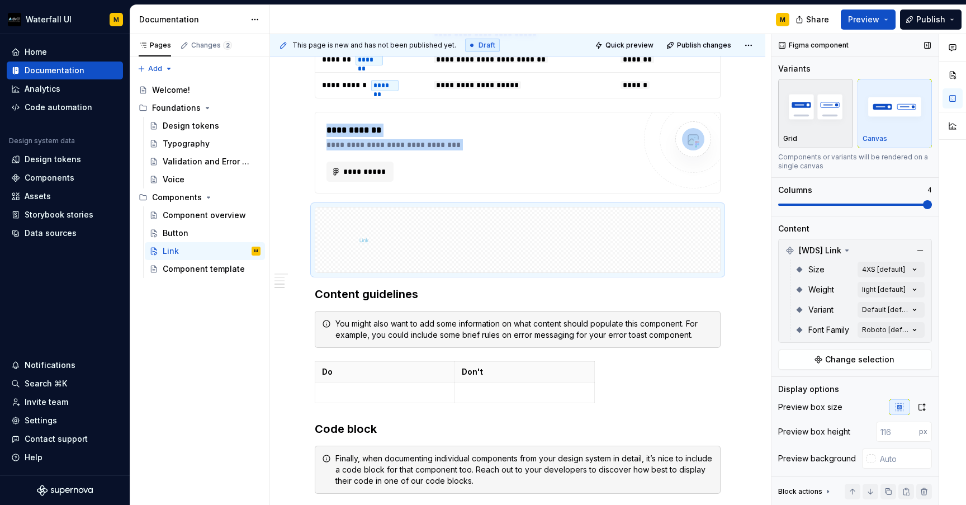
click at [846, 123] on img "button" at bounding box center [815, 106] width 65 height 41
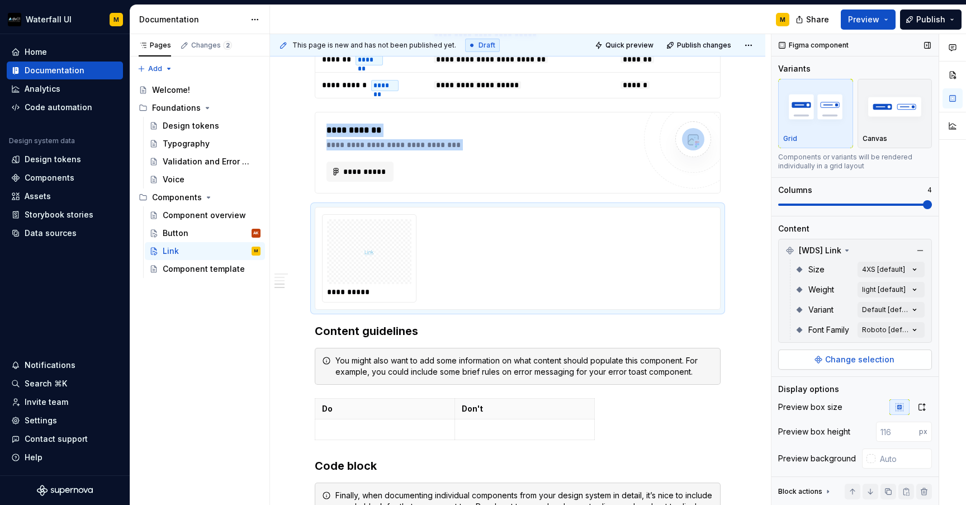
click at [809, 356] on button "Change selection" at bounding box center [855, 359] width 154 height 20
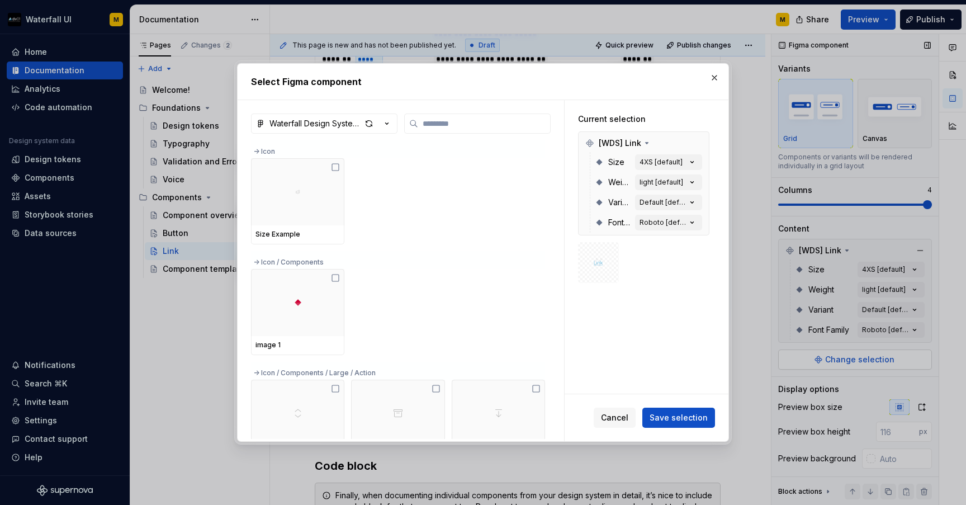
type textarea "*"
click at [353, 124] on div "Waterfall Design System Library" at bounding box center [315, 123] width 92 height 11
click at [598, 315] on div "Select Figma component Waterfall Design System Library -> Icon Size Example -> …" at bounding box center [483, 252] width 966 height 505
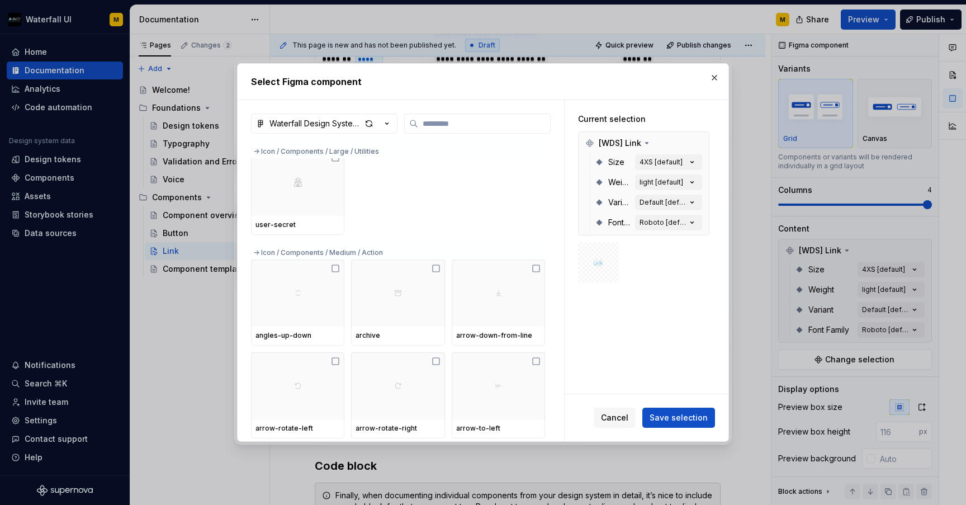
scroll to position [3939, 0]
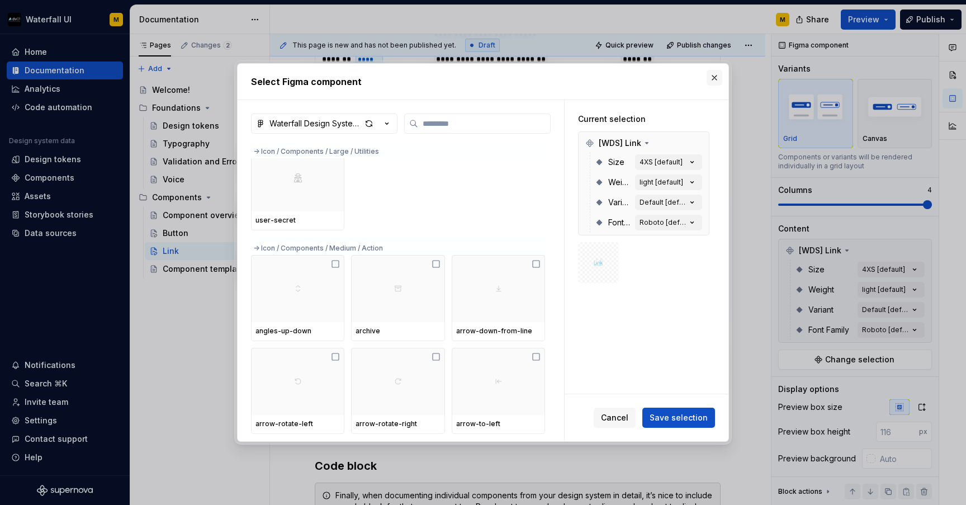
click at [714, 75] on button "button" at bounding box center [714, 78] width 16 height 16
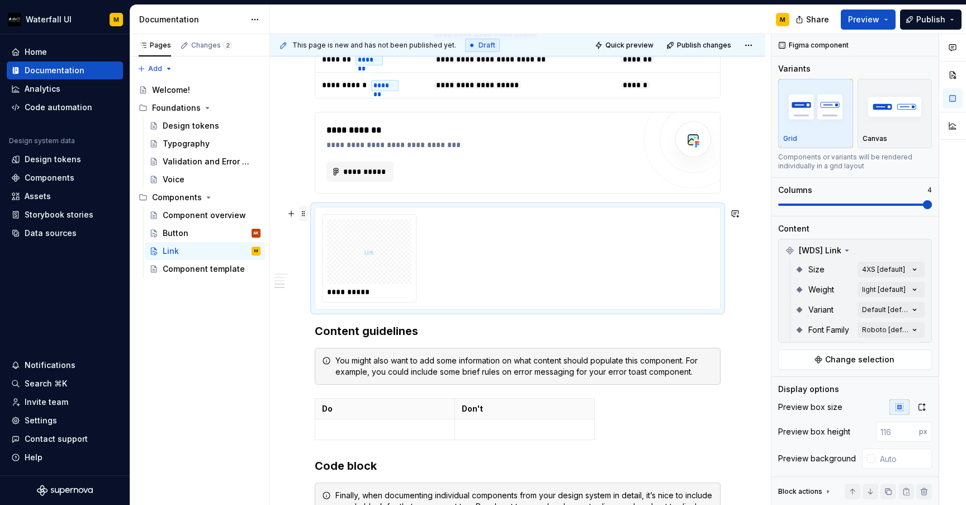
click at [302, 214] on span at bounding box center [303, 214] width 9 height 16
click at [320, 314] on div "Delete" at bounding box center [356, 312] width 73 height 11
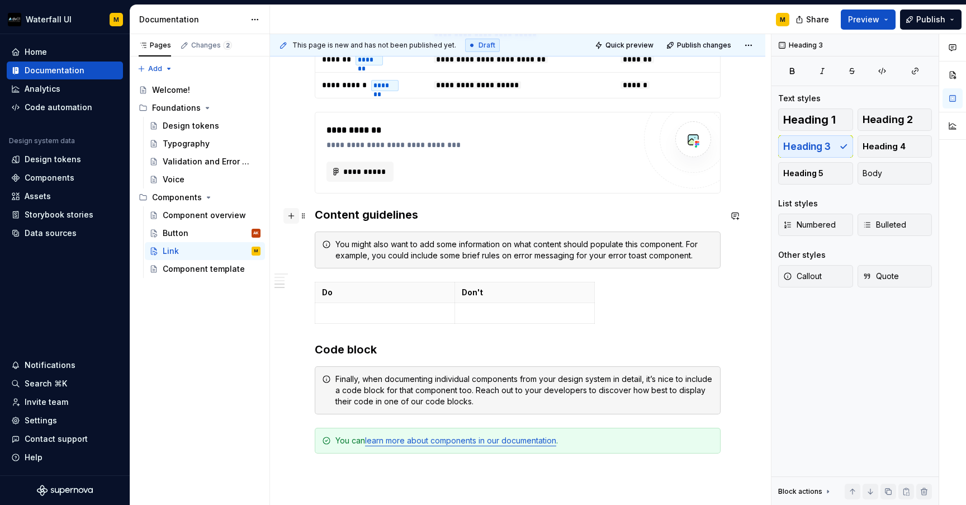
click at [293, 216] on button "button" at bounding box center [291, 216] width 16 height 16
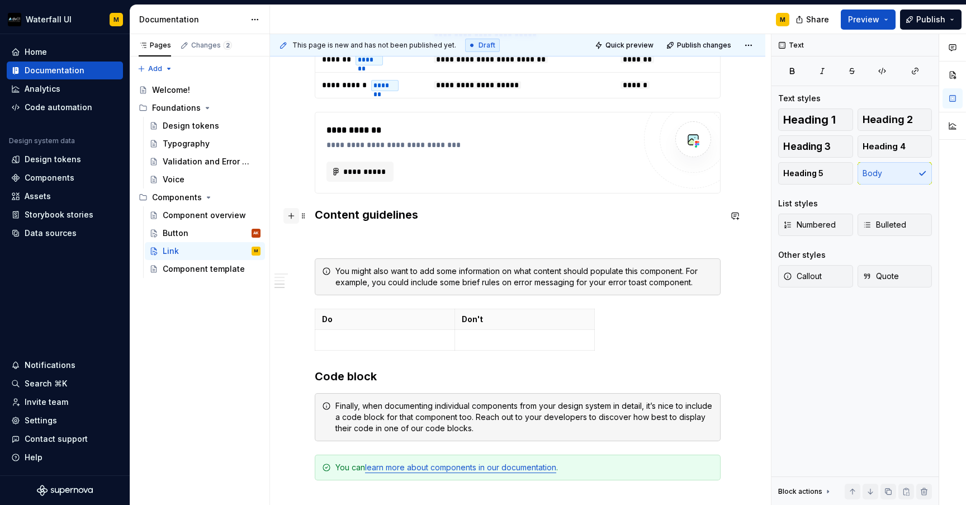
click at [293, 216] on button "button" at bounding box center [291, 216] width 16 height 16
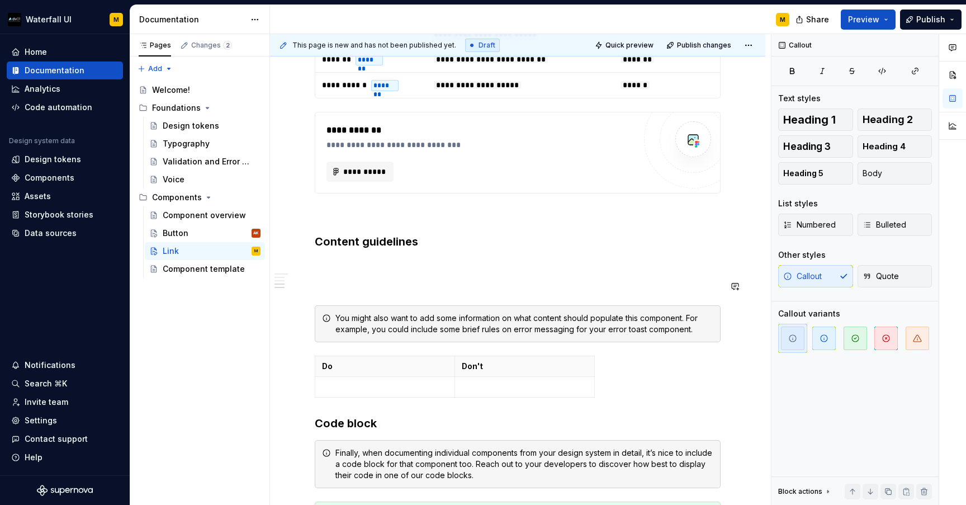
click at [322, 282] on p at bounding box center [518, 284] width 406 height 13
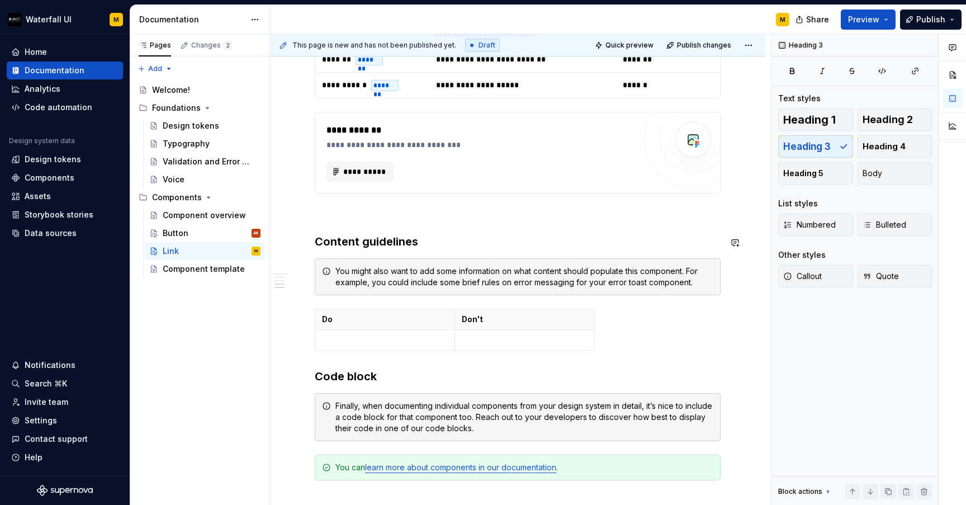
click at [291, 216] on button "button" at bounding box center [291, 215] width 16 height 16
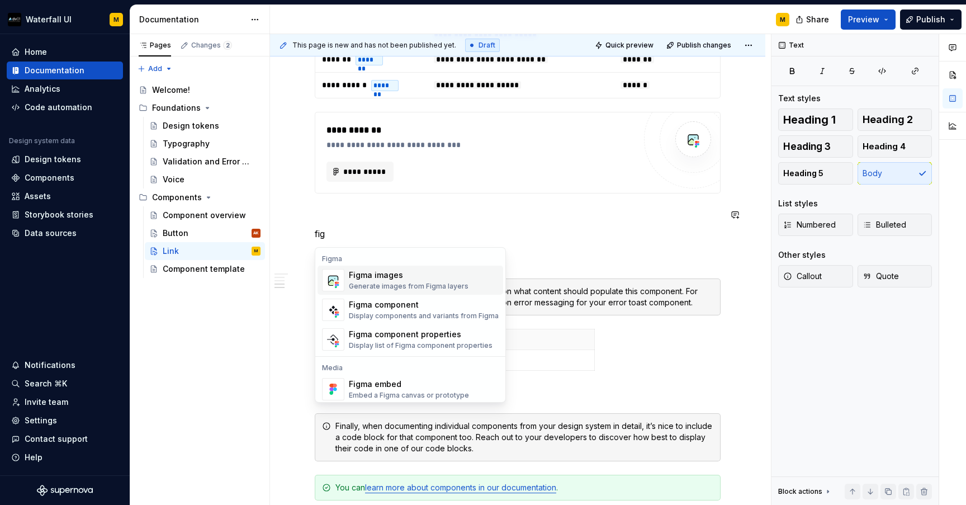
click at [342, 282] on img "Suggestions" at bounding box center [332, 279] width 21 height 21
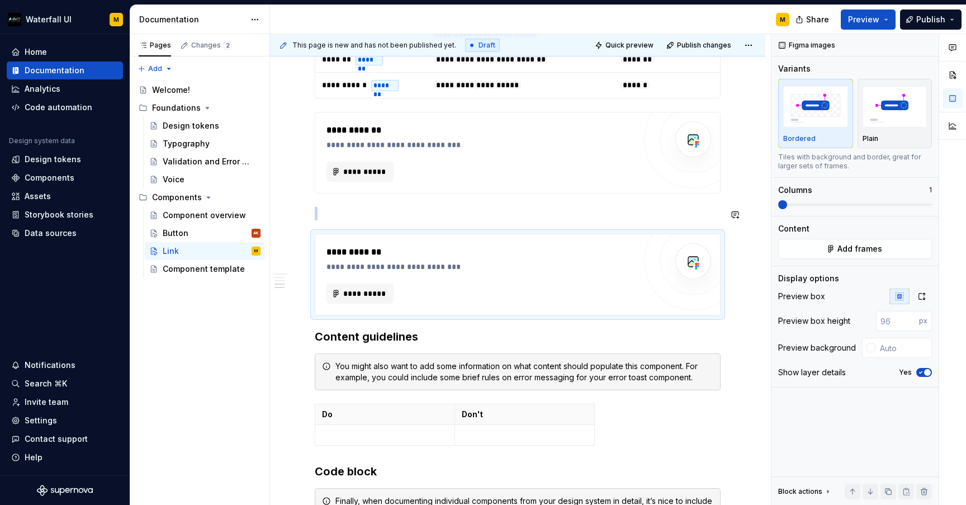
type textarea "*"
click at [348, 295] on span "**********" at bounding box center [365, 293] width 44 height 11
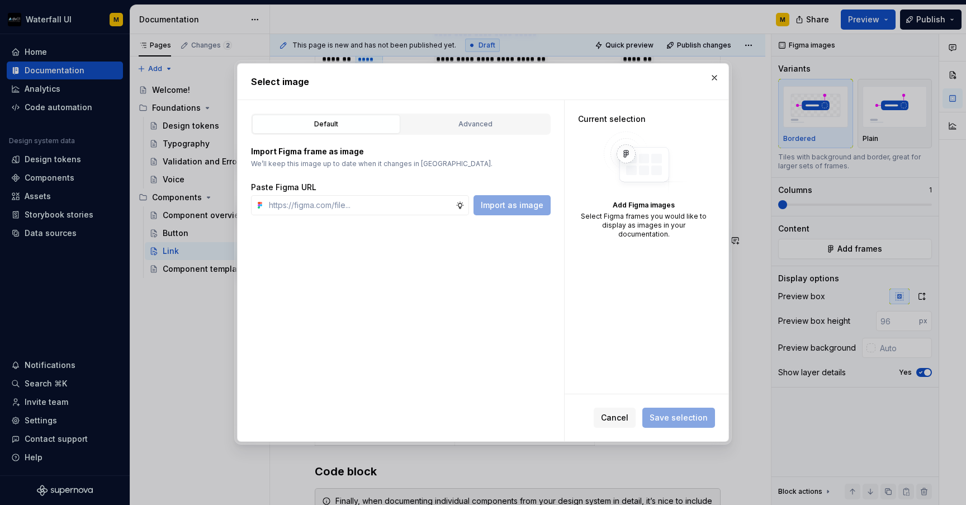
click at [453, 113] on div "Default Advanced Import Figma frame as image We’ll keep this image up to date w…" at bounding box center [401, 270] width 326 height 341
click at [453, 121] on div "Advanced" at bounding box center [475, 123] width 140 height 11
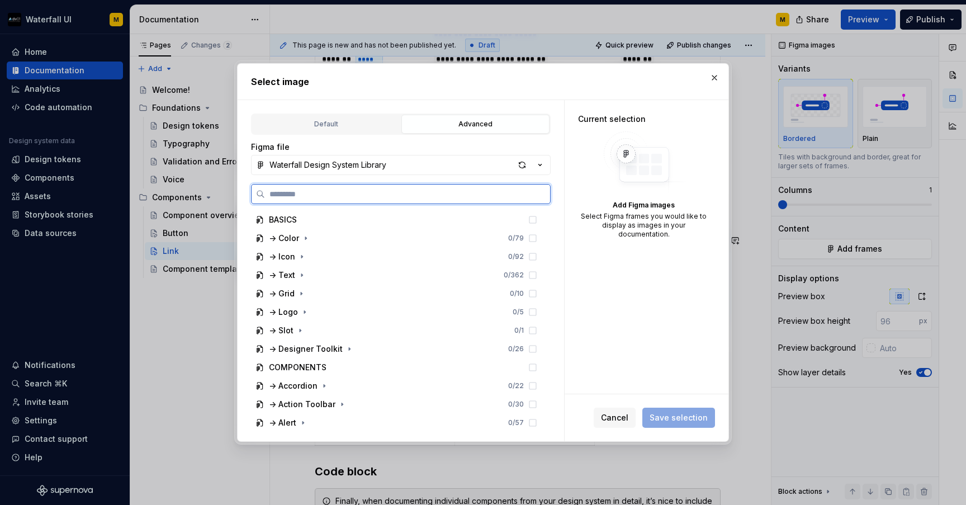
click at [333, 196] on input "search" at bounding box center [407, 193] width 285 height 11
type input "****"
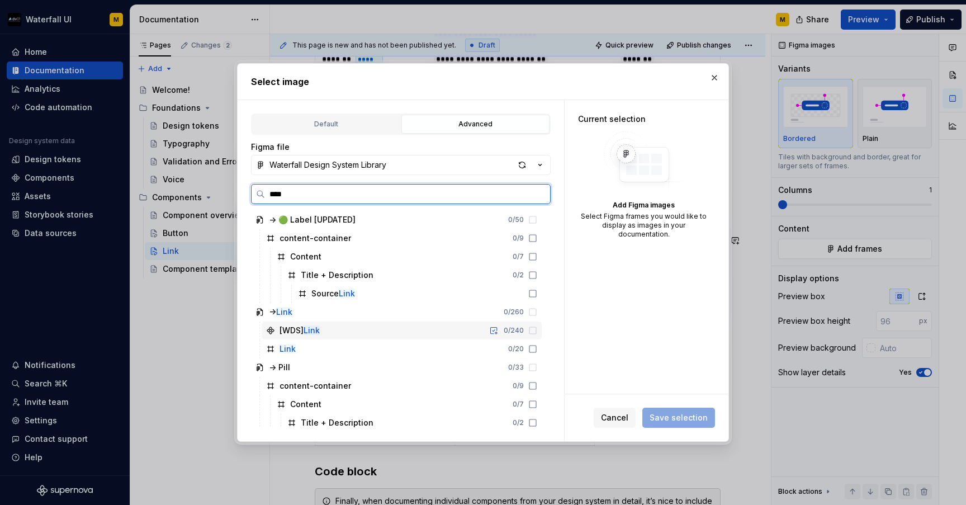
click at [537, 331] on icon at bounding box center [532, 330] width 9 height 9
click at [501, 332] on button "button" at bounding box center [494, 330] width 16 height 16
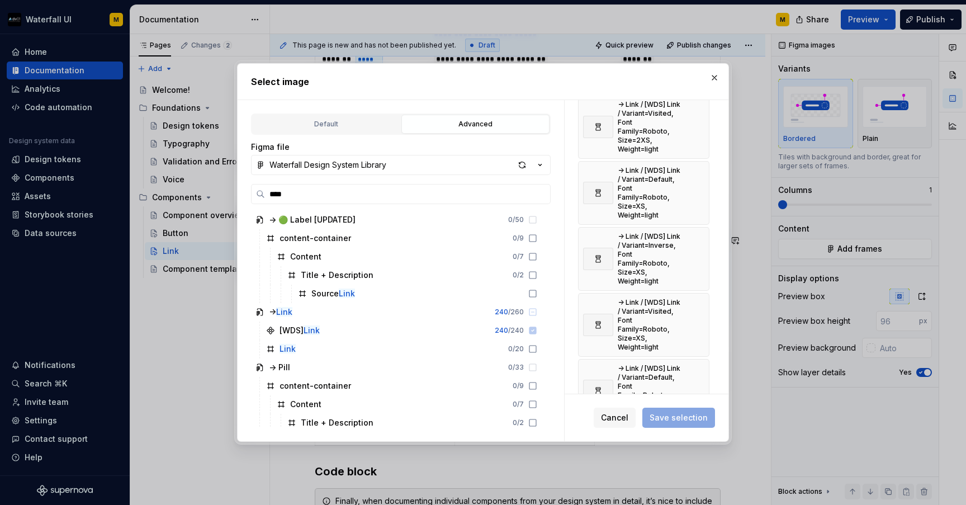
scroll to position [626, 0]
click at [659, 424] on span "Save selection" at bounding box center [678, 417] width 73 height 20
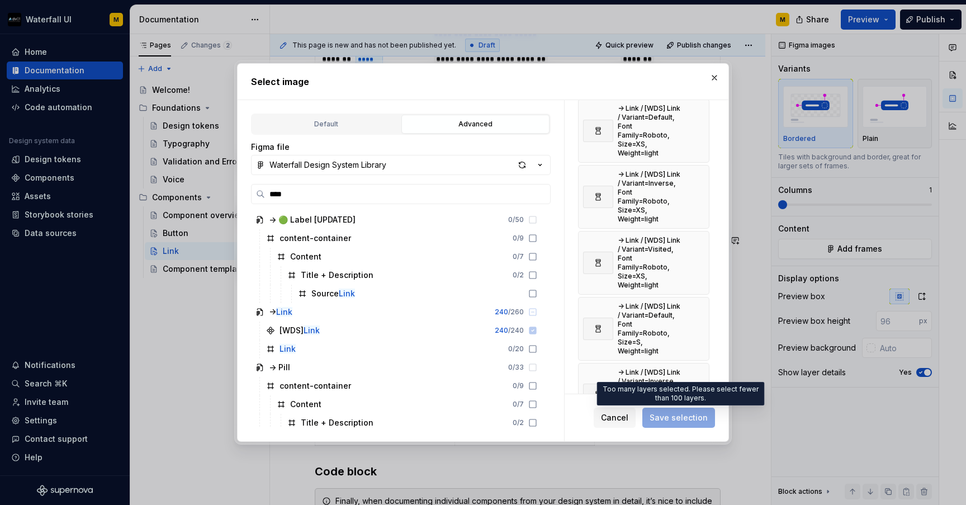
type textarea "*"
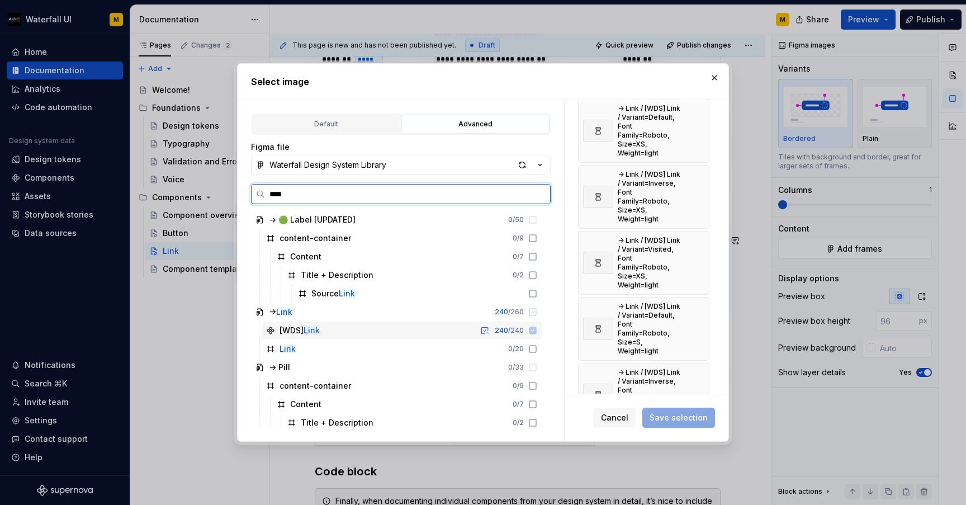
click at [537, 331] on icon at bounding box center [532, 329] width 7 height 7
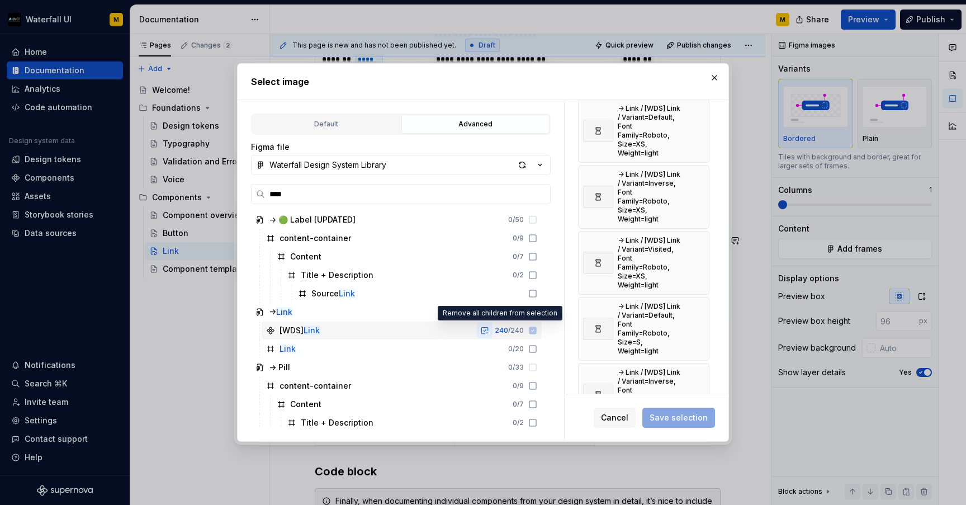
click at [492, 330] on button "button" at bounding box center [485, 330] width 16 height 16
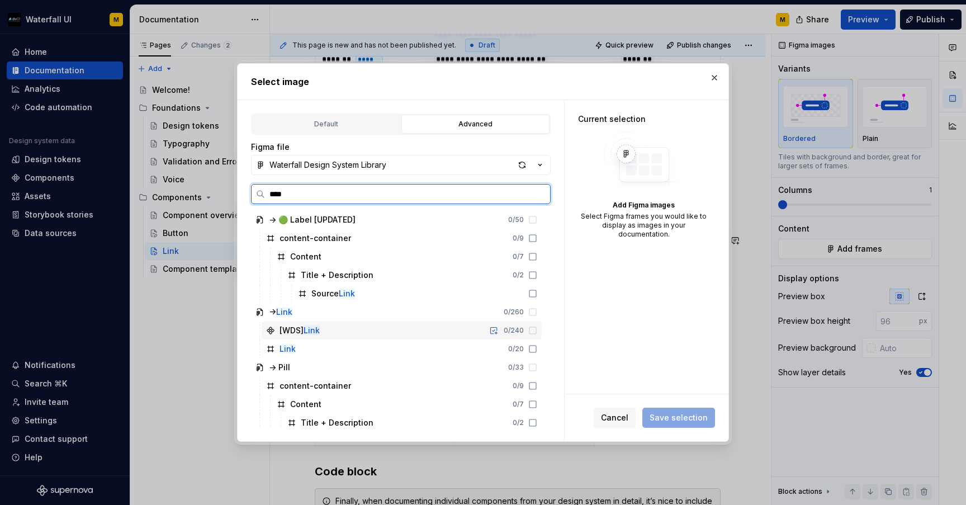
click at [292, 326] on div "[WDS] Link" at bounding box center [299, 330] width 40 height 11
click at [311, 326] on mark "Link" at bounding box center [311, 330] width 16 height 10
click at [336, 336] on div "[WDS] Link 0 / 240" at bounding box center [402, 330] width 280 height 18
click at [501, 330] on button "button" at bounding box center [494, 330] width 16 height 16
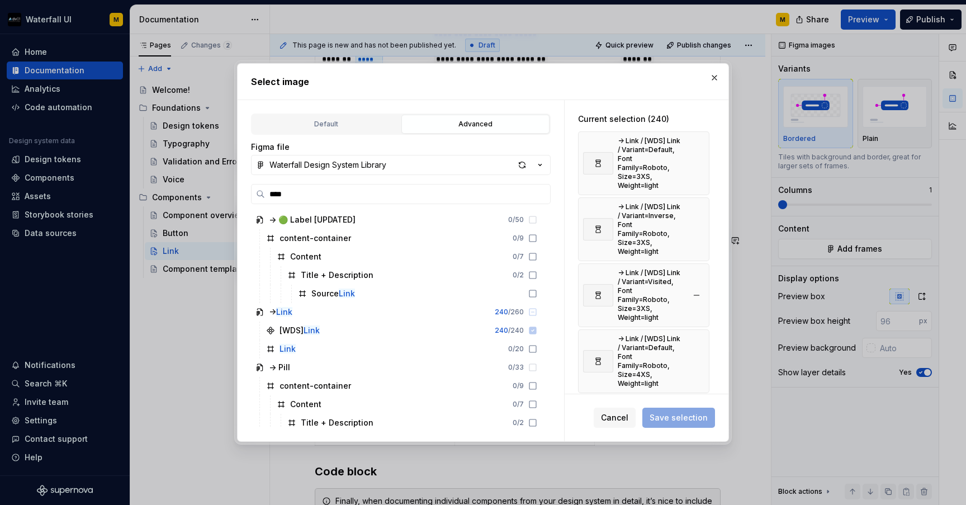
click at [628, 268] on div "-> Link / [WDS] Link / Variant=Visited, Font Family=Roboto, Size=3XS, Weight=li…" at bounding box center [651, 295] width 67 height 54
click at [624, 279] on div "-> Link / [WDS] Link / Variant=Visited, Font Family=Roboto, Size=3XS, Weight=li…" at bounding box center [651, 295] width 67 height 54
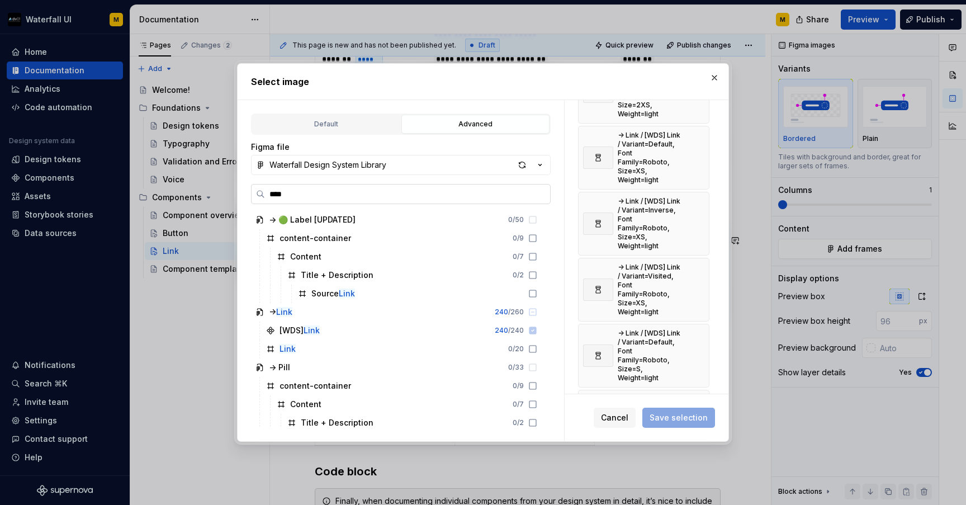
click at [538, 193] on input "****" at bounding box center [407, 193] width 285 height 11
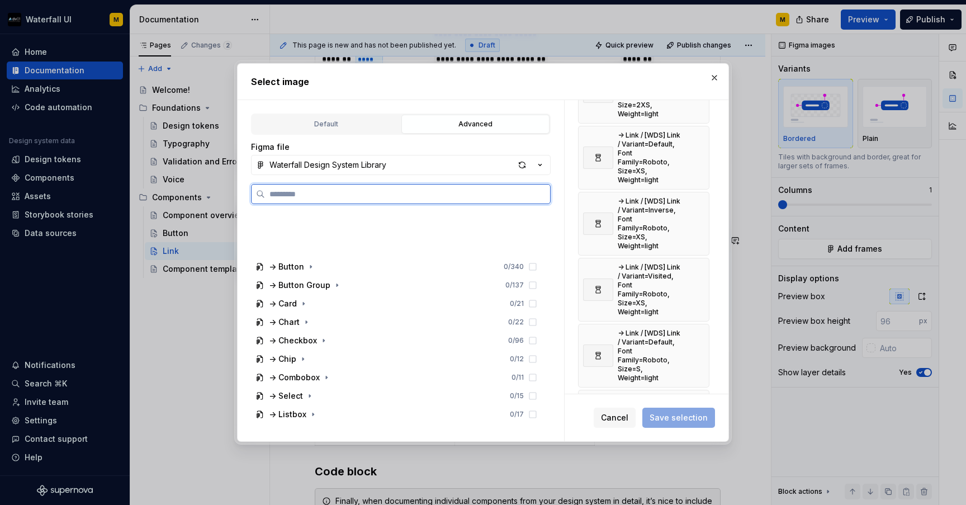
scroll to position [445, 0]
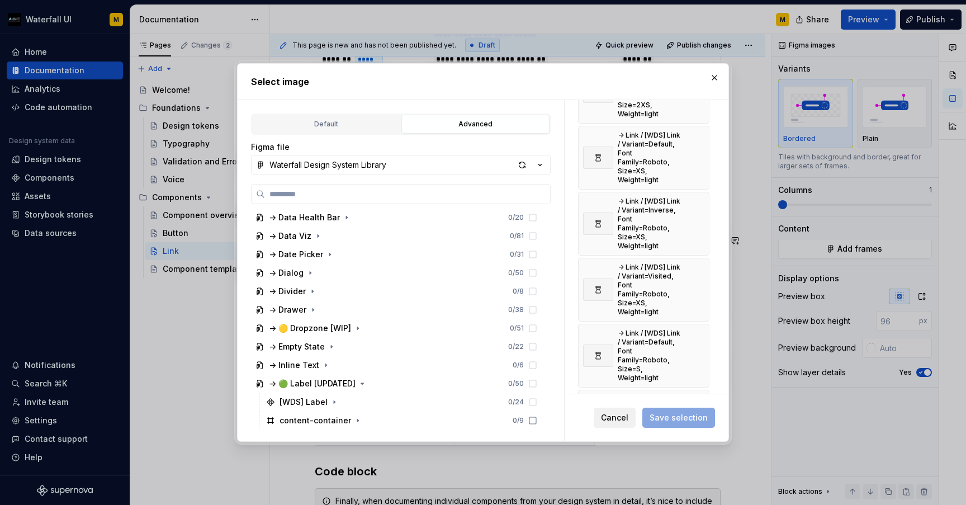
click at [604, 414] on button "Cancel" at bounding box center [615, 417] width 42 height 20
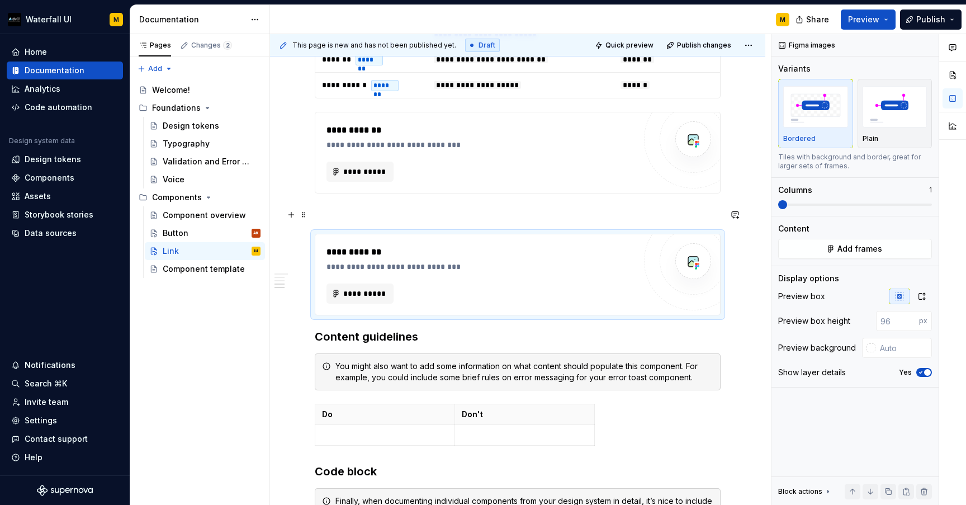
click at [320, 208] on p at bounding box center [518, 213] width 406 height 13
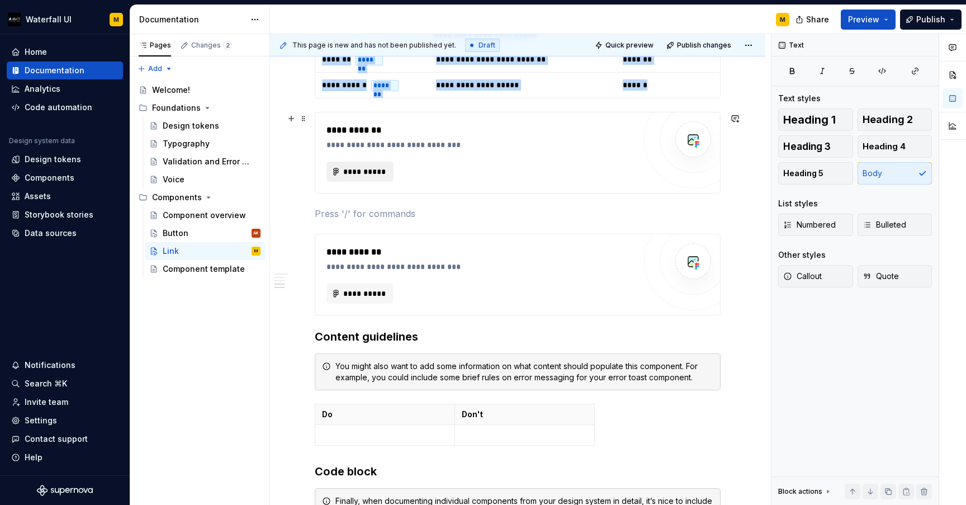
click at [340, 172] on button "**********" at bounding box center [359, 172] width 67 height 20
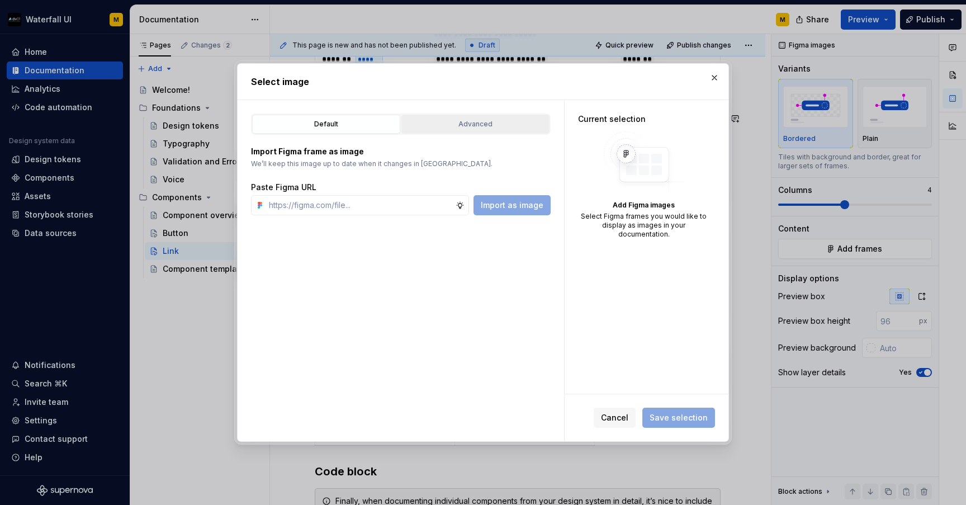
click at [421, 127] on div "Advanced" at bounding box center [475, 123] width 140 height 11
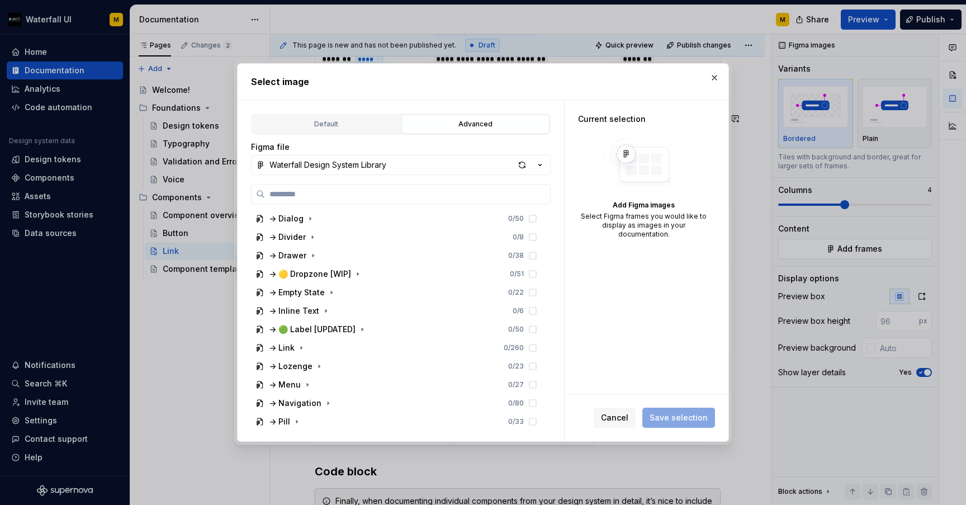
scroll to position [525, 0]
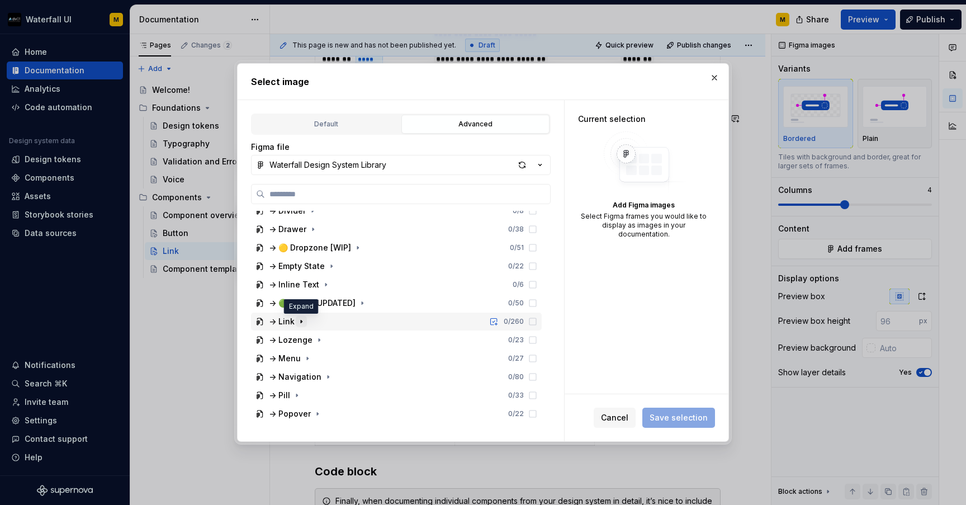
click at [301, 321] on icon "button" at bounding box center [301, 321] width 1 height 3
click at [327, 340] on icon "button" at bounding box center [328, 339] width 9 height 9
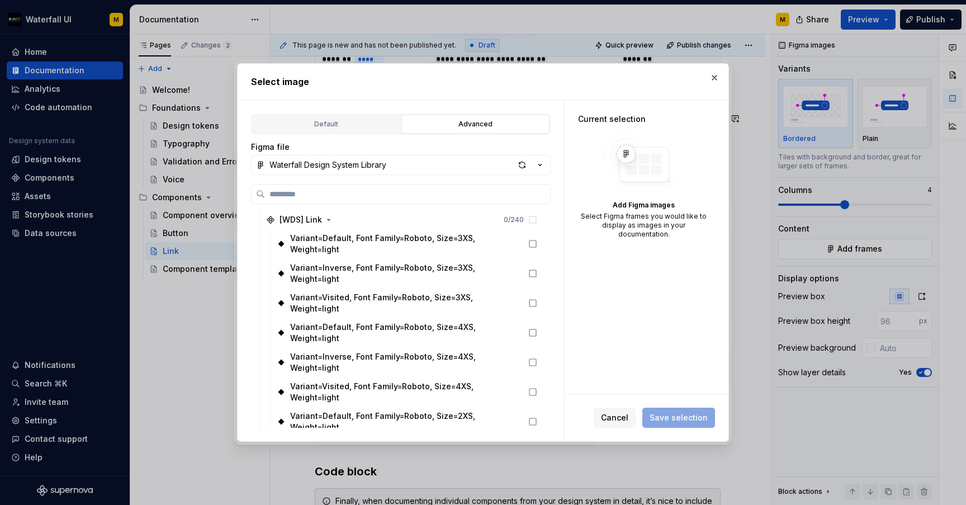
scroll to position [576, 0]
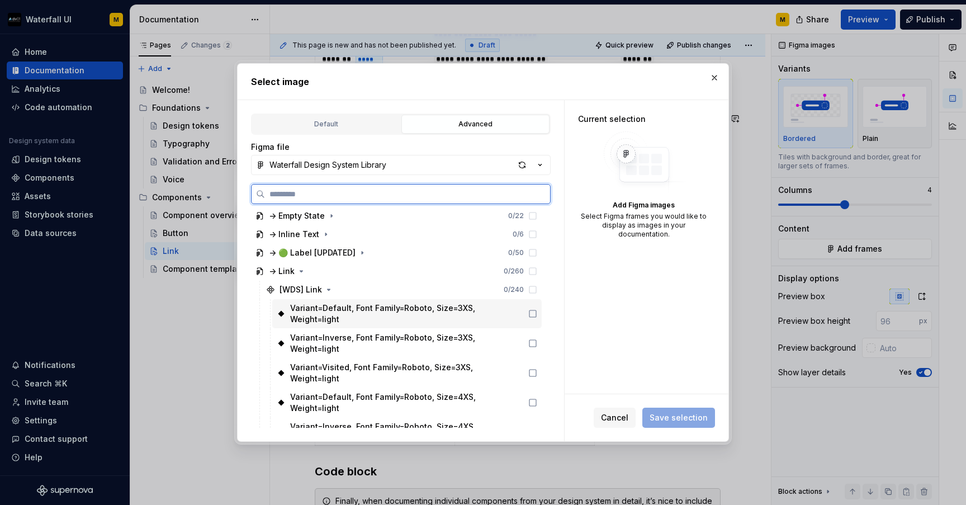
click at [537, 309] on icon at bounding box center [532, 313] width 9 height 9
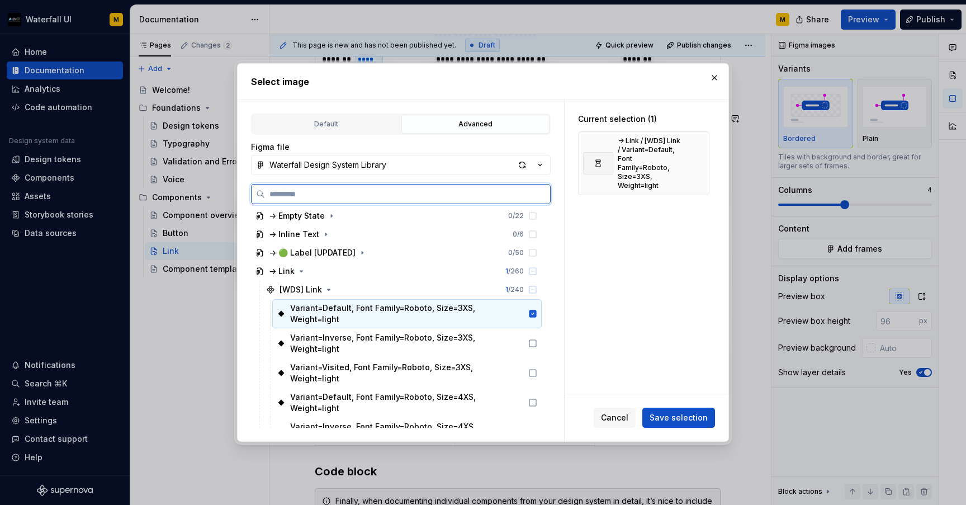
click at [537, 310] on icon at bounding box center [532, 313] width 7 height 7
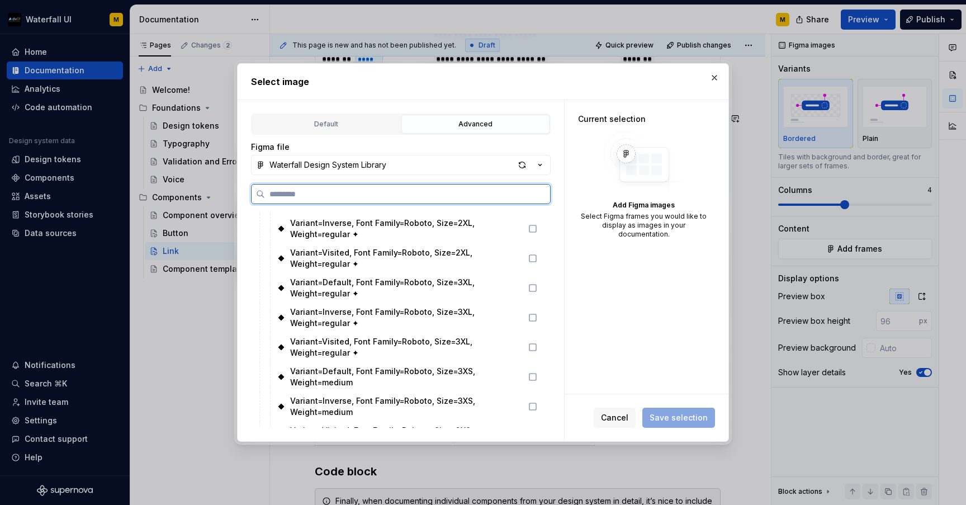
scroll to position [1670, 0]
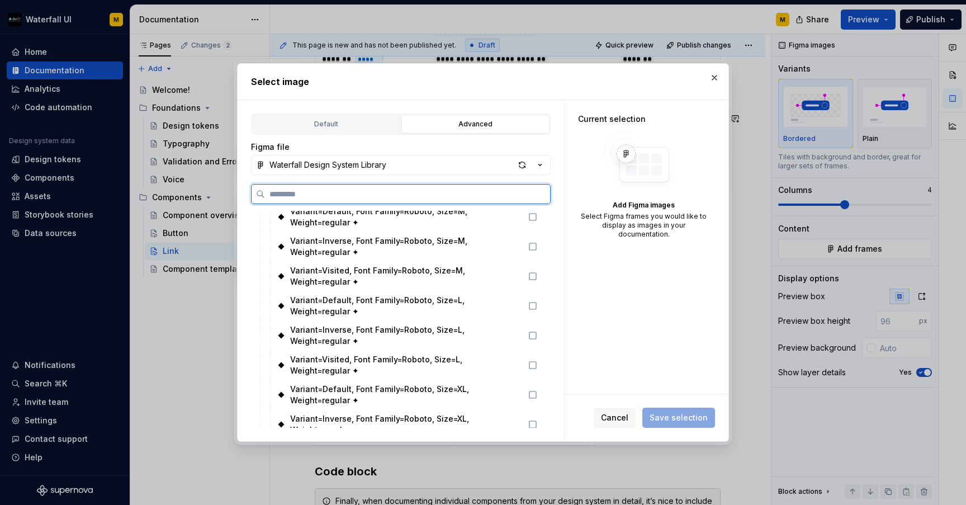
click at [537, 449] on icon at bounding box center [532, 453] width 9 height 9
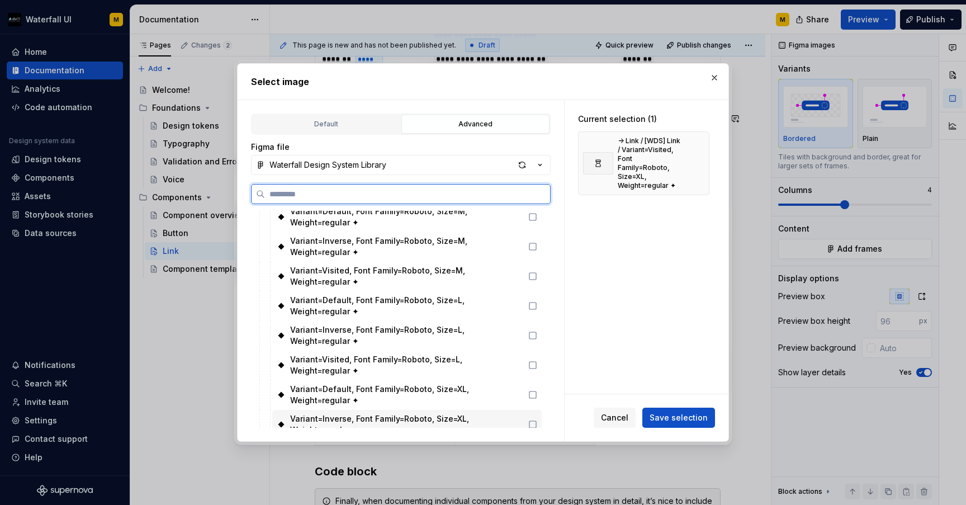
click at [537, 420] on icon at bounding box center [532, 424] width 9 height 9
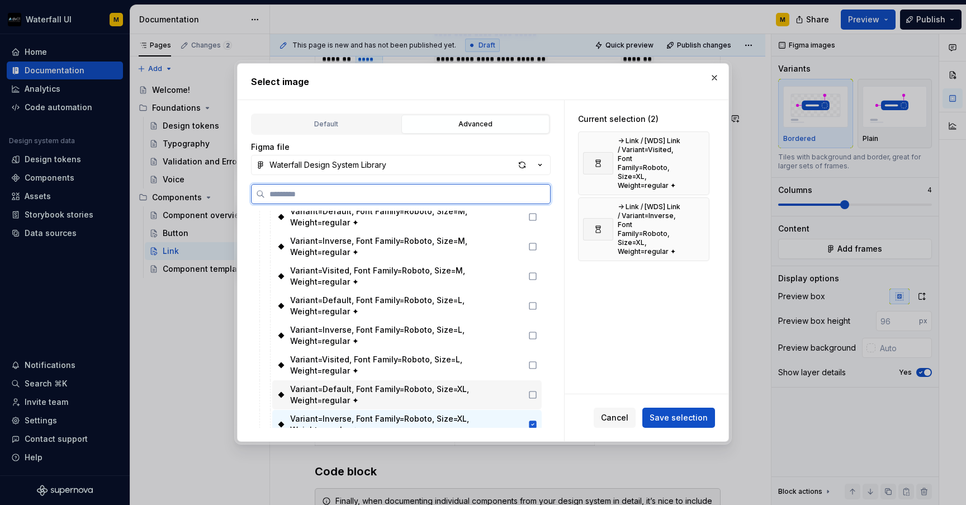
click at [537, 390] on icon at bounding box center [532, 394] width 9 height 9
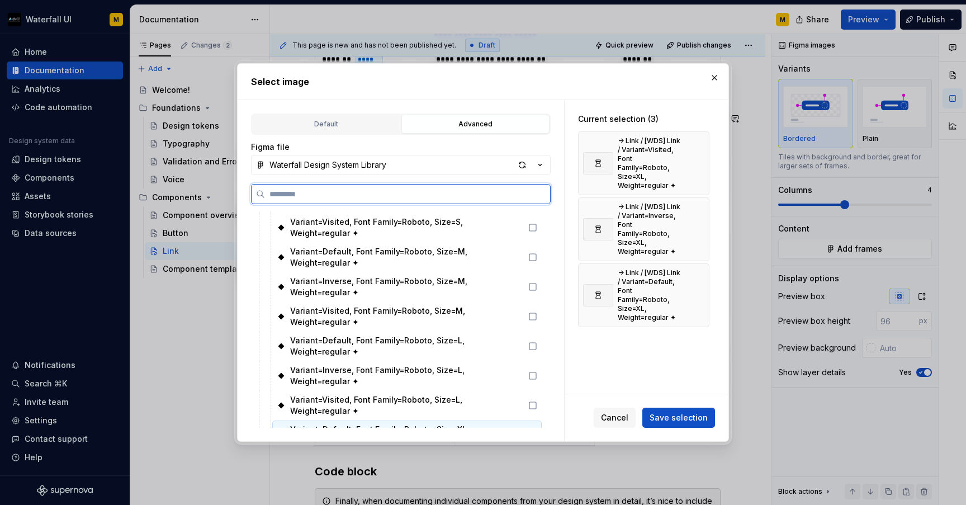
scroll to position [1626, 0]
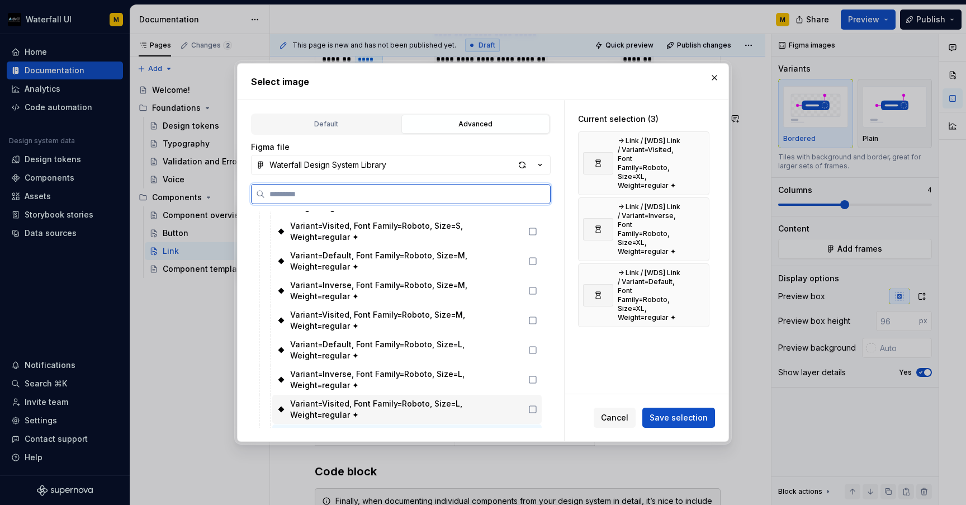
click at [537, 405] on icon at bounding box center [532, 409] width 9 height 9
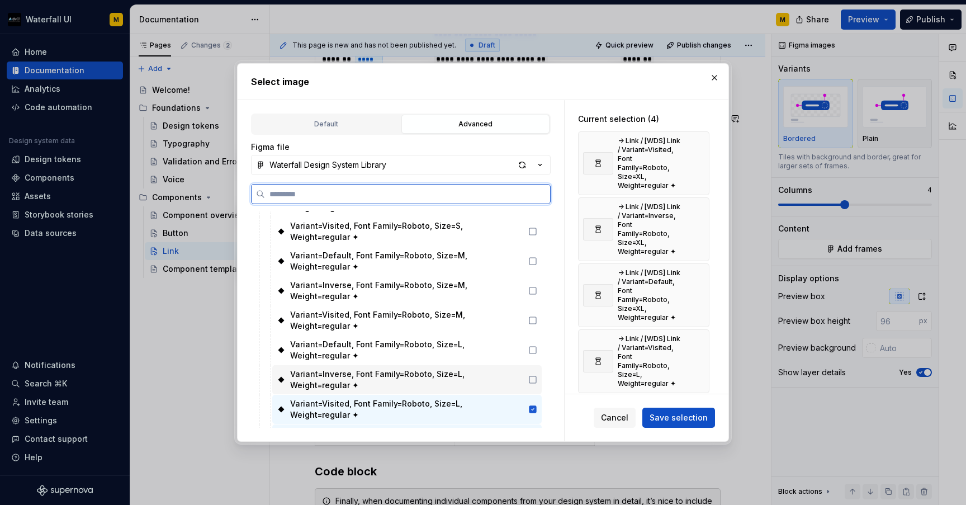
click at [537, 375] on icon at bounding box center [532, 379] width 9 height 9
click at [537, 345] on icon at bounding box center [532, 349] width 9 height 9
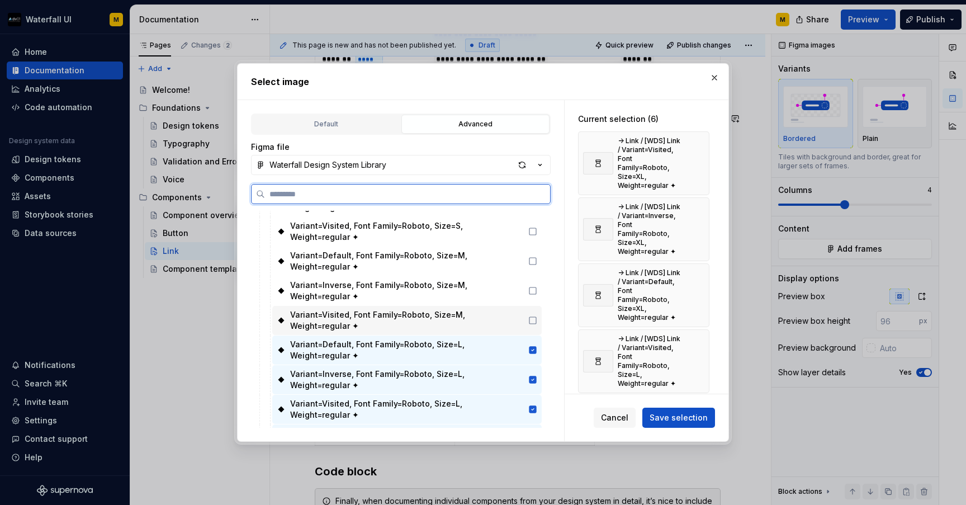
click at [537, 316] on icon at bounding box center [532, 320] width 9 height 9
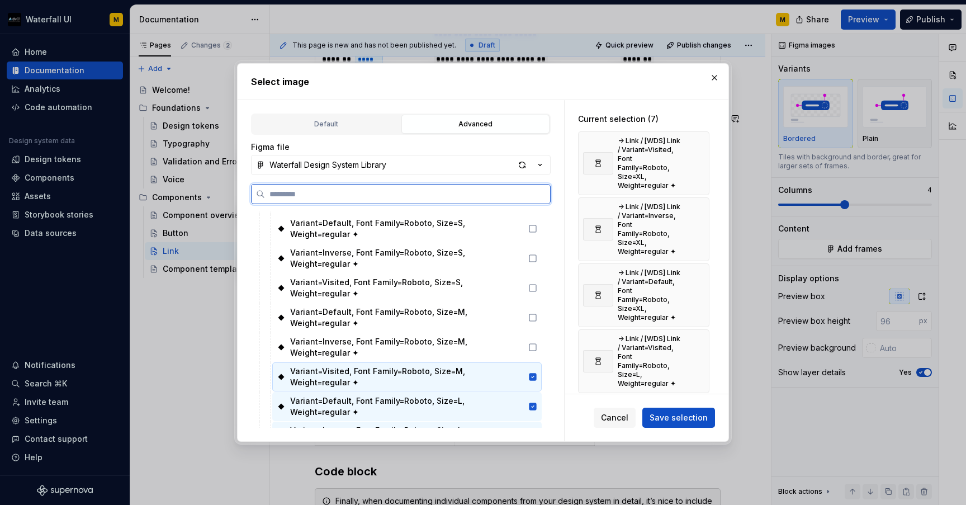
scroll to position [1564, 0]
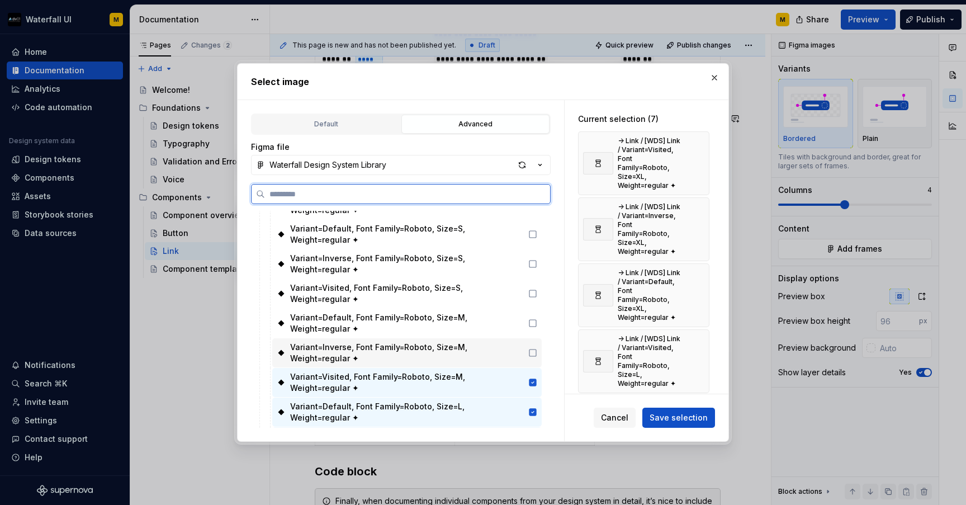
click at [537, 348] on icon at bounding box center [532, 352] width 9 height 9
click at [537, 319] on icon at bounding box center [532, 323] width 9 height 9
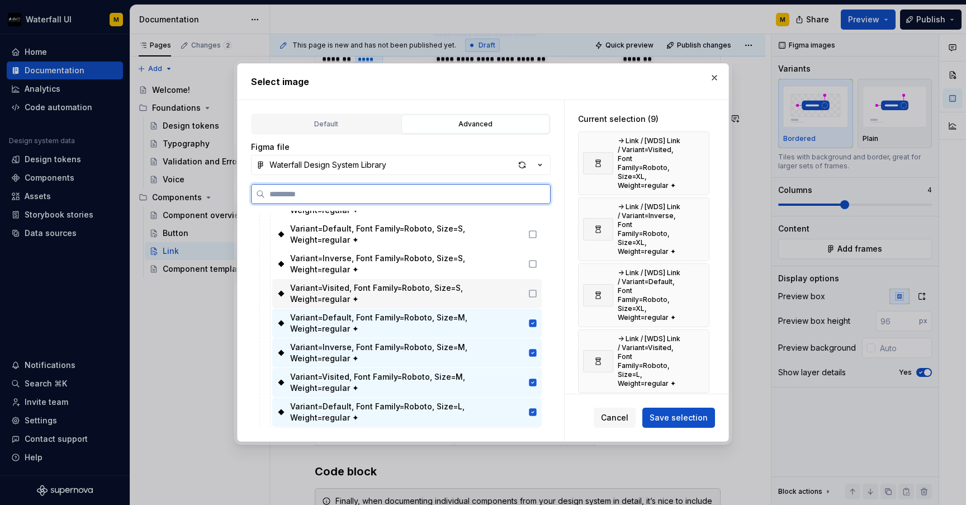
click at [537, 289] on icon at bounding box center [532, 293] width 9 height 9
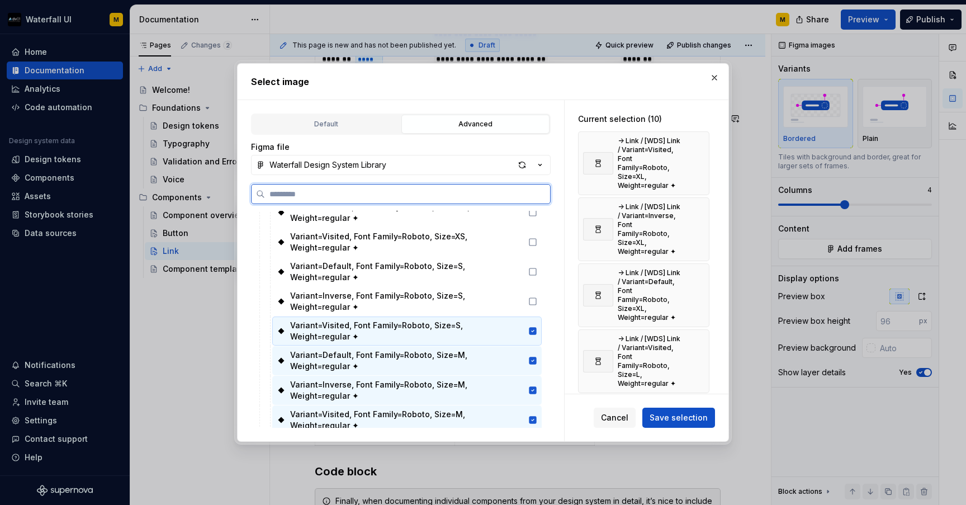
scroll to position [1525, 0]
click at [537, 298] on icon at bounding box center [532, 302] width 9 height 9
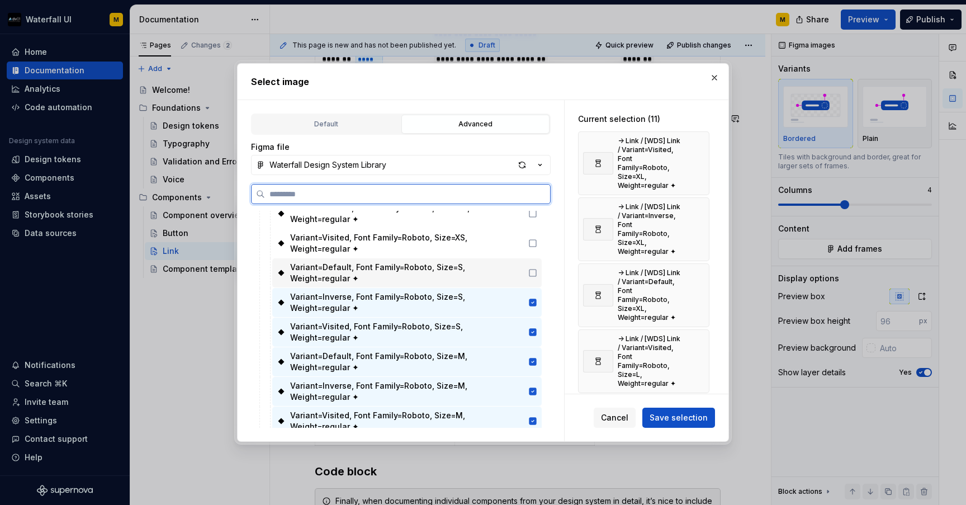
click at [537, 268] on icon at bounding box center [532, 272] width 9 height 9
click at [537, 239] on icon at bounding box center [532, 243] width 9 height 9
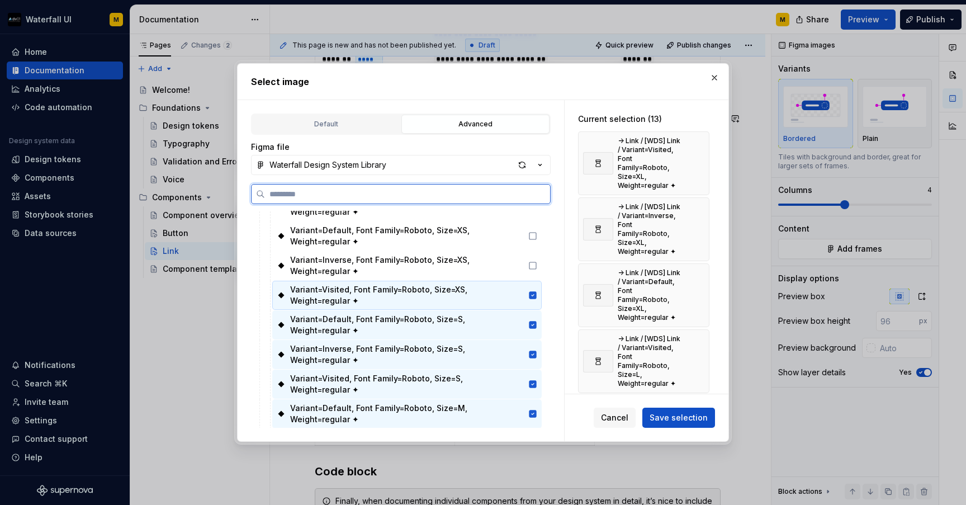
scroll to position [1462, 0]
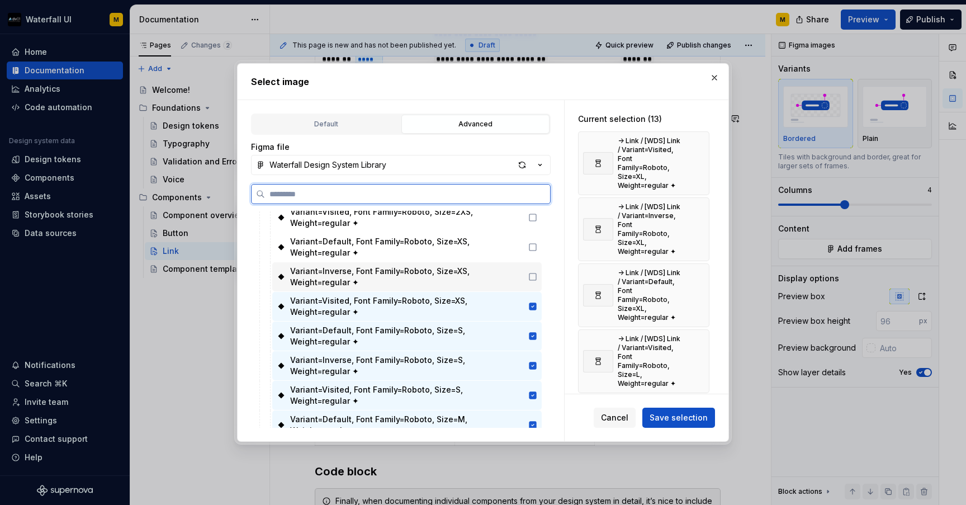
click at [537, 272] on icon at bounding box center [532, 276] width 9 height 9
click at [537, 243] on icon at bounding box center [532, 247] width 9 height 9
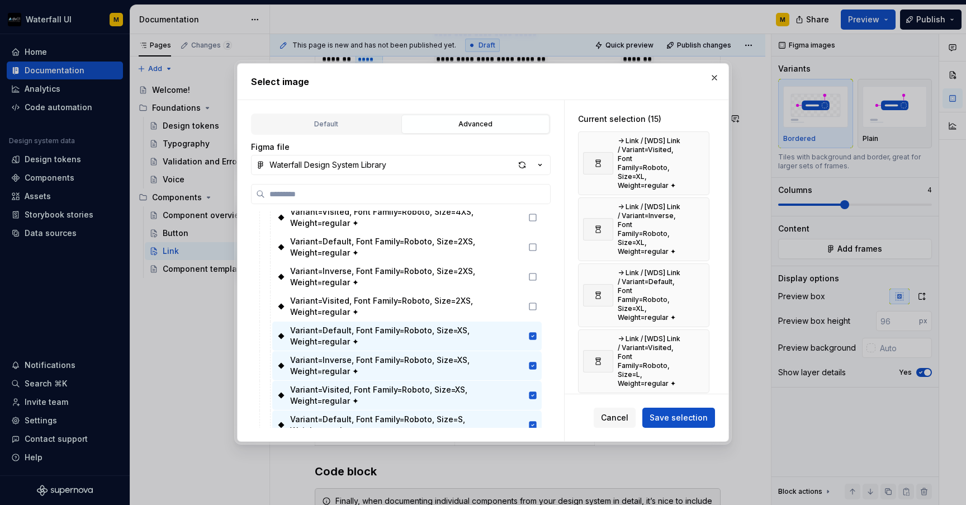
scroll to position [1392, 0]
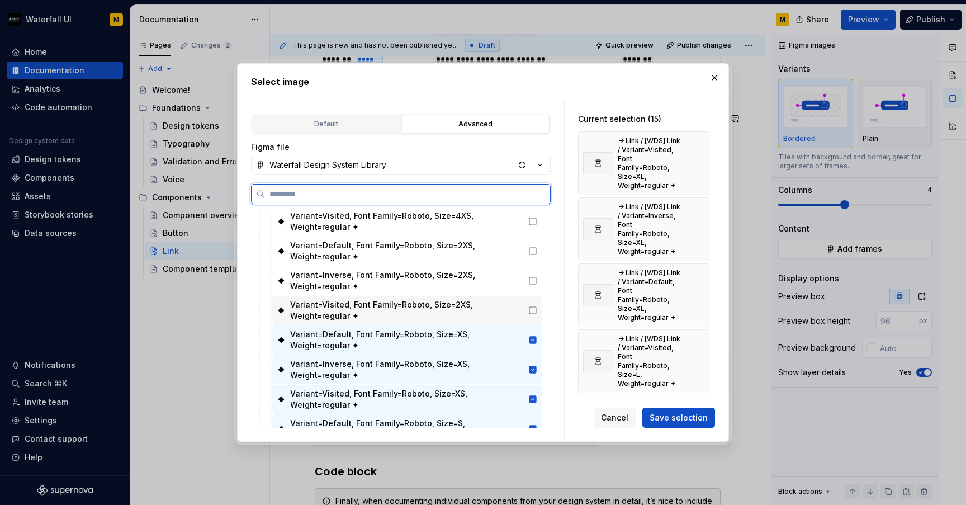
click at [537, 306] on icon at bounding box center [532, 310] width 9 height 9
click at [537, 276] on icon at bounding box center [532, 280] width 9 height 9
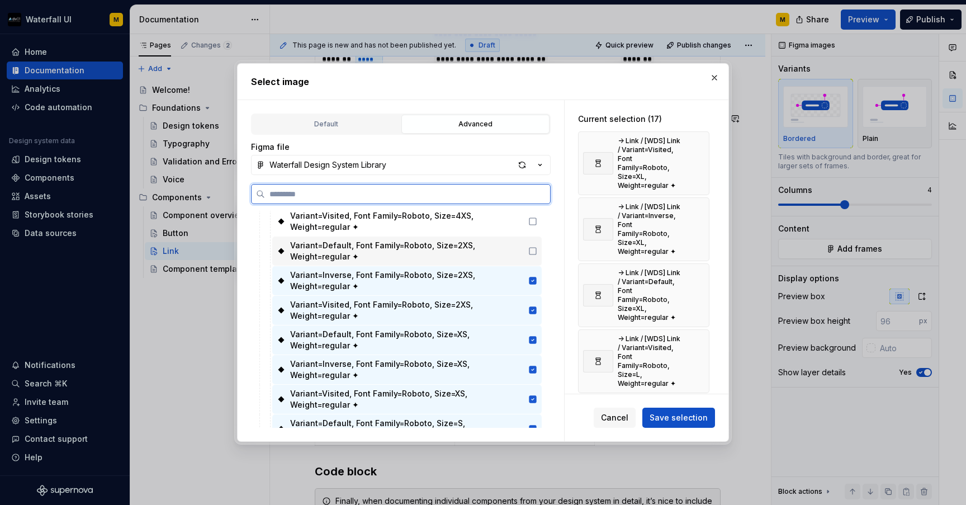
click at [537, 246] on icon at bounding box center [532, 250] width 9 height 9
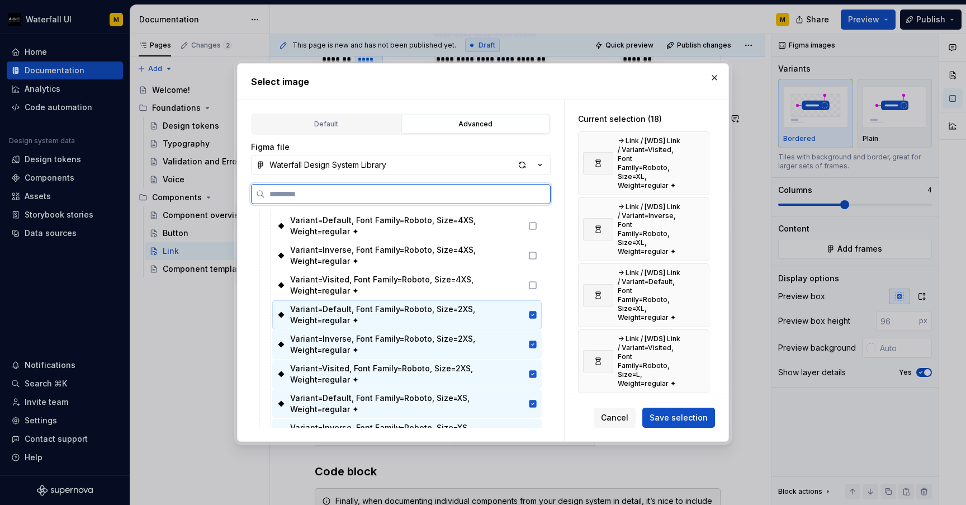
scroll to position [1308, 0]
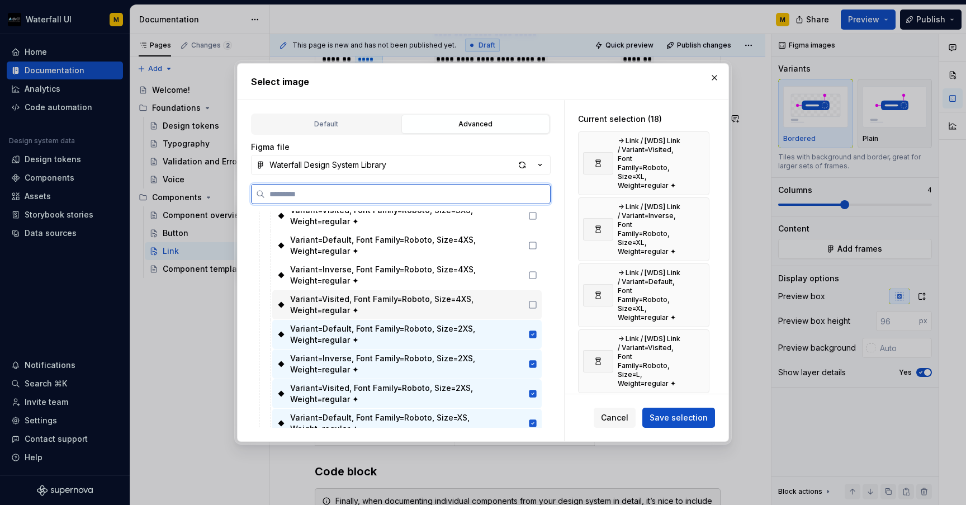
click at [542, 290] on div "Variant=Visited, Font Family=Roboto, Size=4XS, Weight=regular ✦" at bounding box center [406, 304] width 269 height 29
click at [537, 270] on icon at bounding box center [532, 274] width 9 height 9
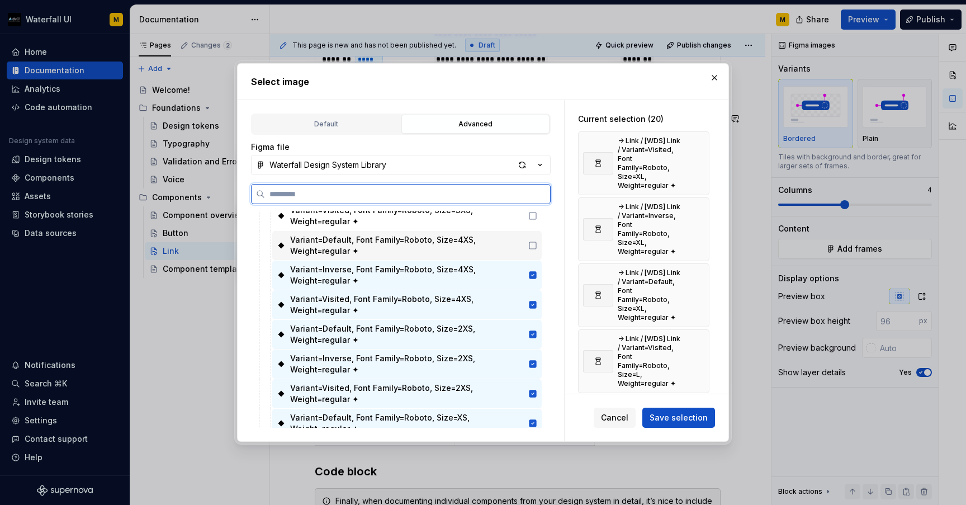
click at [537, 241] on icon at bounding box center [532, 245] width 9 height 9
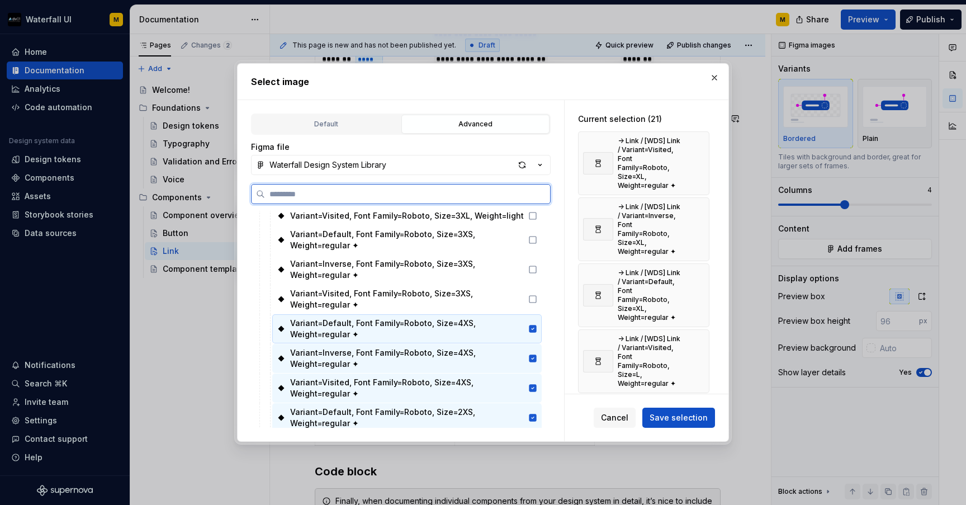
scroll to position [1216, 0]
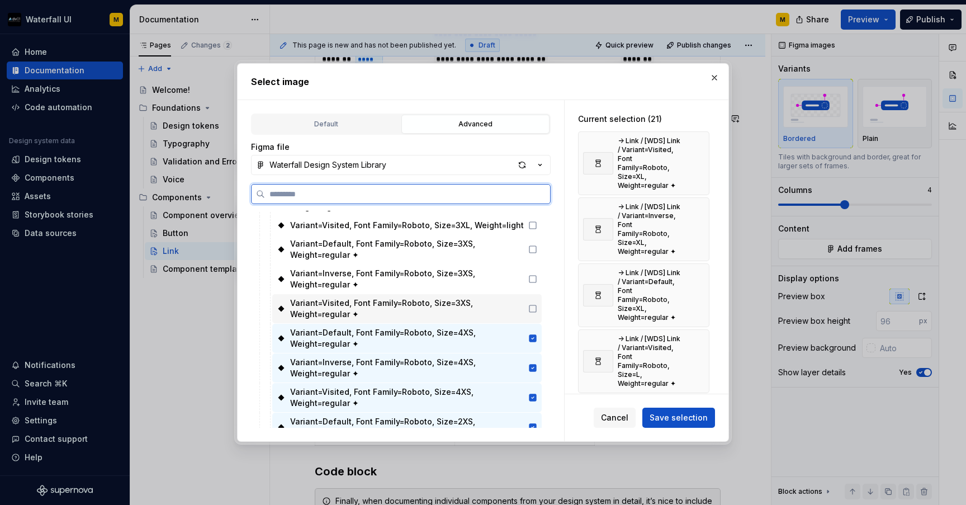
click at [537, 304] on icon at bounding box center [532, 308] width 9 height 9
click at [542, 264] on div "Variant=Inverse, Font Family=Roboto, Size=3XS, Weight=regular ✦" at bounding box center [406, 278] width 269 height 29
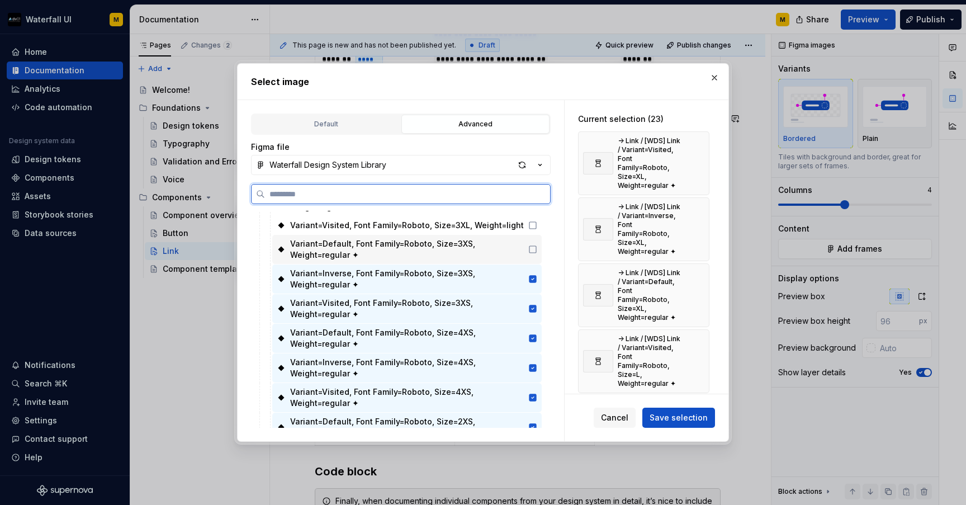
click at [541, 235] on div "Variant=Default, Font Family=Roboto, Size=3XS, Weight=regular ✦" at bounding box center [406, 249] width 269 height 29
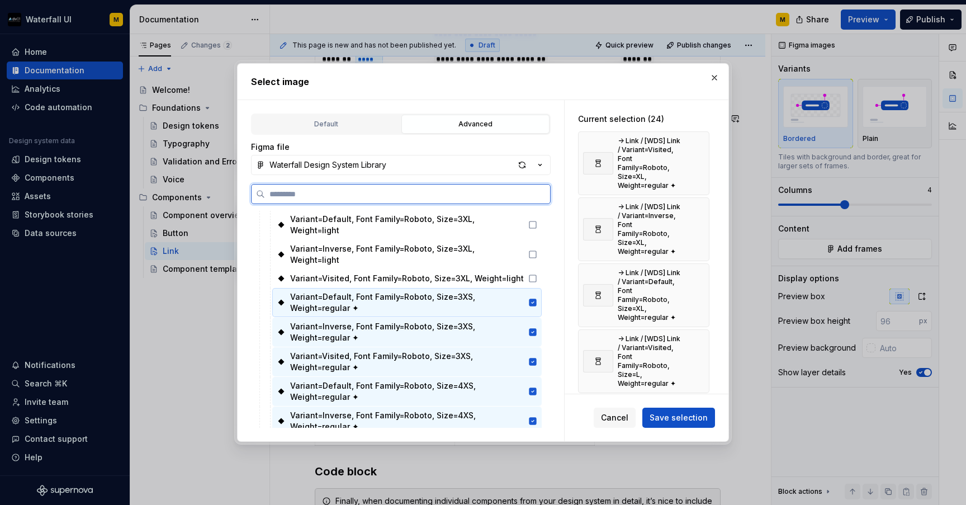
scroll to position [1139, 0]
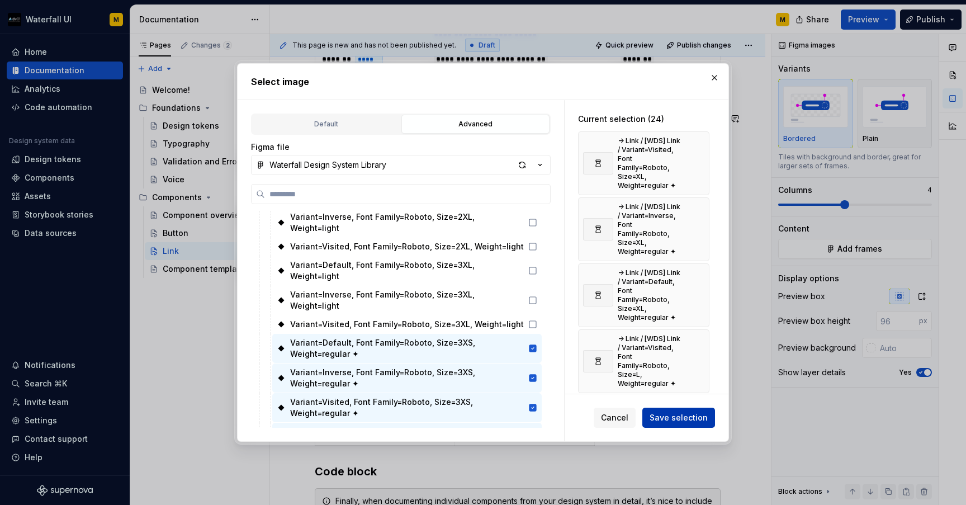
click at [655, 412] on span "Save selection" at bounding box center [678, 417] width 58 height 11
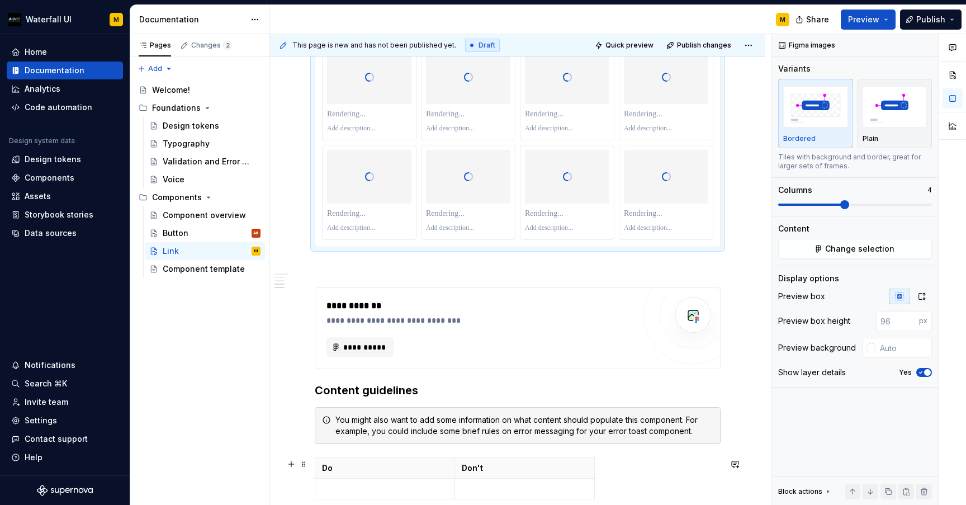
scroll to position [1401, 0]
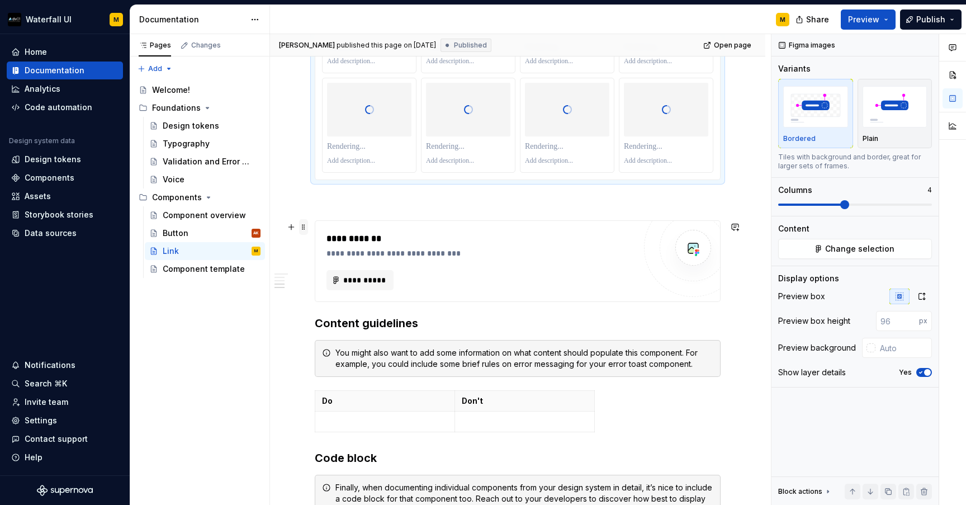
click at [304, 230] on span at bounding box center [303, 227] width 9 height 16
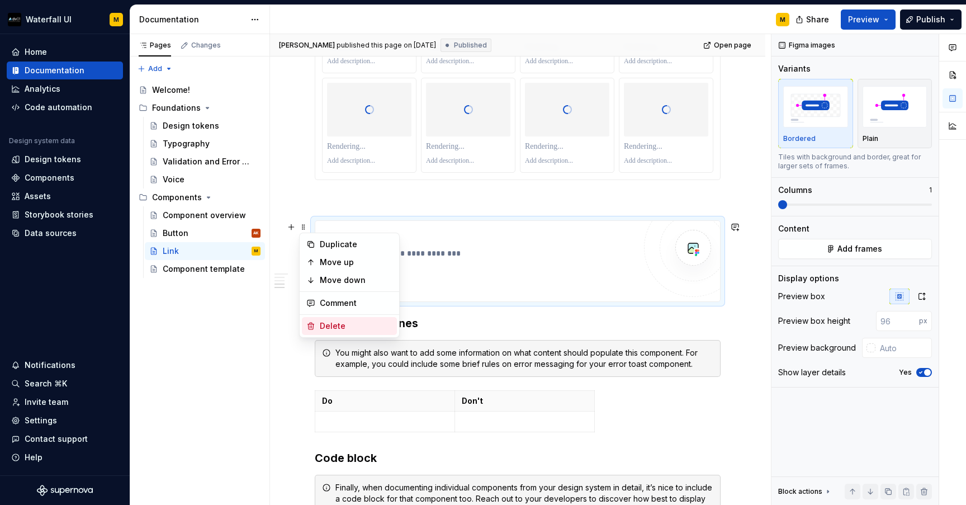
click at [327, 322] on div "Delete" at bounding box center [356, 325] width 73 height 11
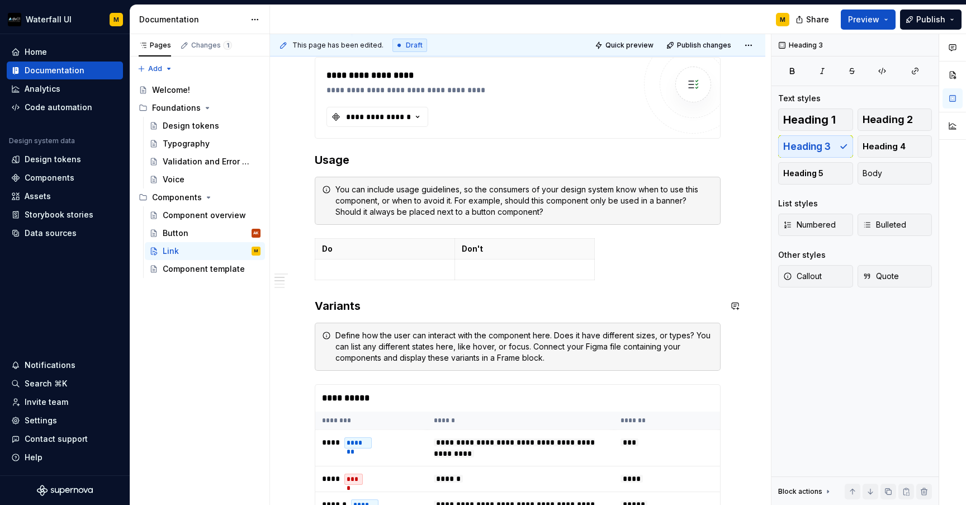
scroll to position [363, 0]
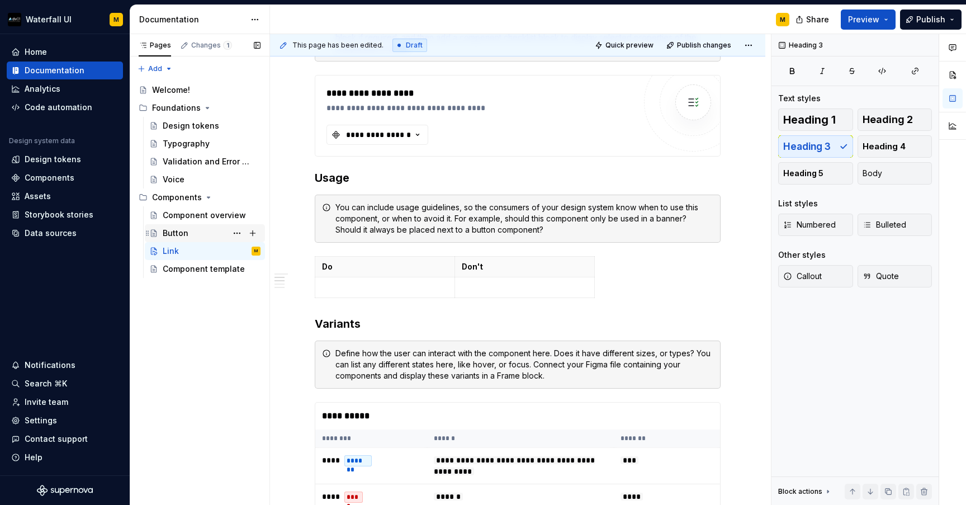
click at [185, 233] on div "Button" at bounding box center [176, 232] width 26 height 11
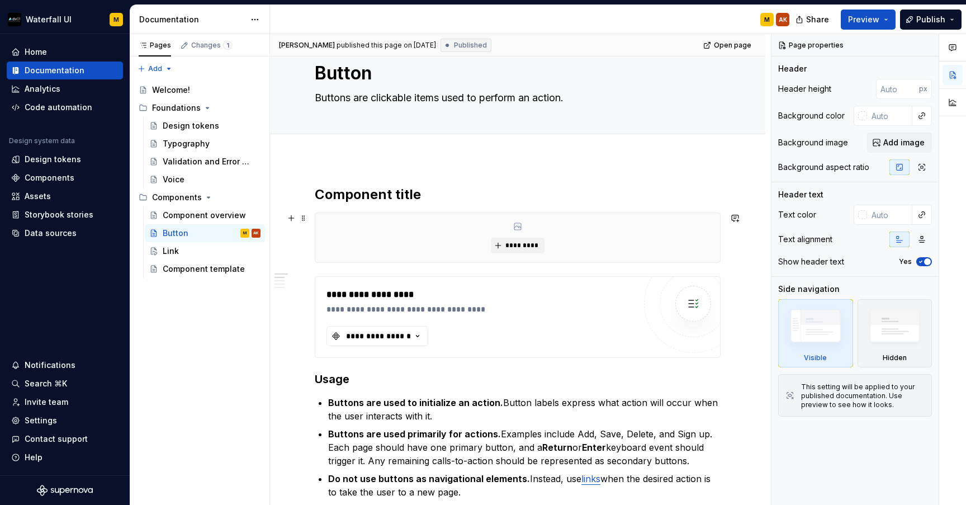
scroll to position [36, 0]
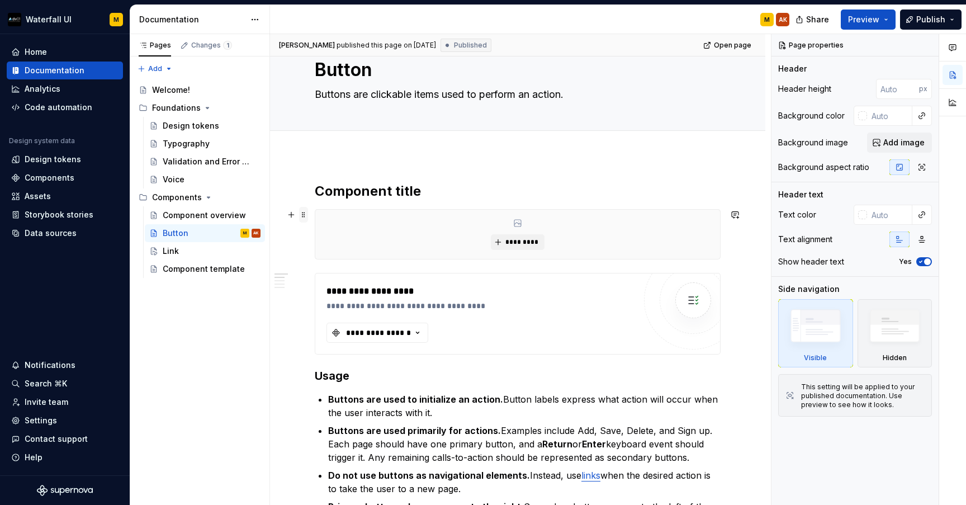
click at [302, 217] on span at bounding box center [303, 215] width 9 height 16
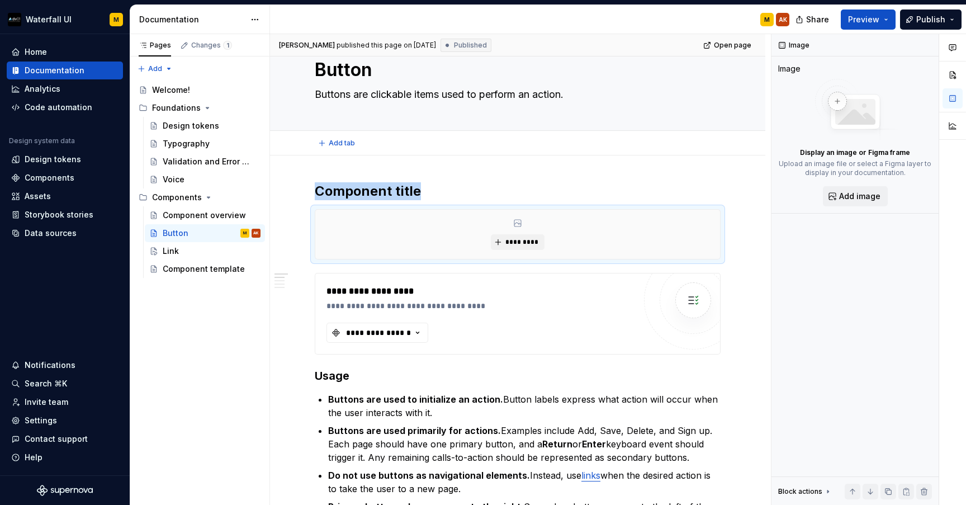
click at [517, 150] on div "Add tab" at bounding box center [517, 143] width 495 height 25
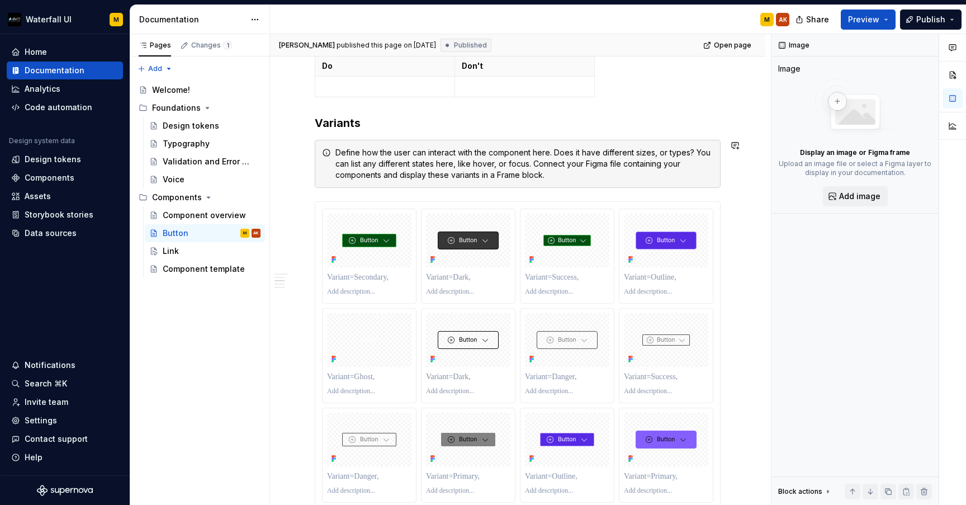
scroll to position [478, 0]
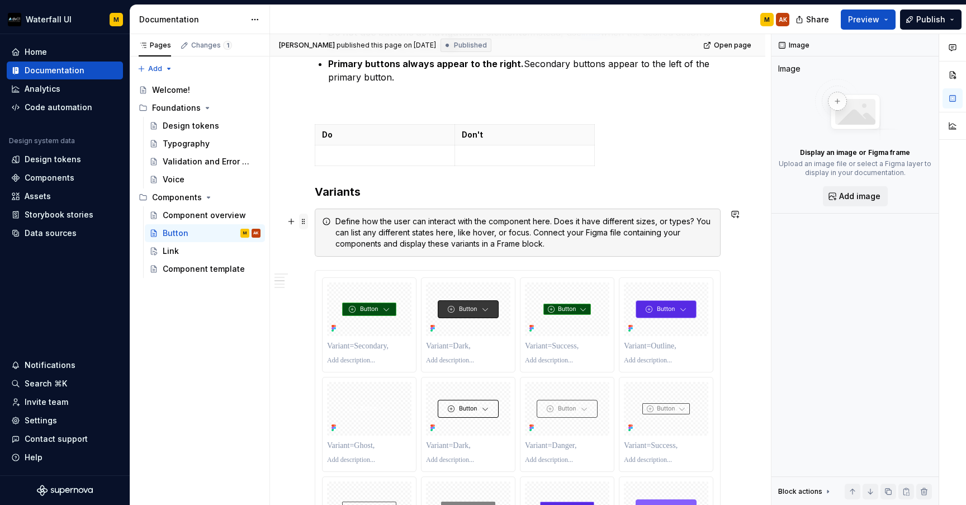
click at [303, 222] on span at bounding box center [303, 221] width 9 height 16
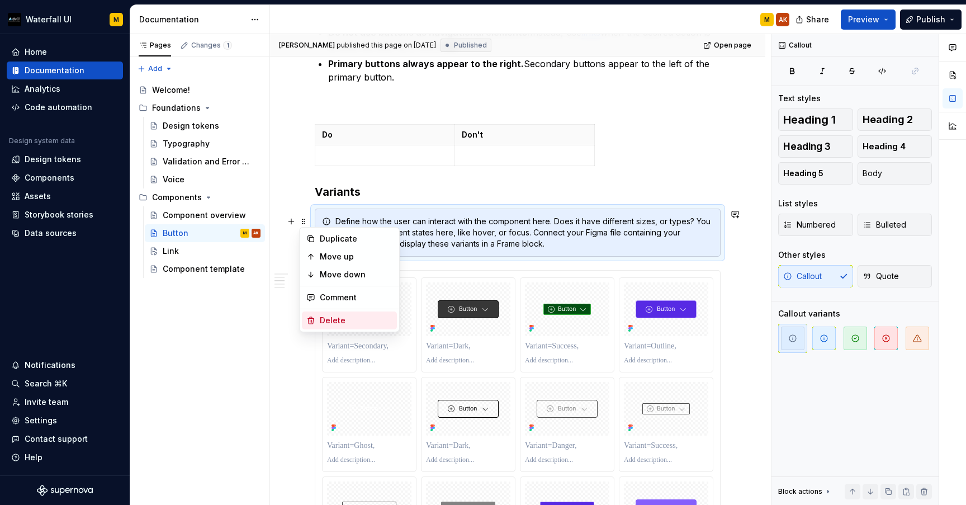
click at [323, 316] on div "Delete" at bounding box center [356, 320] width 73 height 11
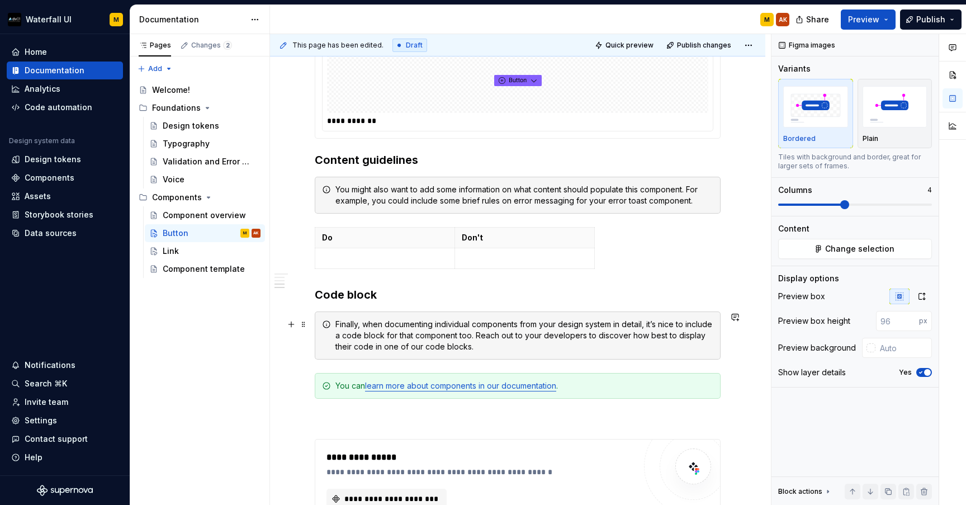
scroll to position [2966, 0]
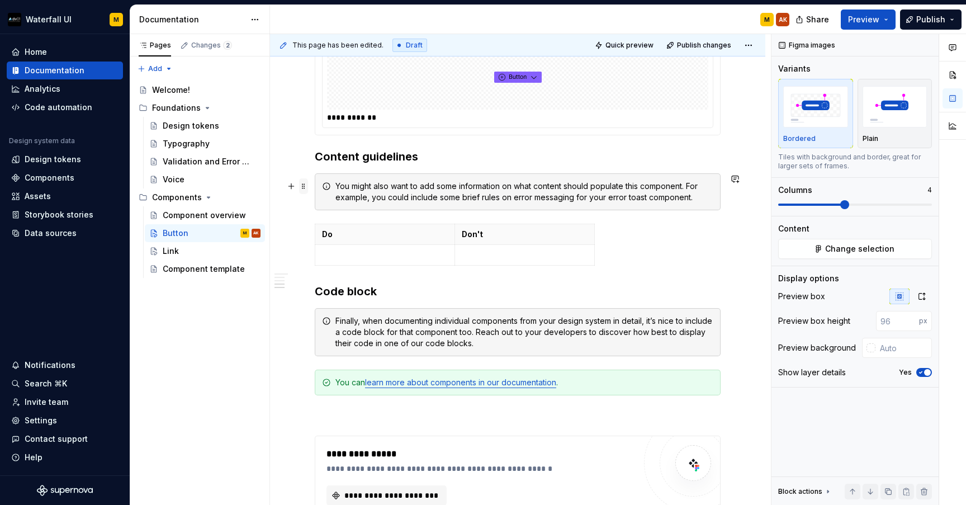
click at [305, 187] on span at bounding box center [303, 186] width 9 height 16
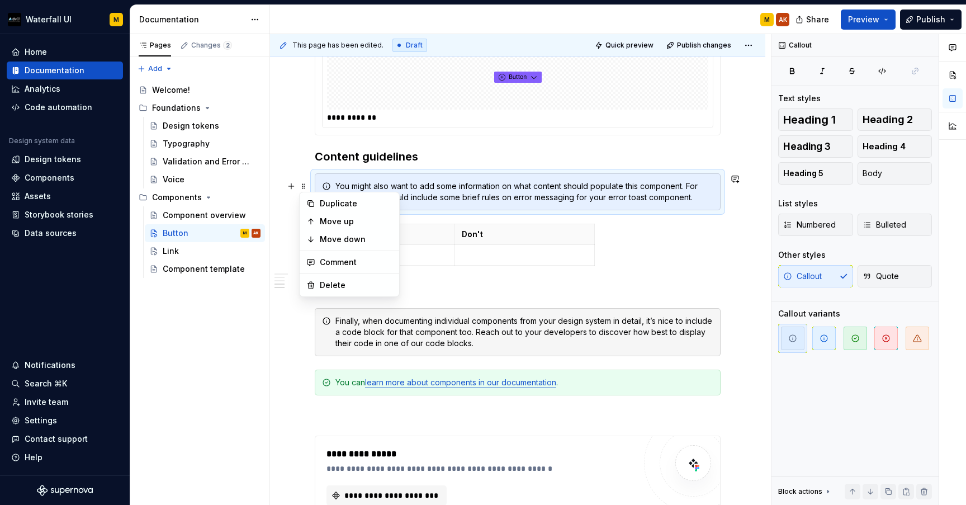
click at [420, 293] on h3 "Code block" at bounding box center [518, 291] width 406 height 16
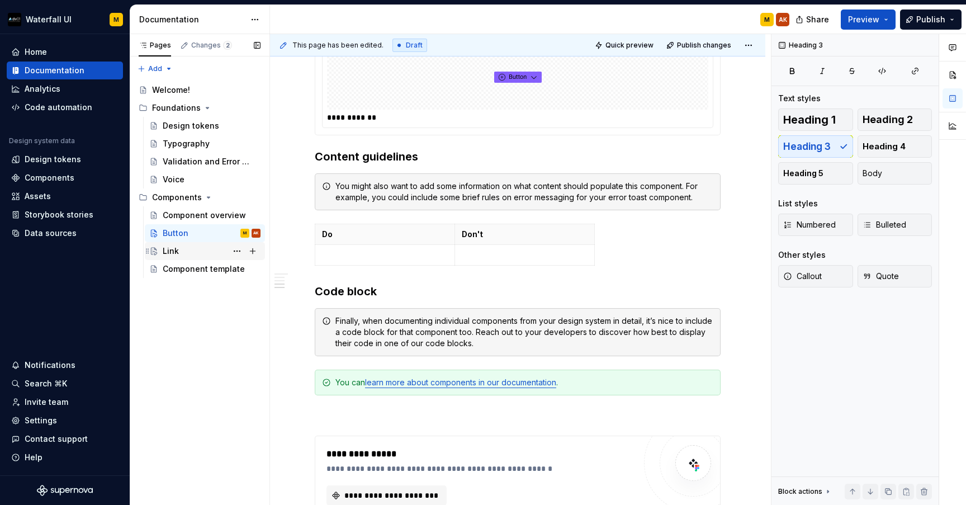
click at [183, 248] on div "Link" at bounding box center [212, 251] width 98 height 16
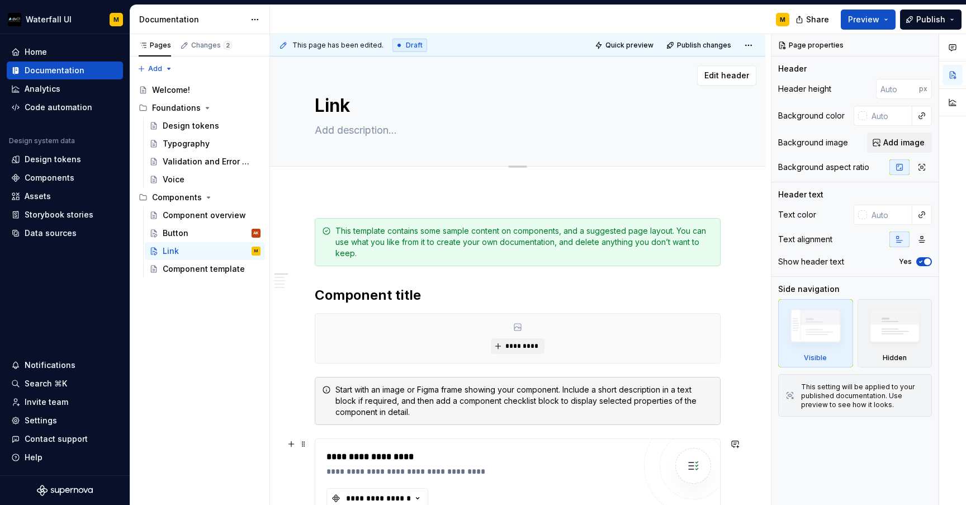
click at [329, 129] on textarea at bounding box center [515, 130] width 406 height 18
paste textarea "A link takes people to a new location in the app or another website."
type textarea "*"
type textarea "A link takes people to a new location in the app or another website."
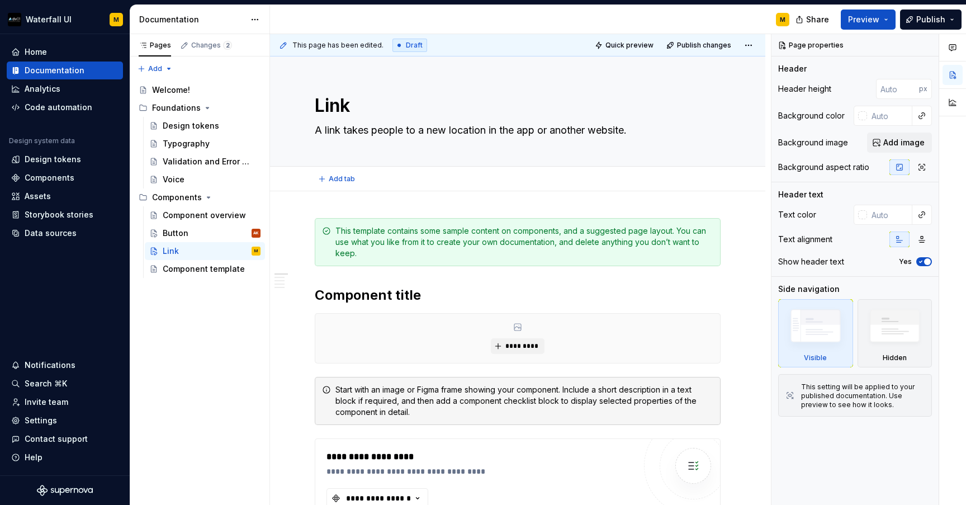
type textarea "*"
type textarea "A link takes people to a new location in the app or another website."
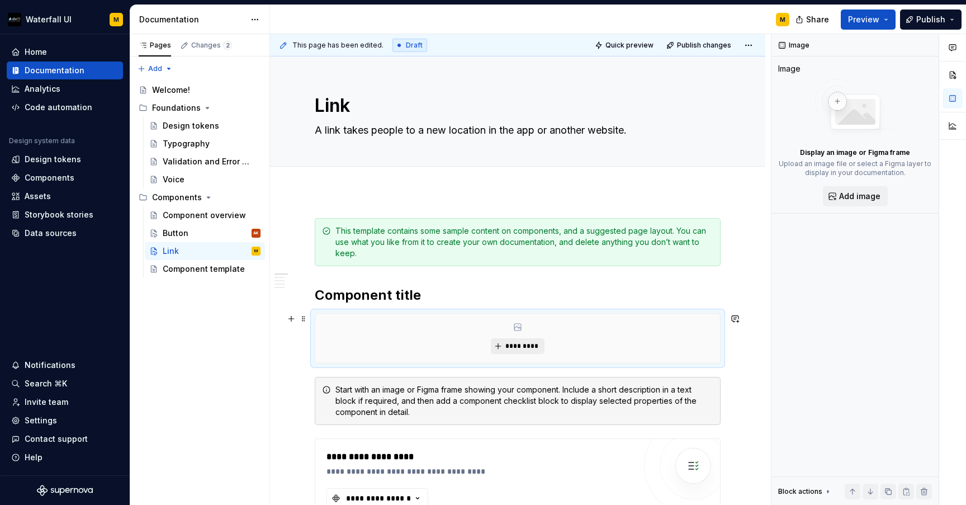
click at [504, 344] on button "*********" at bounding box center [517, 346] width 53 height 16
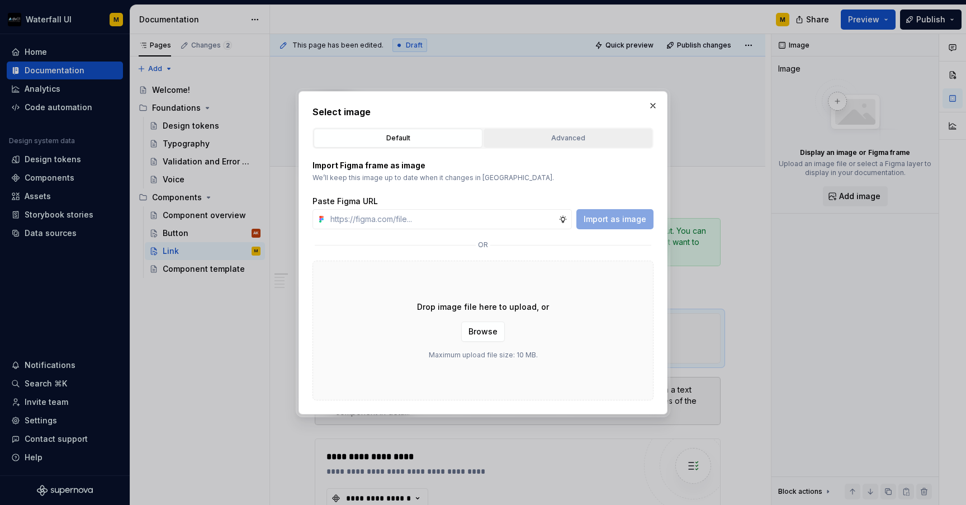
click at [521, 139] on div "Advanced" at bounding box center [567, 137] width 161 height 11
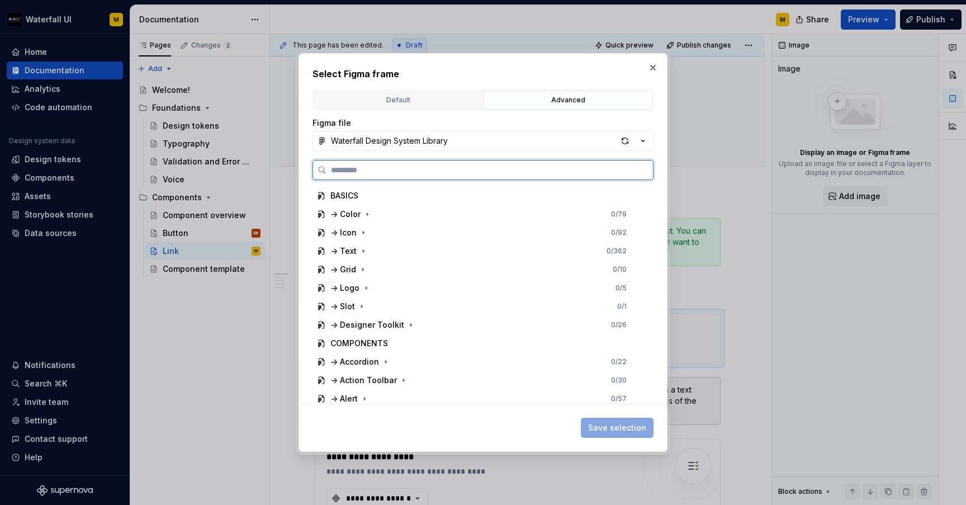
click at [414, 173] on input "search" at bounding box center [489, 169] width 326 height 11
type input "****"
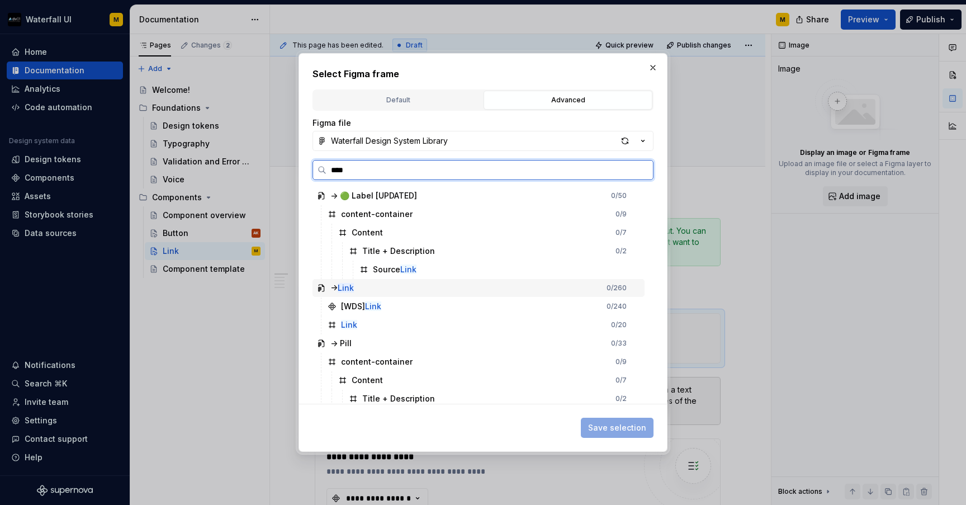
click at [362, 290] on div "-> Link 0 / 260" at bounding box center [478, 288] width 332 height 18
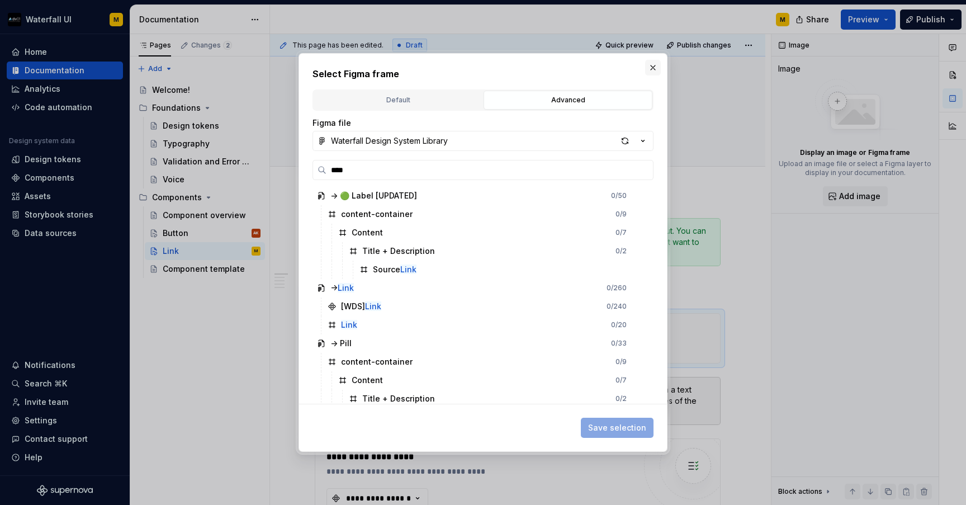
click at [649, 67] on button "button" at bounding box center [653, 68] width 16 height 16
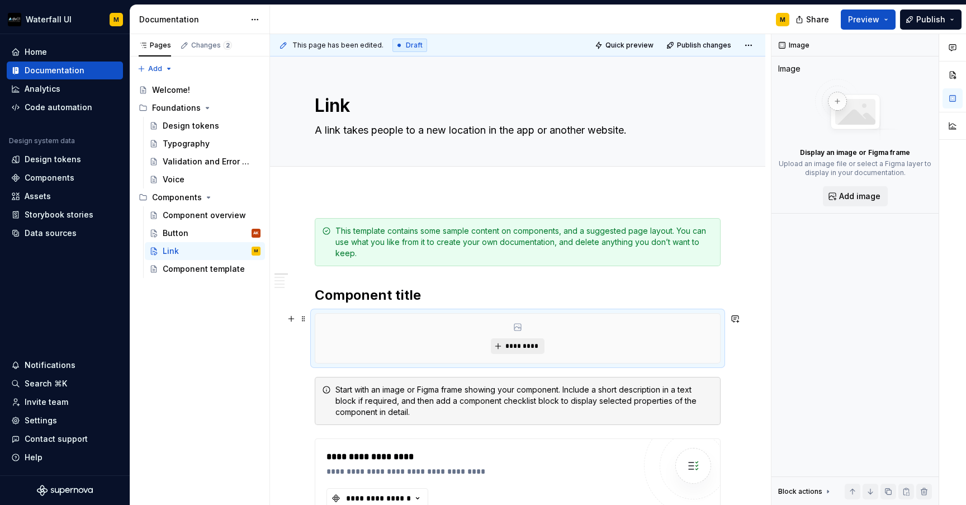
click at [510, 345] on span "*********" at bounding box center [522, 345] width 34 height 9
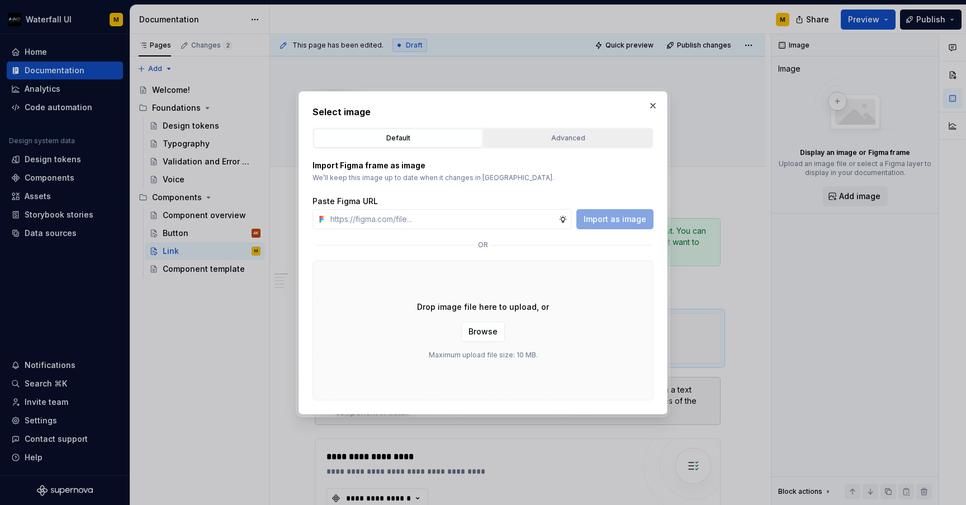
click at [525, 138] on div "Advanced" at bounding box center [567, 137] width 161 height 11
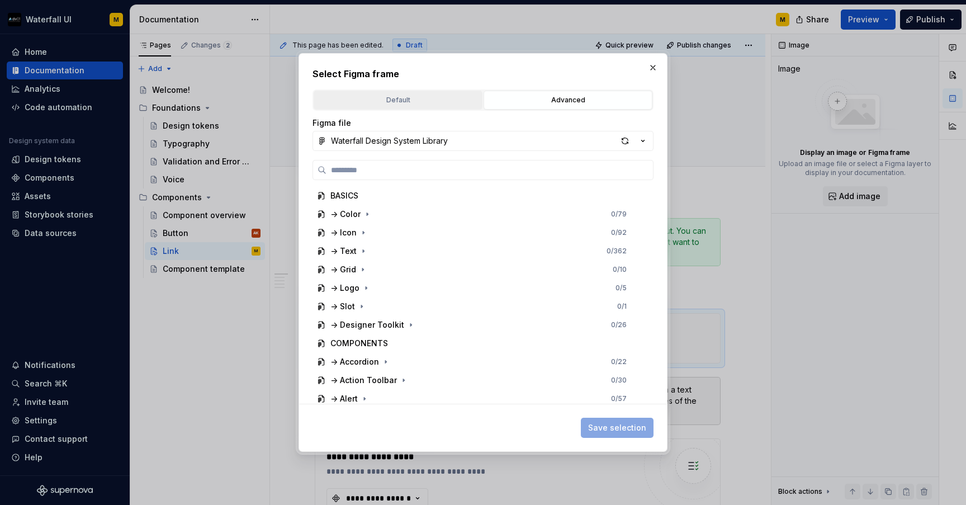
click at [412, 107] on button "Default" at bounding box center [398, 100] width 169 height 19
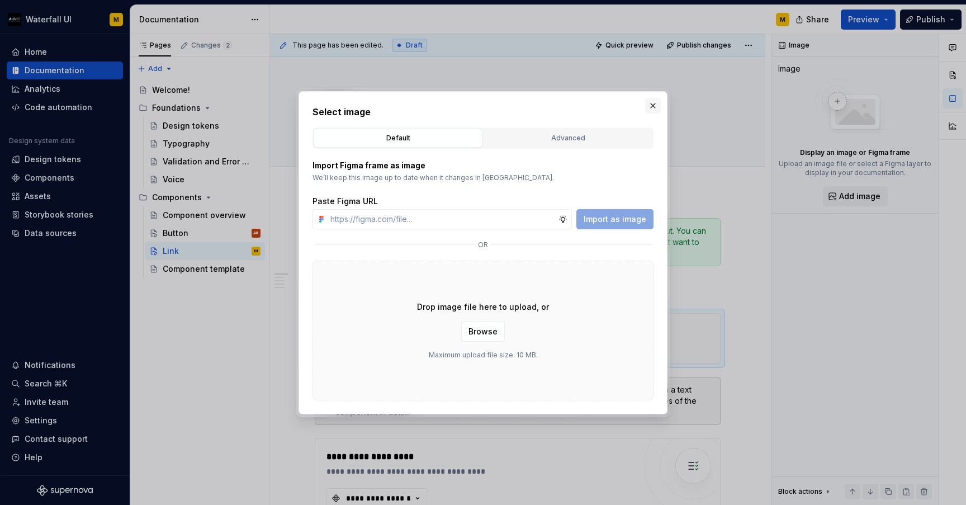
click at [648, 108] on button "button" at bounding box center [653, 106] width 16 height 16
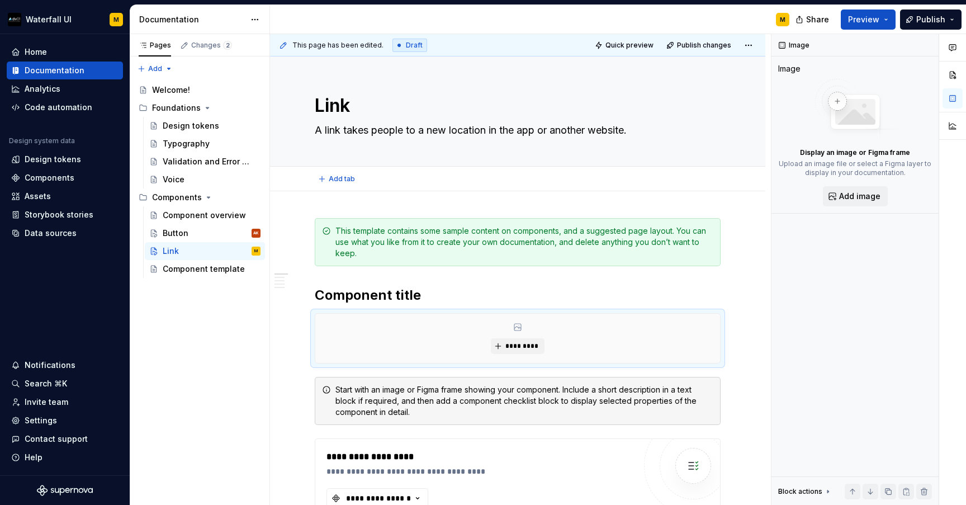
type textarea "*"
click at [512, 346] on span "*********" at bounding box center [522, 345] width 34 height 9
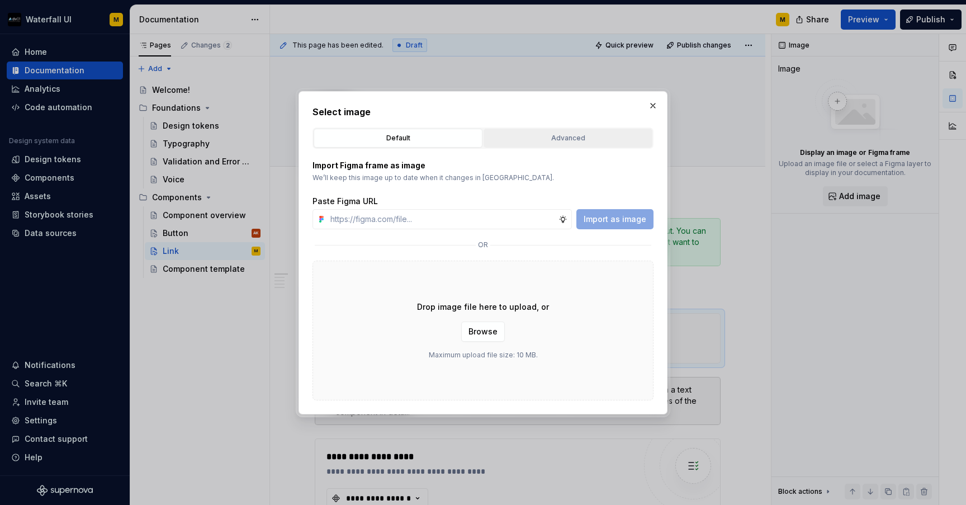
click at [534, 134] on div "Advanced" at bounding box center [567, 137] width 161 height 11
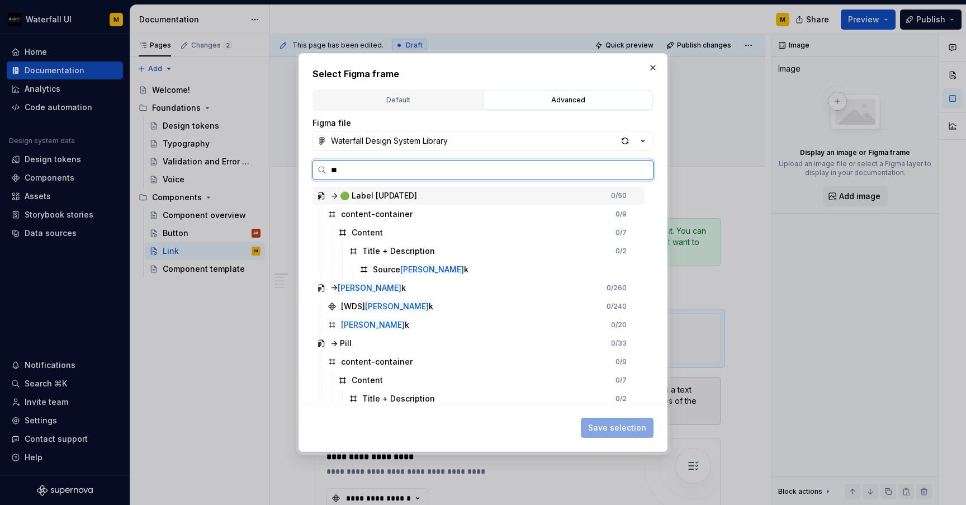
type input "*"
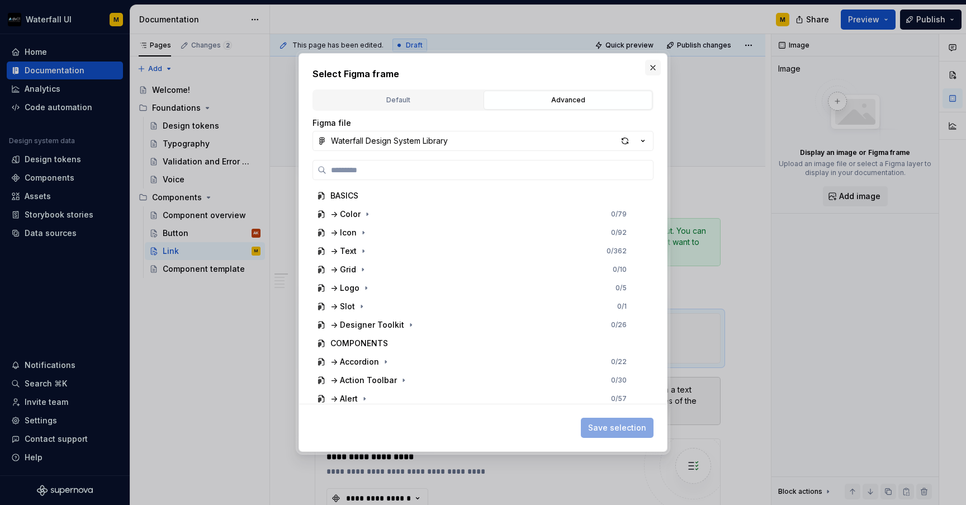
click at [651, 69] on button "button" at bounding box center [653, 68] width 16 height 16
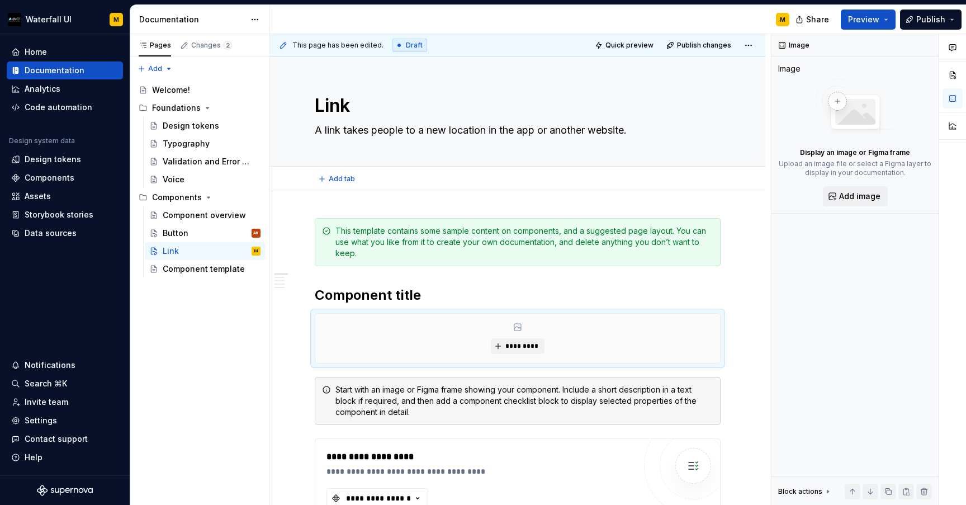
type textarea "*"
click at [305, 230] on span at bounding box center [303, 231] width 9 height 16
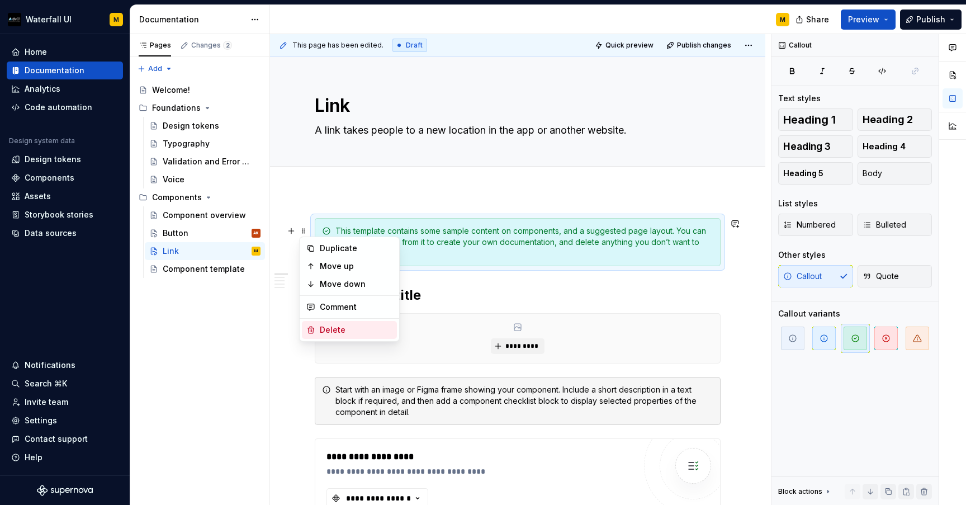
click at [321, 331] on div "Delete" at bounding box center [356, 329] width 73 height 11
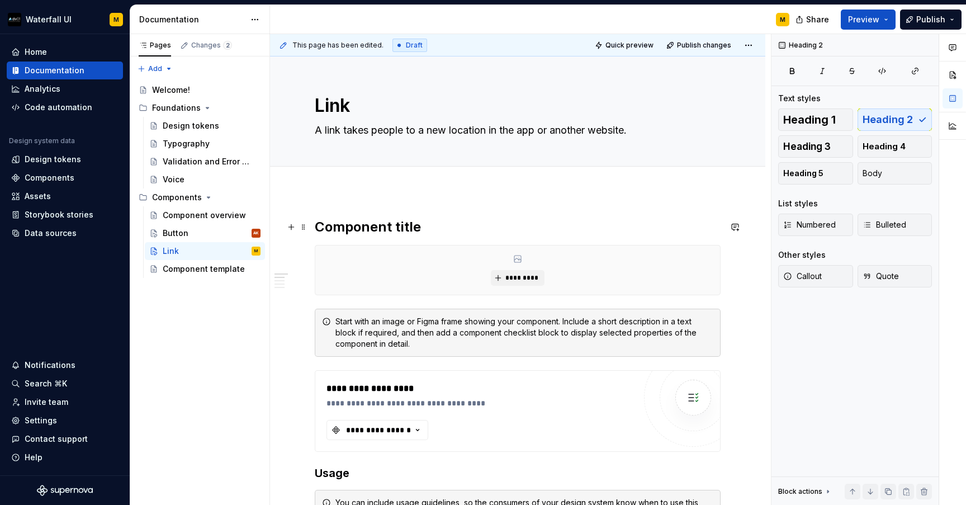
click at [328, 230] on h2 "Component title" at bounding box center [518, 227] width 406 height 18
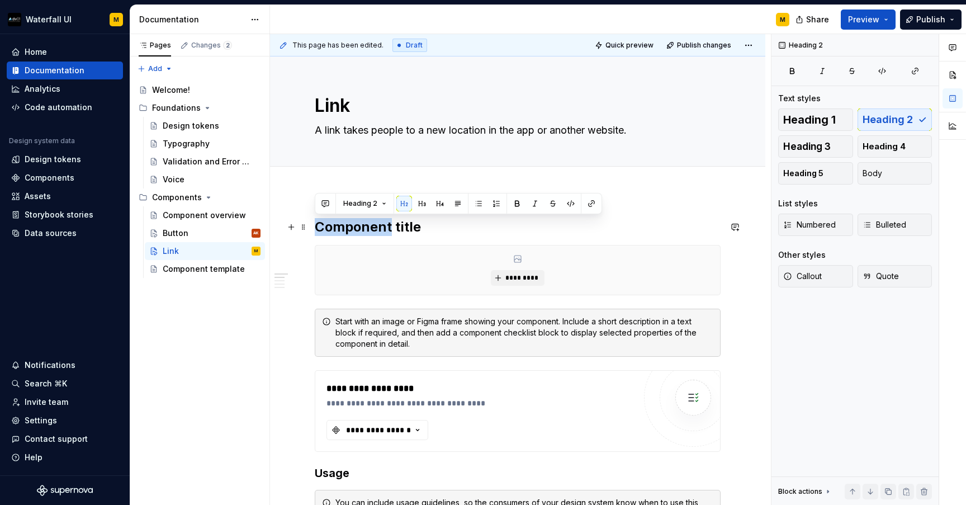
click at [328, 230] on h2 "Component title" at bounding box center [518, 227] width 406 height 18
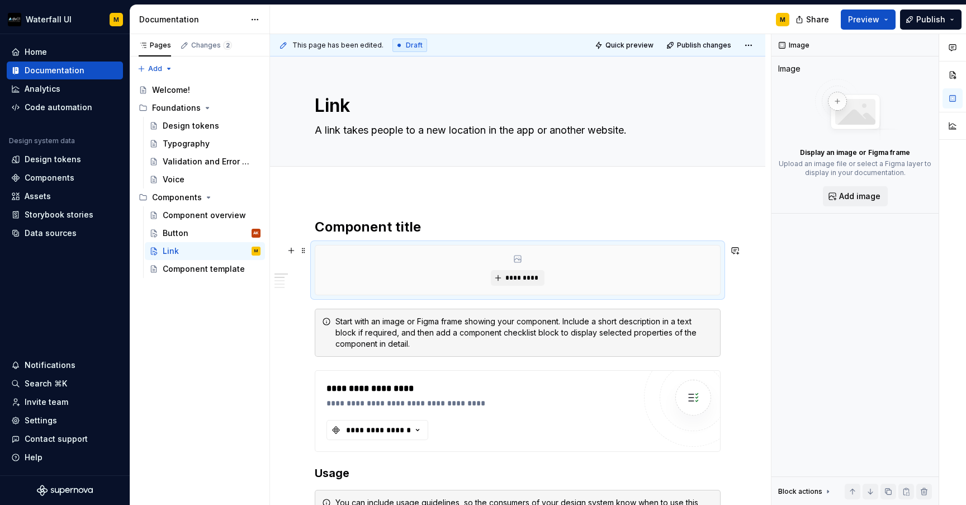
click at [354, 291] on div "*********" at bounding box center [517, 269] width 405 height 49
click at [348, 324] on div "Start with an image or Figma frame showing your component. Include a short desc…" at bounding box center [524, 333] width 378 height 34
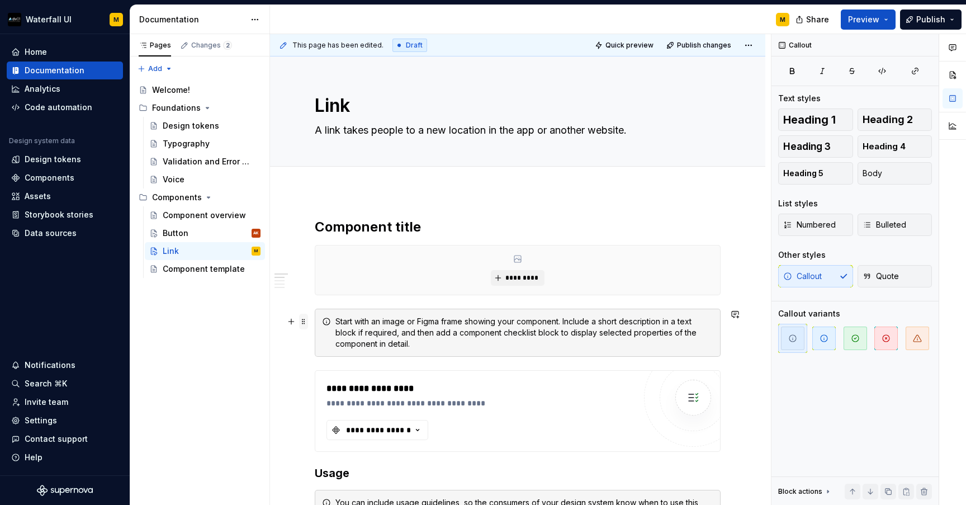
click at [300, 321] on span at bounding box center [303, 322] width 9 height 16
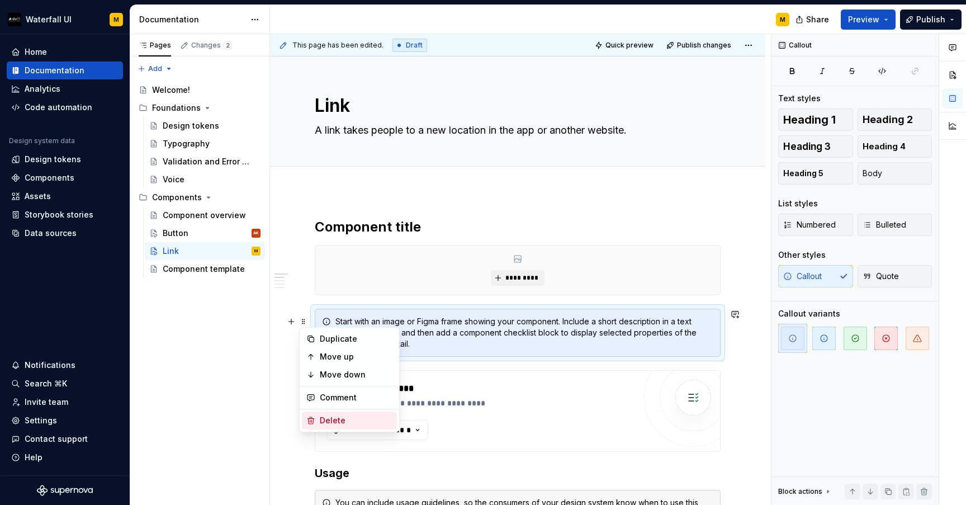
click at [324, 414] on div "Delete" at bounding box center [349, 420] width 95 height 18
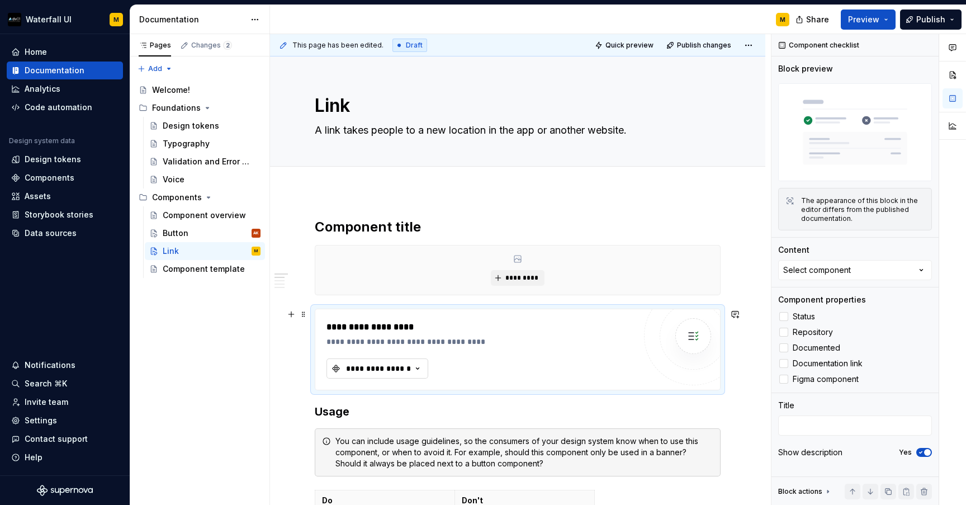
click at [365, 364] on div "**********" at bounding box center [378, 368] width 67 height 11
click at [477, 358] on div "**********" at bounding box center [480, 349] width 308 height 58
click at [415, 365] on icon "button" at bounding box center [417, 368] width 11 height 11
type input "link"
click at [398, 372] on div "**********" at bounding box center [378, 368] width 67 height 11
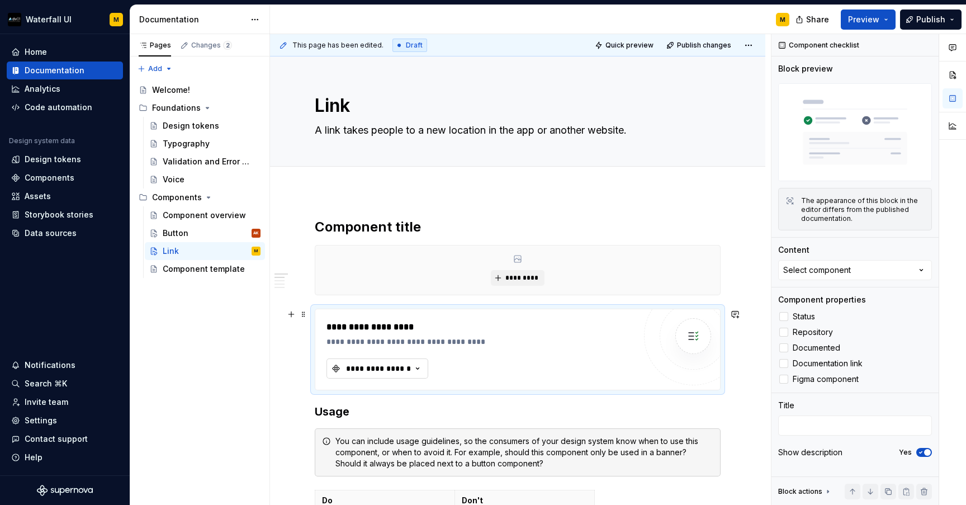
click at [398, 372] on div "**********" at bounding box center [378, 368] width 67 height 11
click at [395, 412] on div "Button" at bounding box center [428, 412] width 140 height 11
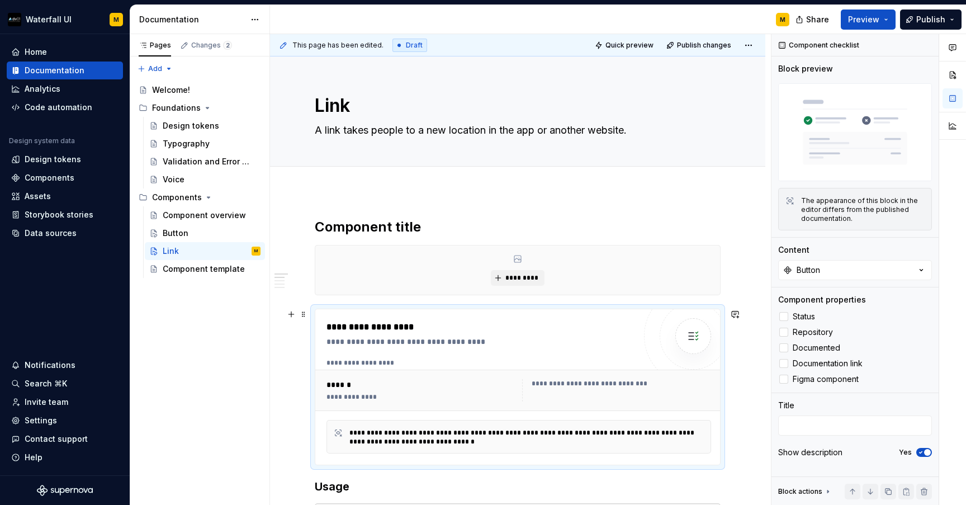
scroll to position [31, 0]
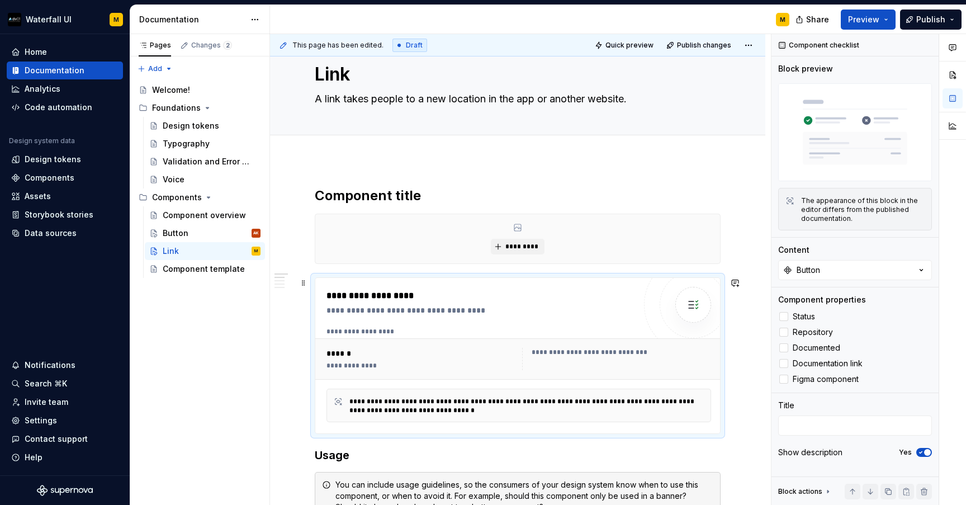
click at [369, 365] on div "**********" at bounding box center [422, 365] width 192 height 9
click at [307, 284] on span at bounding box center [303, 283] width 9 height 16
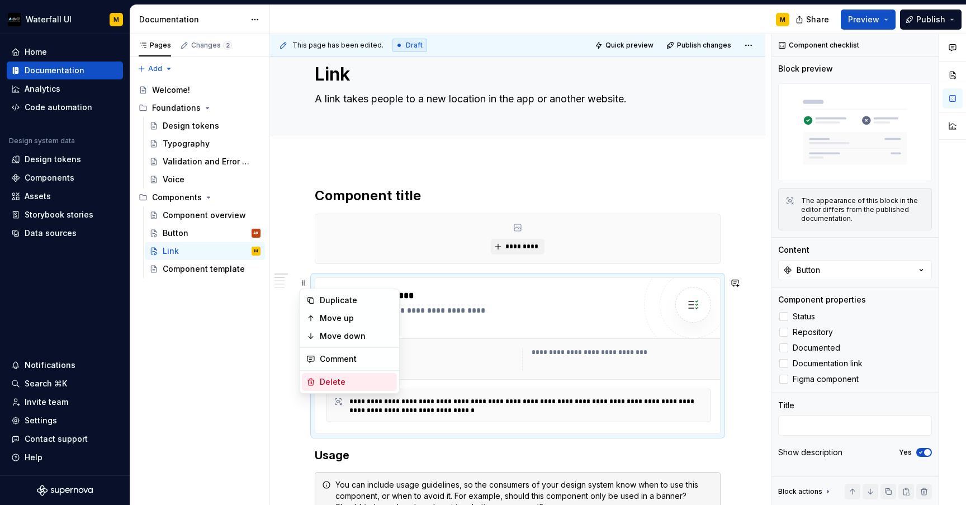
click at [330, 379] on div "Delete" at bounding box center [356, 381] width 73 height 11
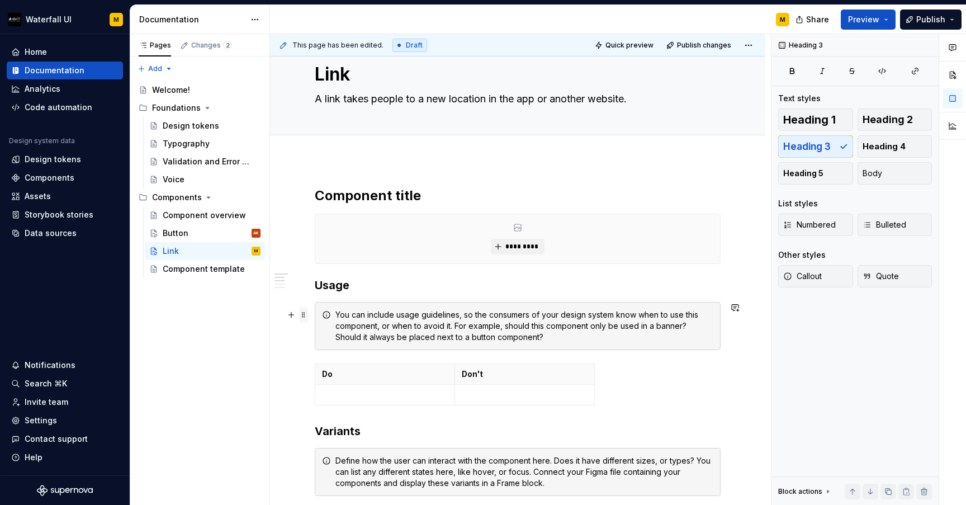
click at [305, 311] on span at bounding box center [303, 315] width 9 height 16
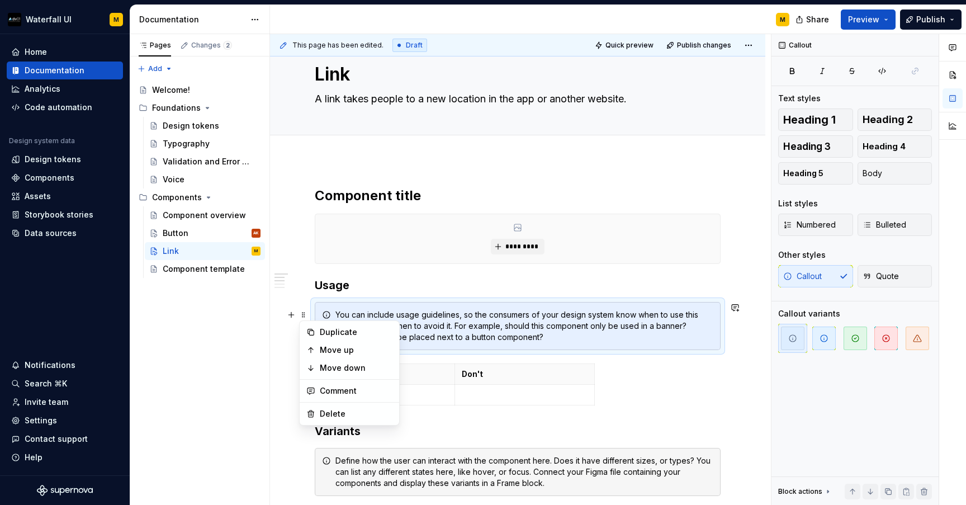
click at [422, 315] on div "You can include usage guidelines, so the consumers of your design system know w…" at bounding box center [524, 326] width 378 height 34
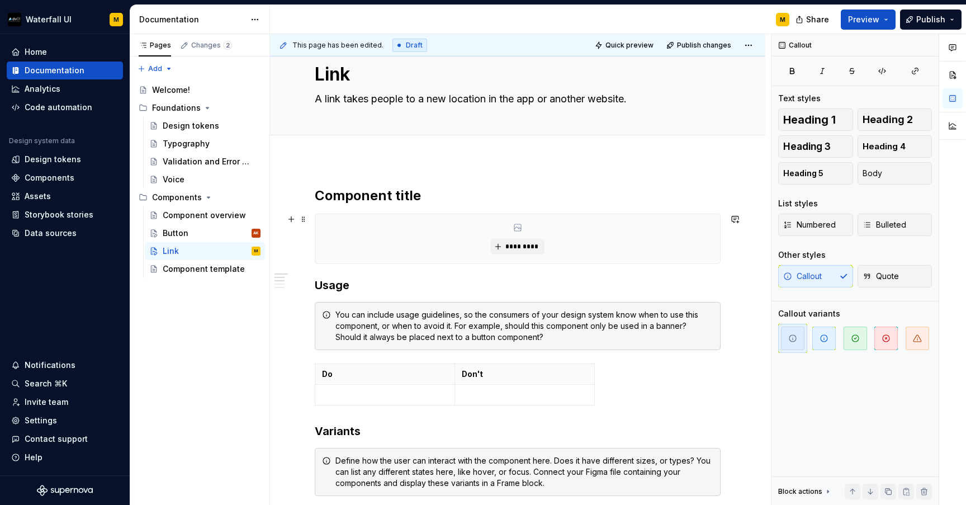
click at [350, 237] on div "*********" at bounding box center [517, 238] width 405 height 49
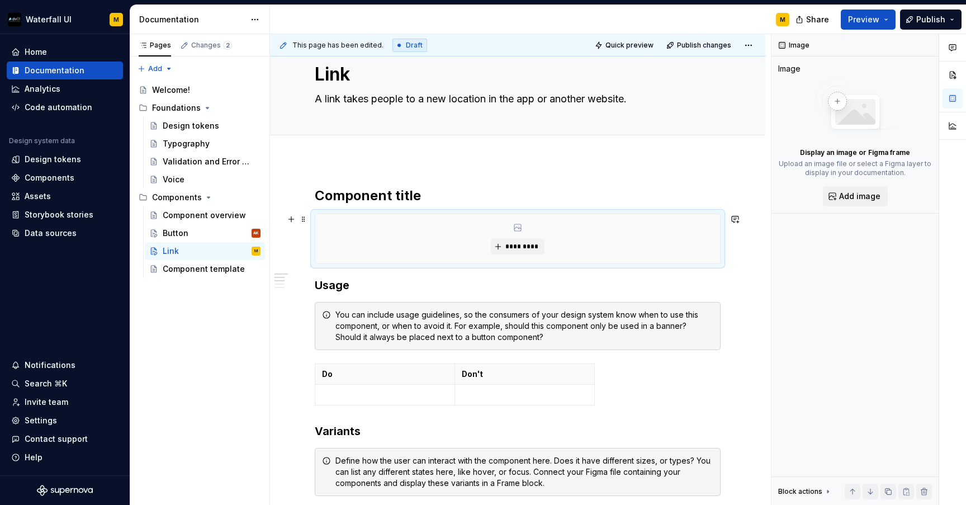
type textarea "*"
click at [517, 247] on span "*********" at bounding box center [522, 246] width 34 height 9
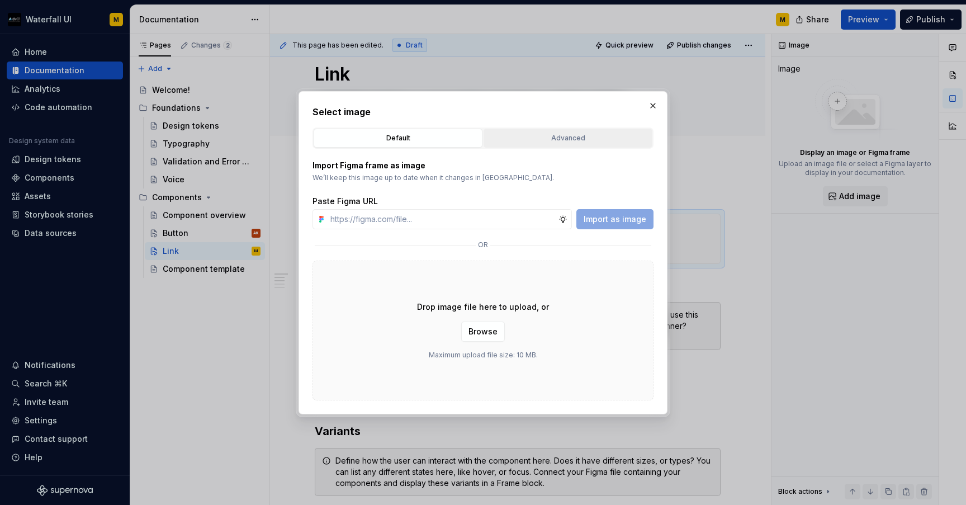
click at [508, 141] on div "Advanced" at bounding box center [567, 137] width 161 height 11
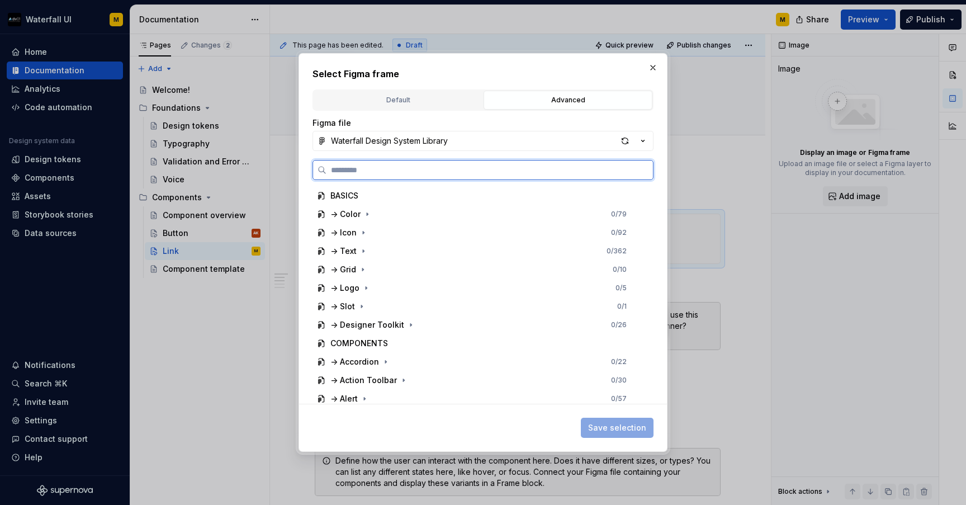
click at [459, 173] on input "search" at bounding box center [489, 169] width 326 height 11
type input "****"
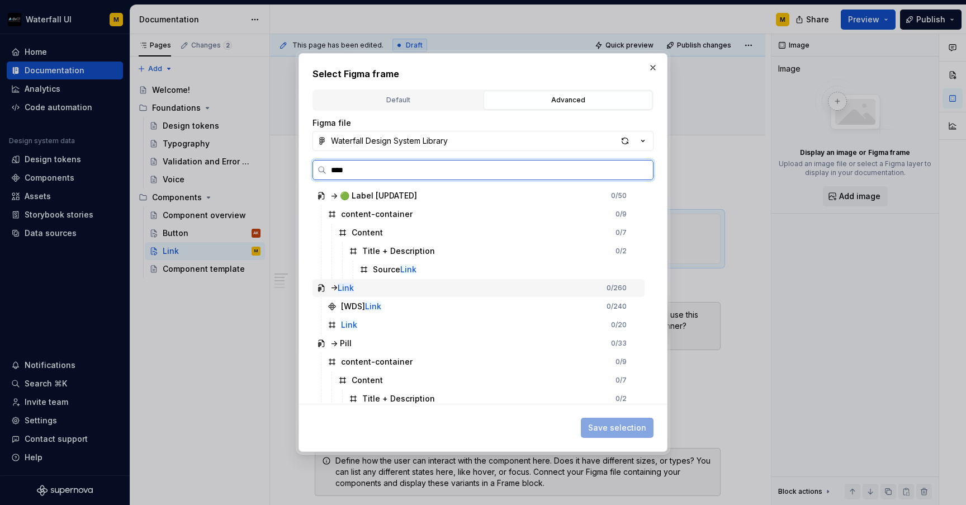
click at [428, 291] on div "-> Link 0 / 260" at bounding box center [478, 288] width 332 height 18
click at [611, 307] on div "[WDS] Link 0 / 240" at bounding box center [483, 306] width 321 height 18
click at [411, 308] on div "[WDS] Link 0 / 240" at bounding box center [483, 306] width 321 height 18
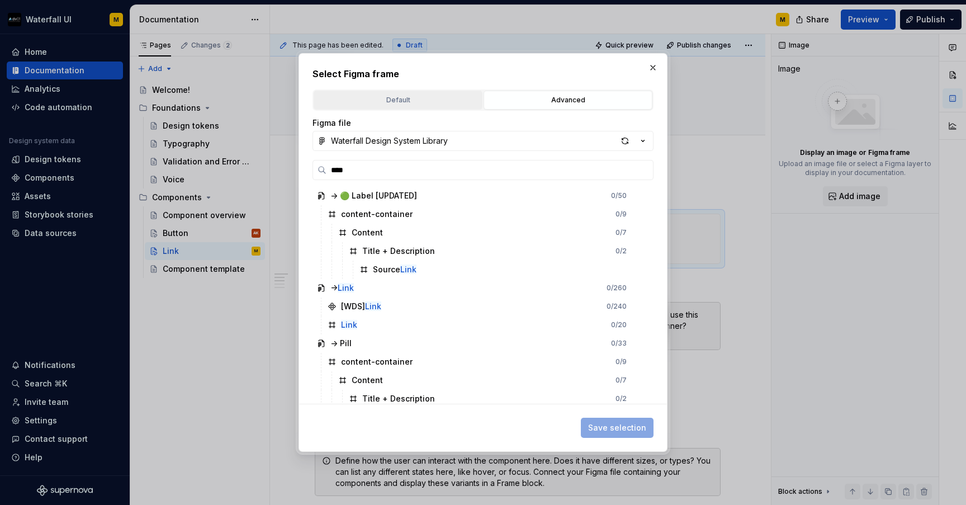
click at [352, 102] on div "Default" at bounding box center [397, 99] width 161 height 11
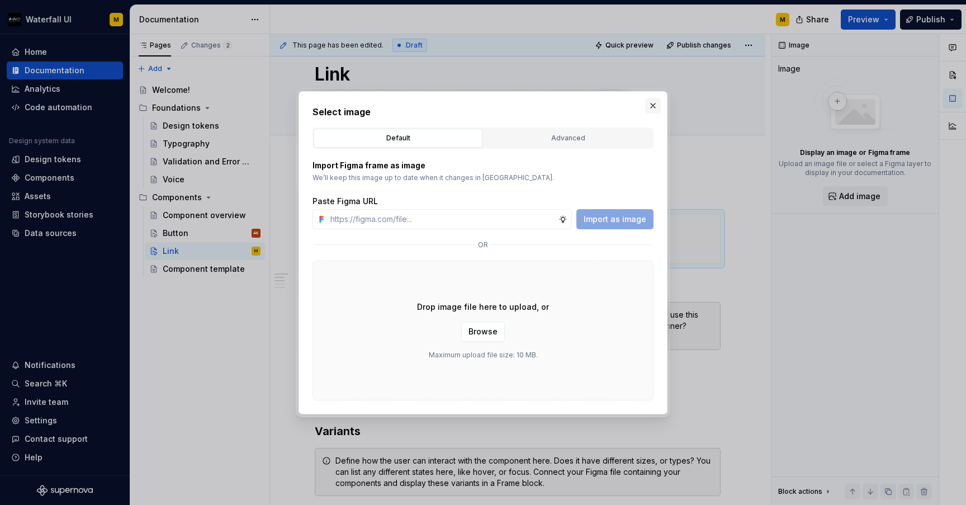
click at [657, 102] on button "button" at bounding box center [653, 106] width 16 height 16
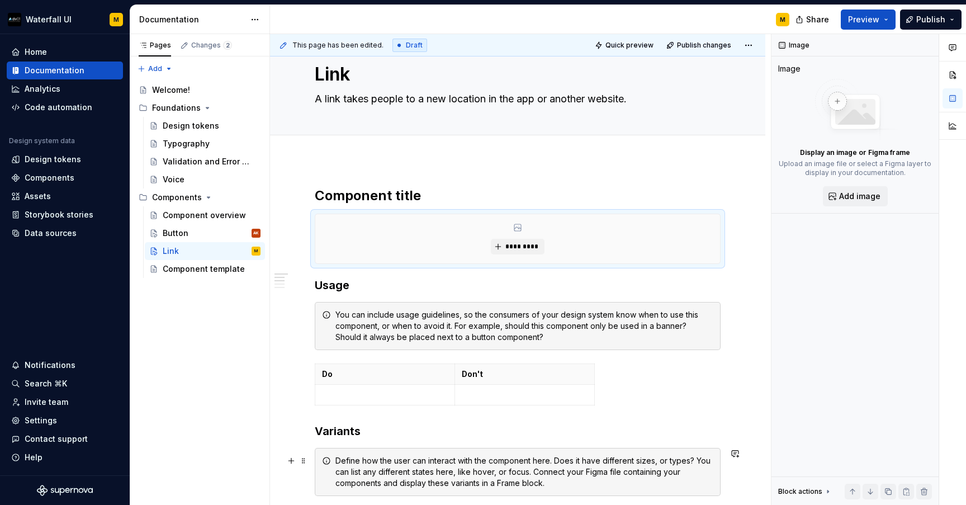
type textarea "*"
click at [504, 246] on button "*********" at bounding box center [517, 247] width 53 height 16
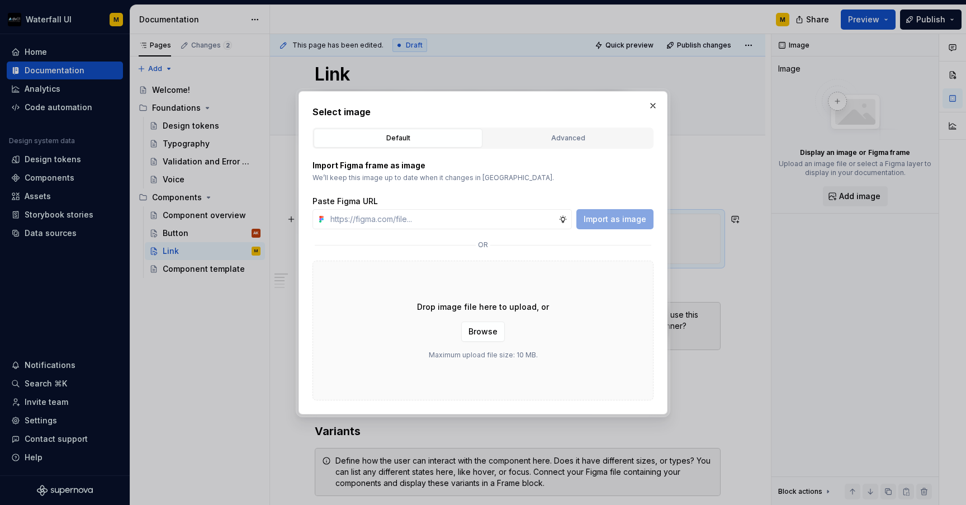
click at [504, 246] on div "or" at bounding box center [482, 244] width 341 height 13
click at [388, 222] on input "text" at bounding box center [442, 219] width 232 height 20
paste input "[URL][DOMAIN_NAME]"
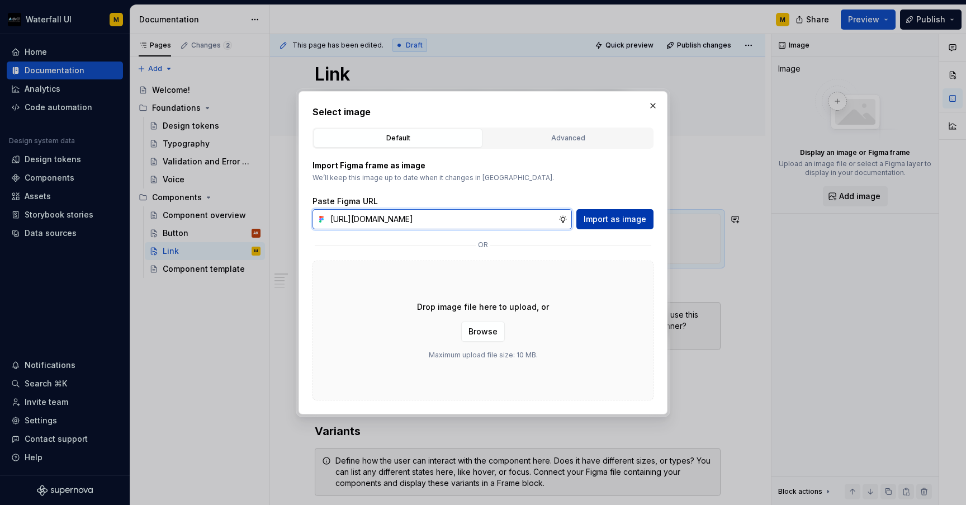
type input "[URL][DOMAIN_NAME]"
click at [610, 220] on span "Import as image" at bounding box center [614, 218] width 63 height 11
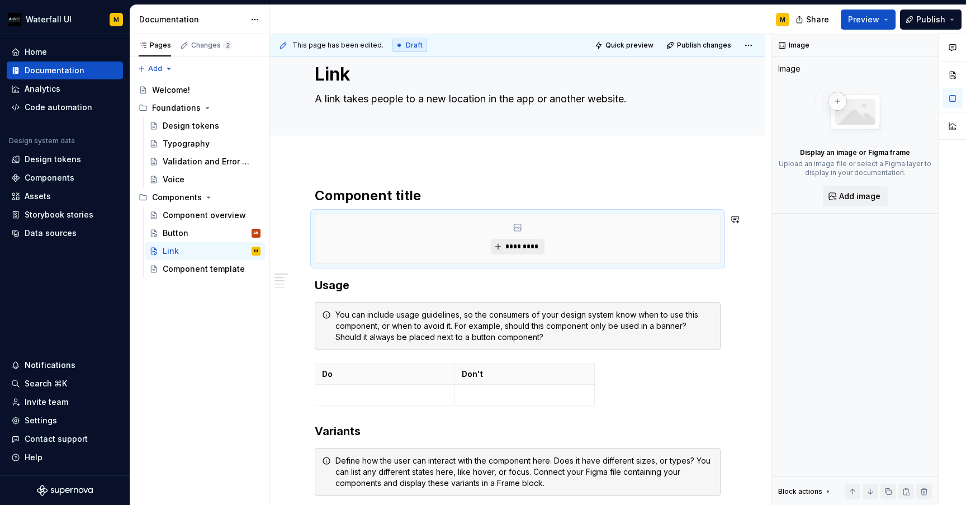
type textarea "*"
click at [511, 246] on span "*********" at bounding box center [522, 246] width 34 height 9
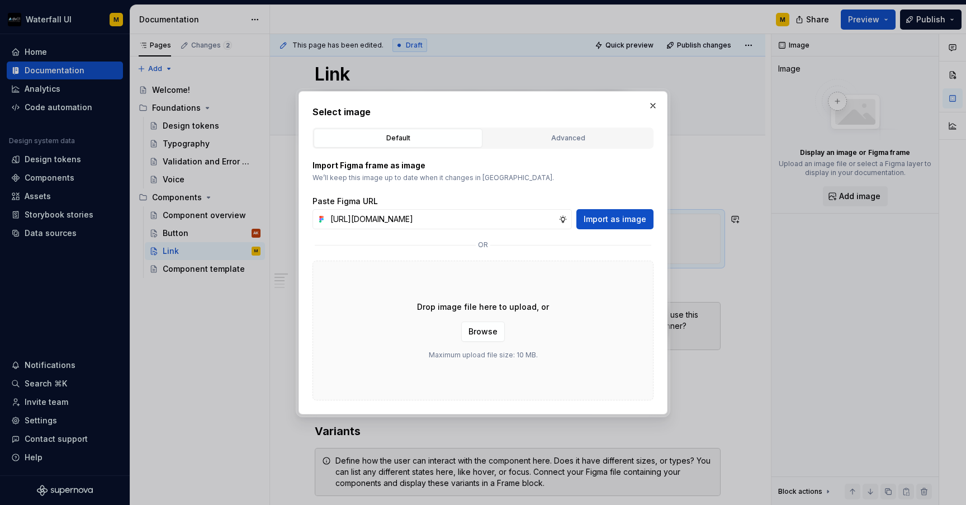
scroll to position [0, 314]
type input "[URL][DOMAIN_NAME]"
click at [597, 224] on span "Import as image" at bounding box center [614, 218] width 63 height 11
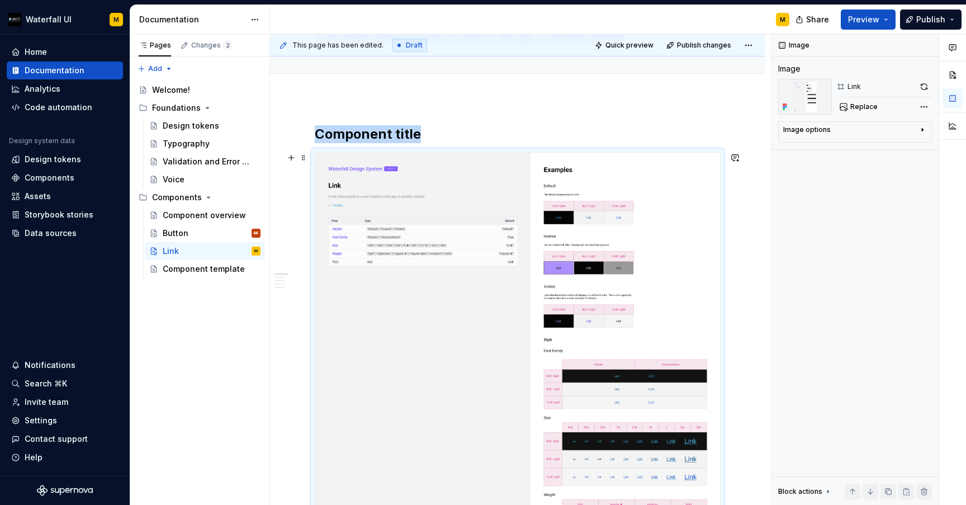
scroll to position [102, 0]
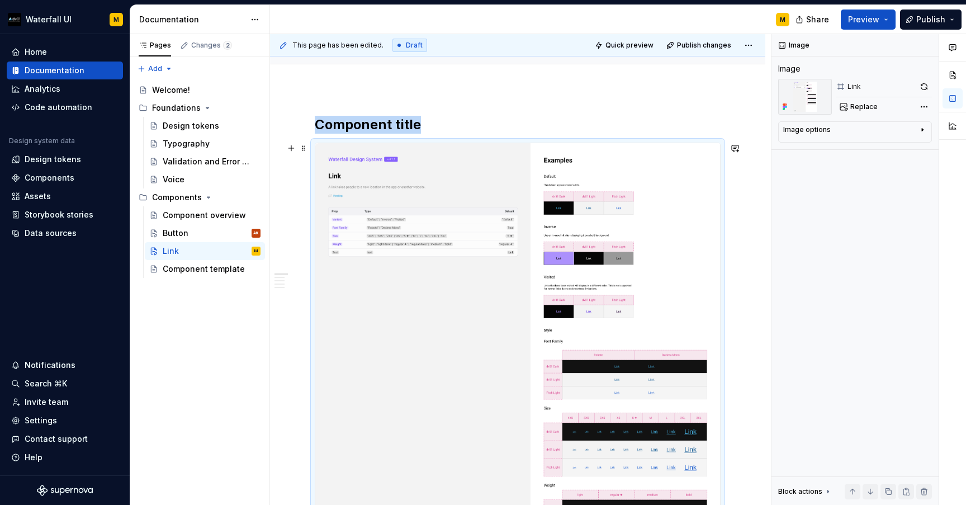
click at [554, 248] on img at bounding box center [517, 403] width 405 height 520
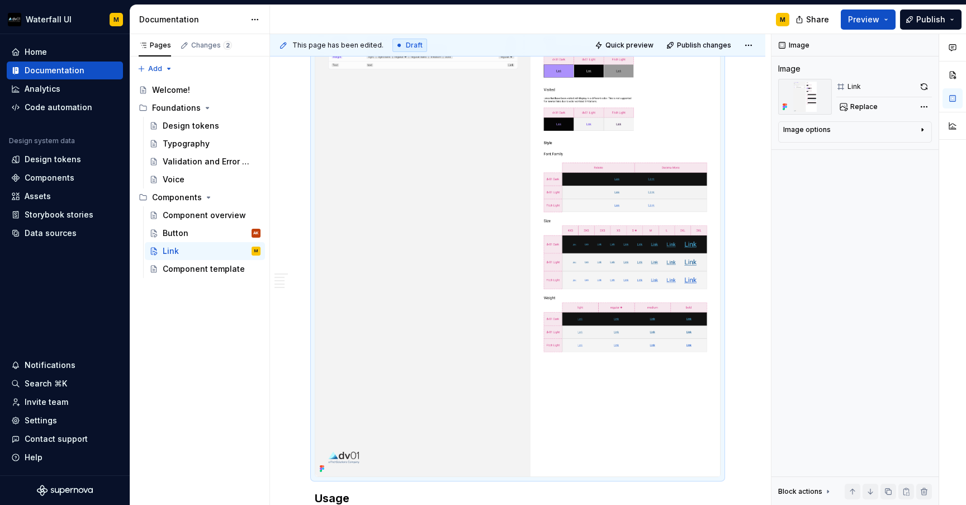
scroll to position [280, 0]
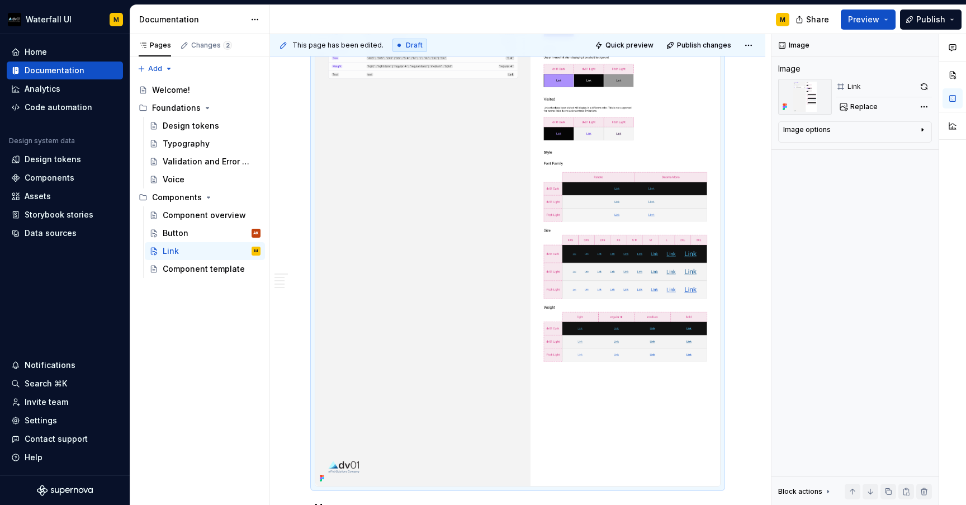
click at [544, 279] on img at bounding box center [517, 225] width 405 height 520
drag, startPoint x: 544, startPoint y: 279, endPoint x: 490, endPoint y: 279, distance: 54.2
click at [490, 279] on img at bounding box center [517, 225] width 405 height 520
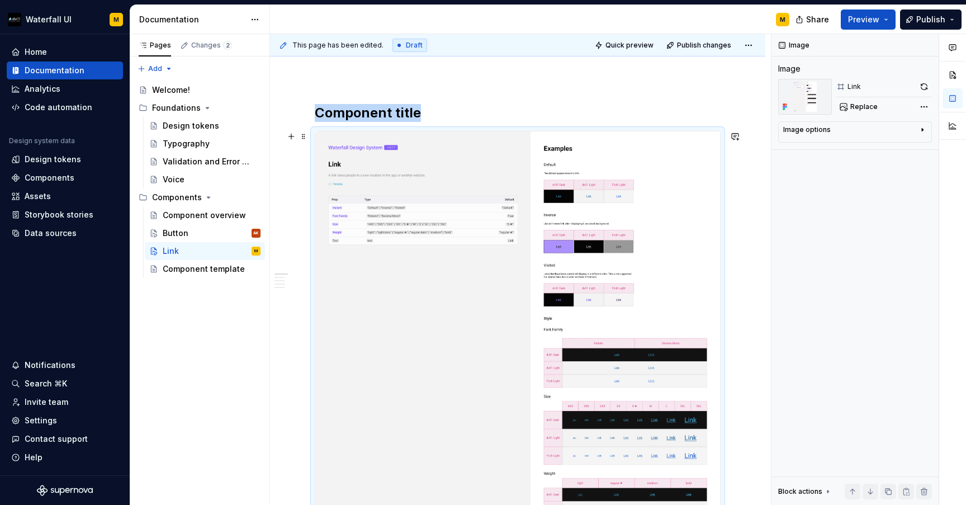
scroll to position [113, 0]
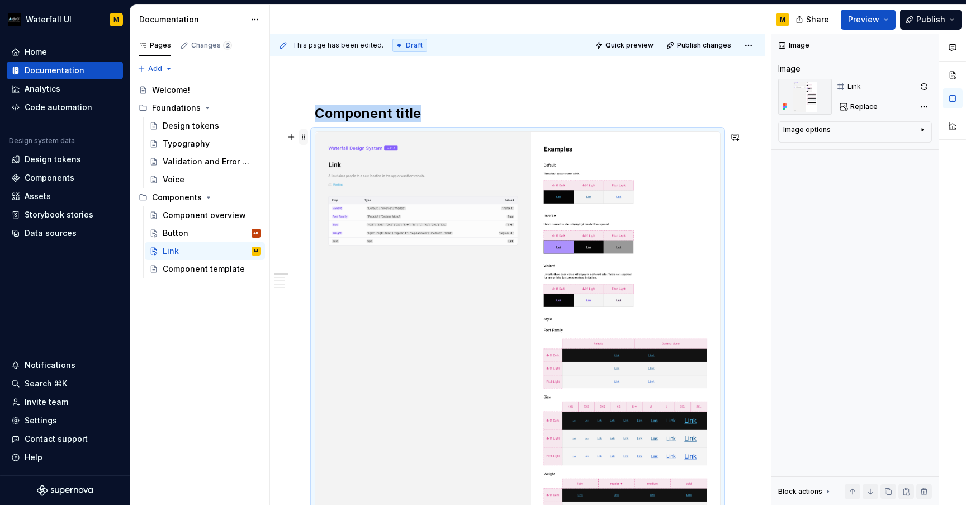
click at [301, 136] on span at bounding box center [303, 137] width 9 height 16
click at [447, 186] on img at bounding box center [517, 392] width 405 height 520
click at [433, 186] on img at bounding box center [517, 392] width 405 height 520
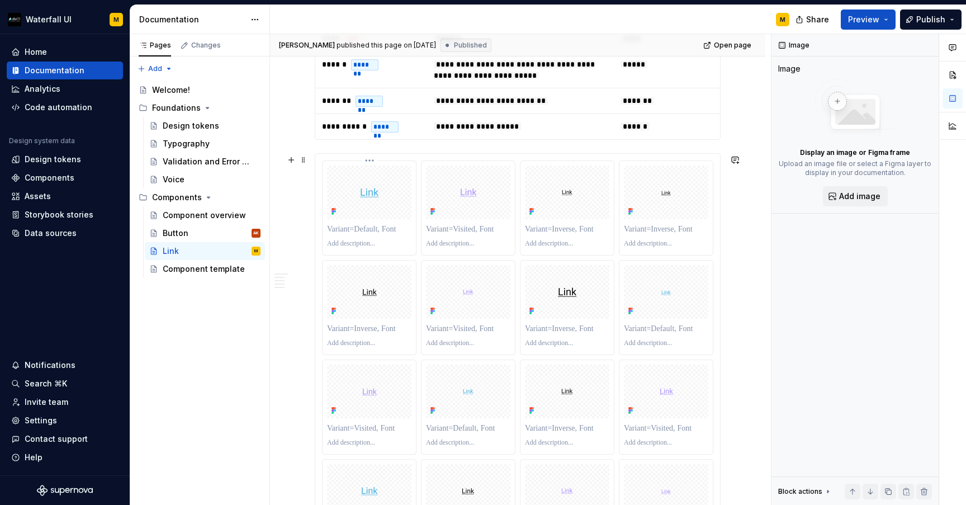
scroll to position [619, 0]
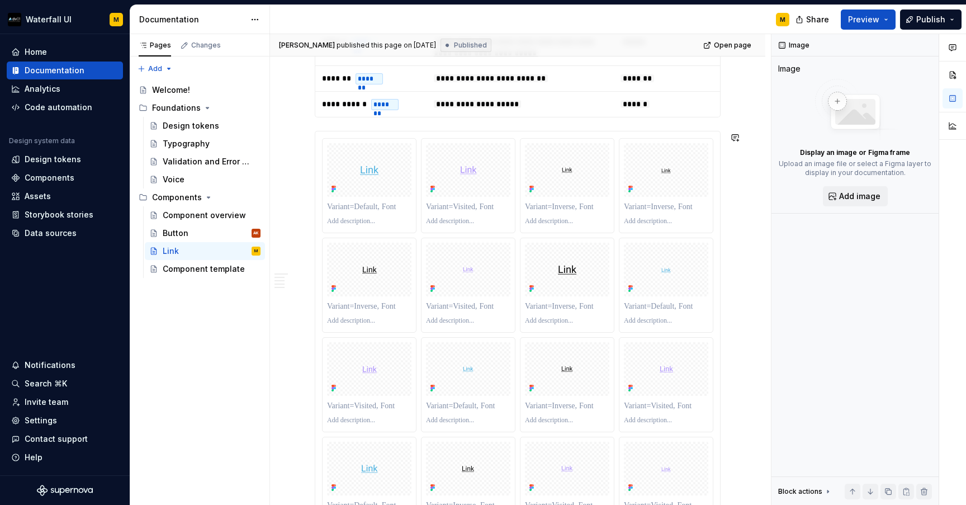
type textarea "*"
